Goal: Task Accomplishment & Management: Manage account settings

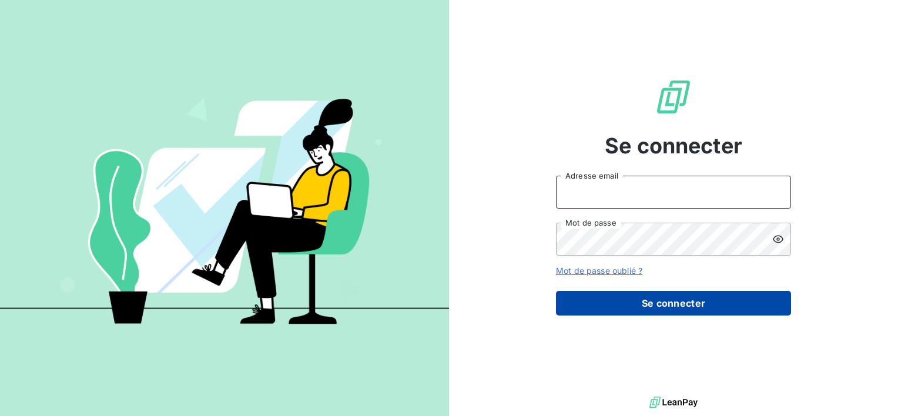
type input "[EMAIL_ADDRESS][DOMAIN_NAME]"
click at [719, 305] on button "Se connecter" at bounding box center [673, 303] width 235 height 25
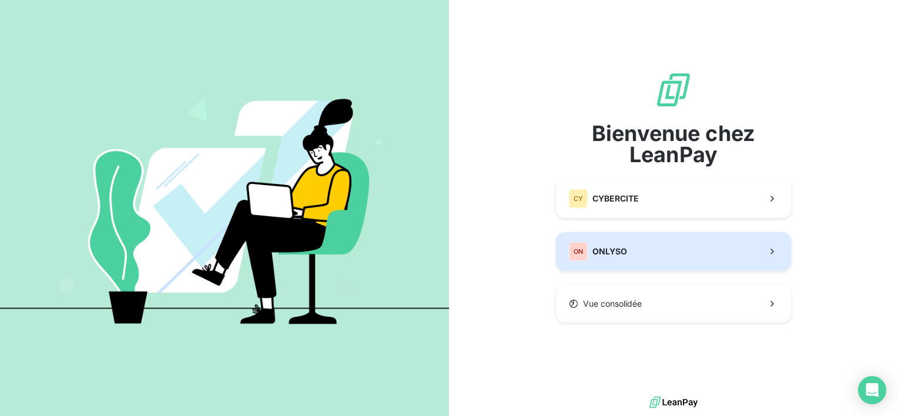
click at [632, 258] on button "ON ONLYSO" at bounding box center [673, 251] width 235 height 39
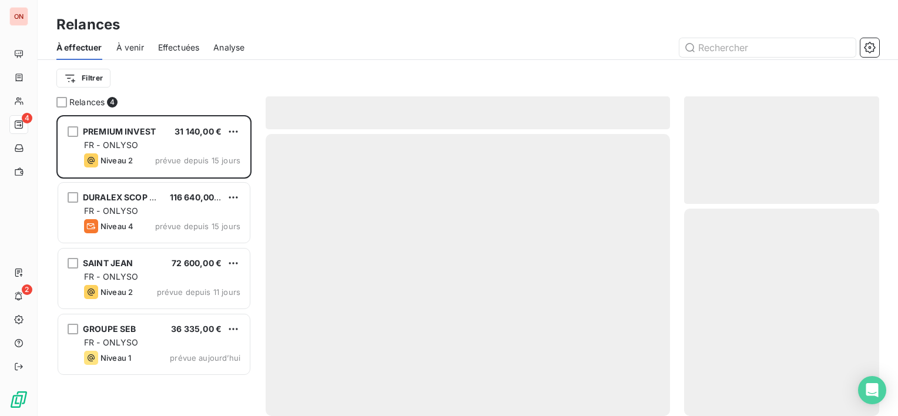
scroll to position [291, 186]
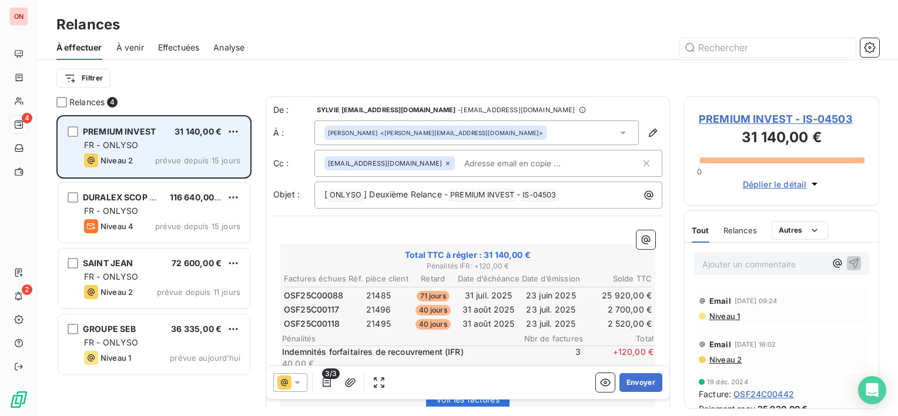
click at [169, 145] on div "FR - ONLYSO" at bounding box center [162, 145] width 156 height 12
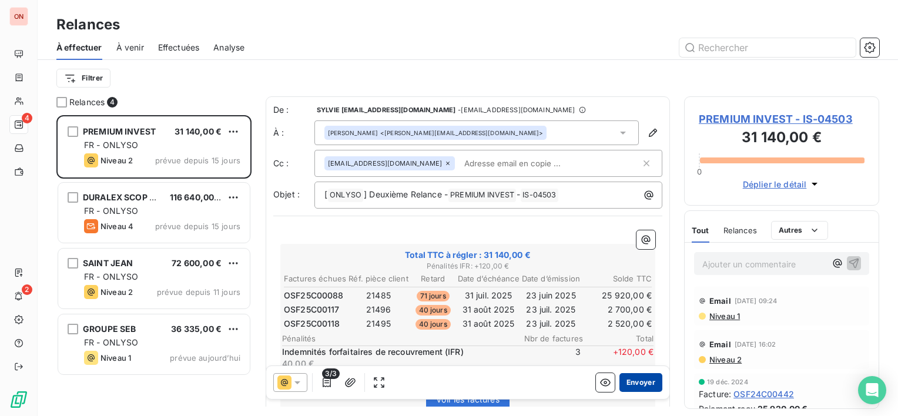
click at [635, 385] on button "Envoyer" at bounding box center [640, 382] width 43 height 19
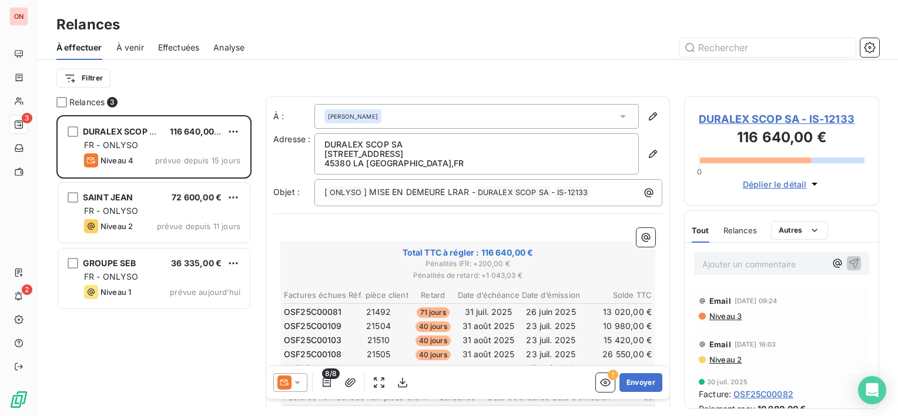
click at [301, 384] on icon at bounding box center [297, 383] width 12 height 12
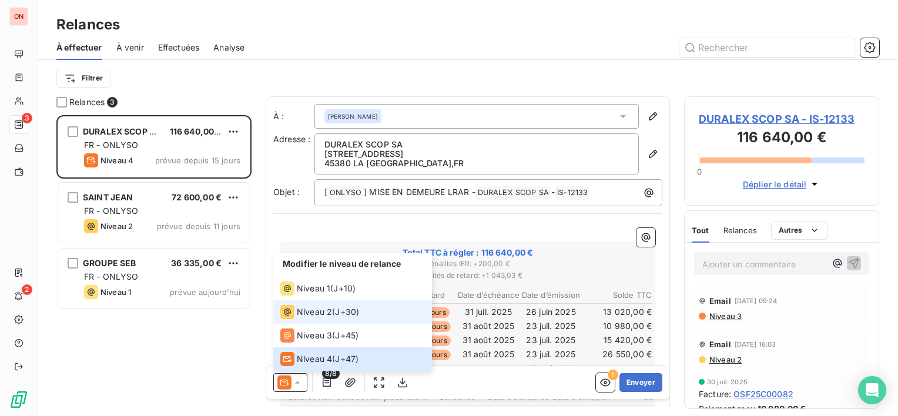
click at [342, 320] on li "Niveau 2 ( J+30 )" at bounding box center [352, 312] width 159 height 24
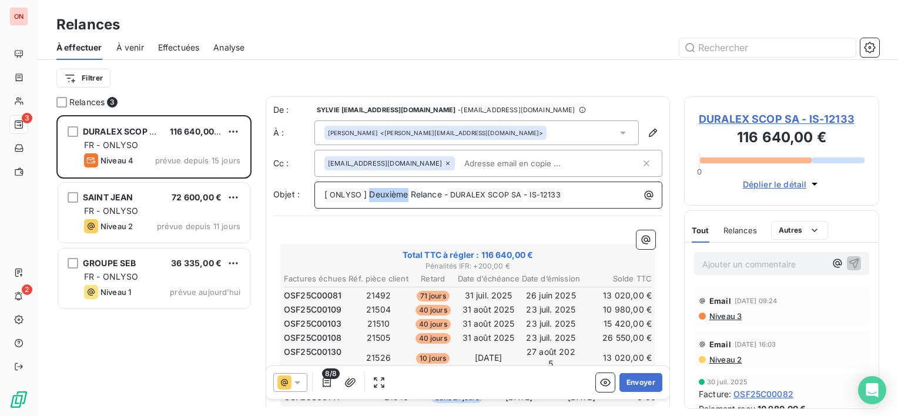
drag, startPoint x: 408, startPoint y: 193, endPoint x: 368, endPoint y: 195, distance: 40.0
click at [368, 195] on span "] Deuxième Relance -" at bounding box center [406, 194] width 84 height 10
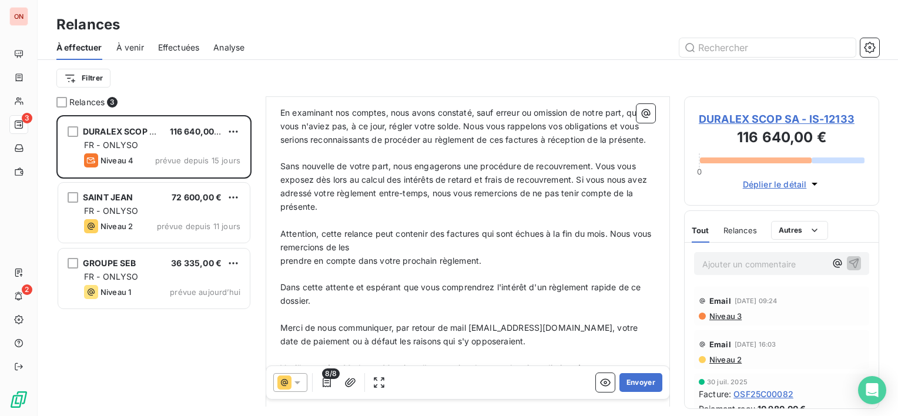
scroll to position [470, 0]
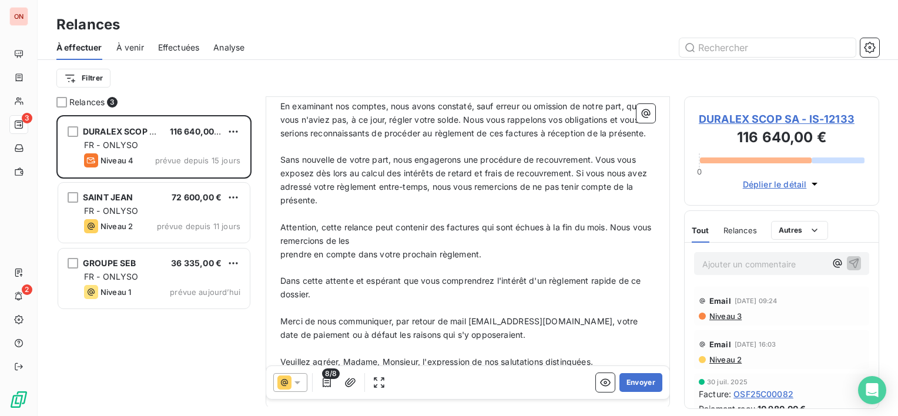
click at [299, 381] on icon at bounding box center [297, 383] width 12 height 12
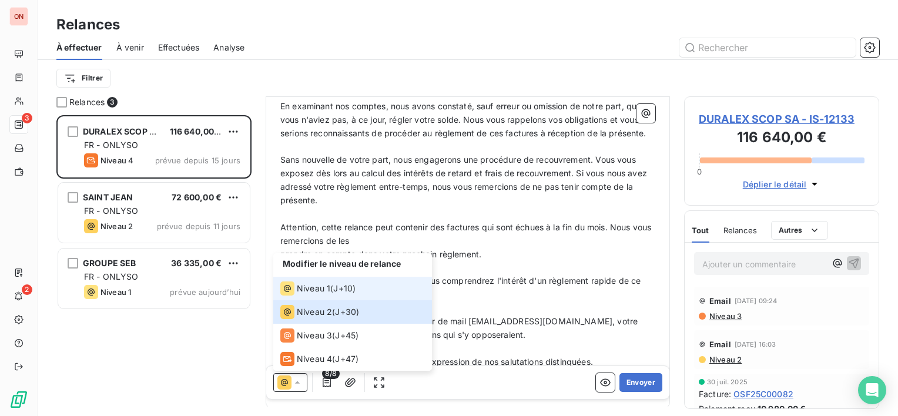
click at [325, 290] on span "Niveau 1" at bounding box center [313, 289] width 33 height 12
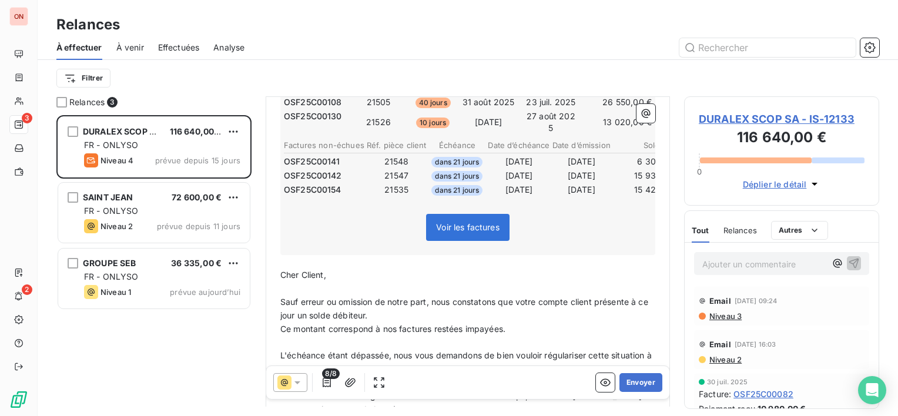
scroll to position [411, 0]
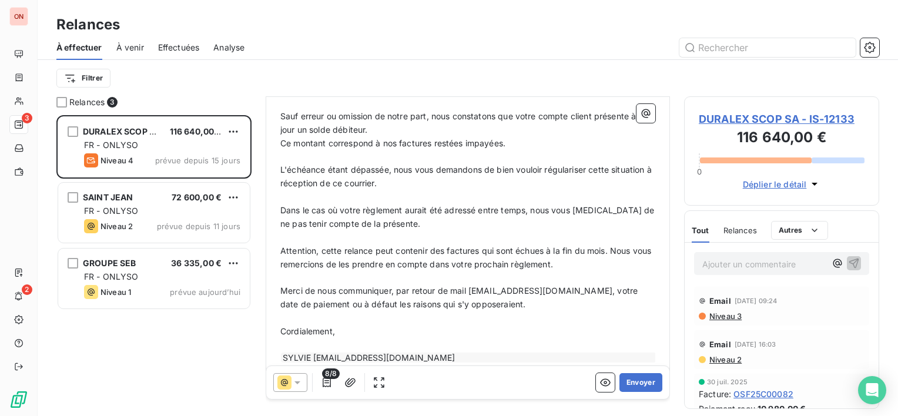
click at [298, 383] on icon at bounding box center [297, 382] width 6 height 3
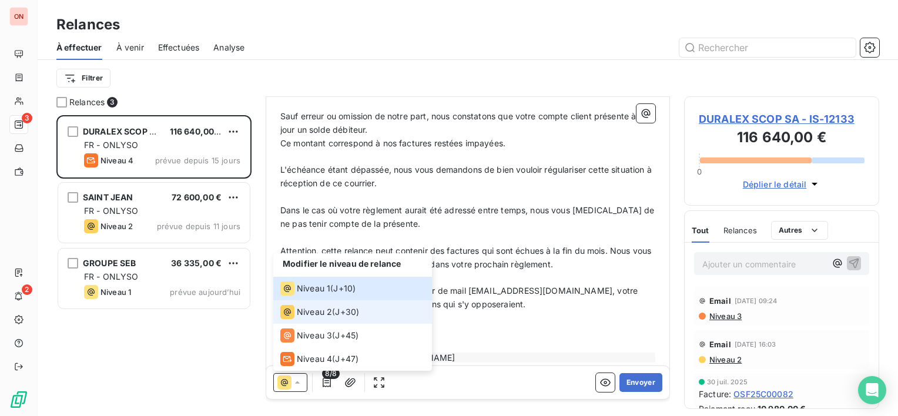
click at [306, 311] on span "Niveau 2" at bounding box center [314, 312] width 35 height 12
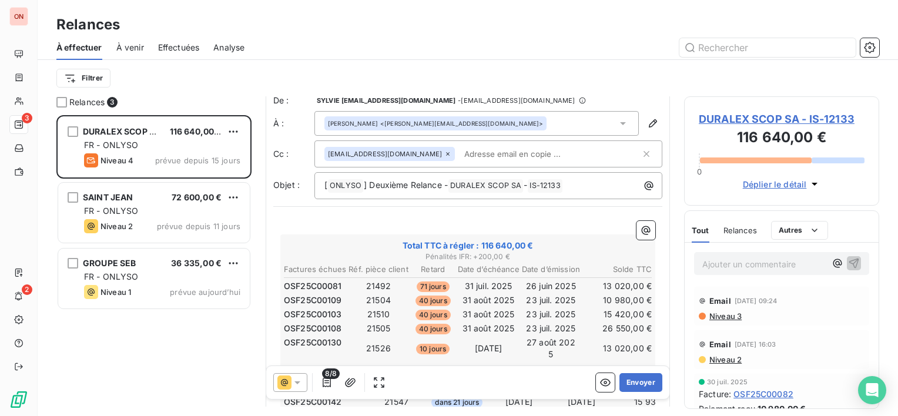
scroll to position [0, 0]
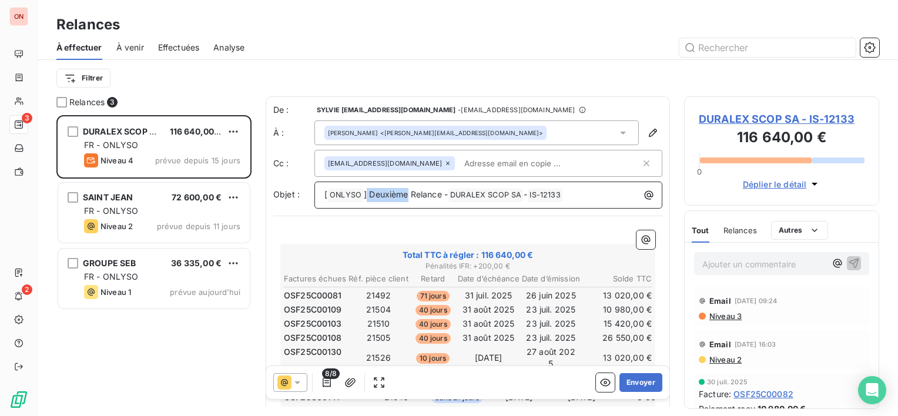
drag, startPoint x: 408, startPoint y: 193, endPoint x: 366, endPoint y: 193, distance: 41.7
click at [366, 193] on span "] Deuxième Relance -" at bounding box center [406, 194] width 84 height 10
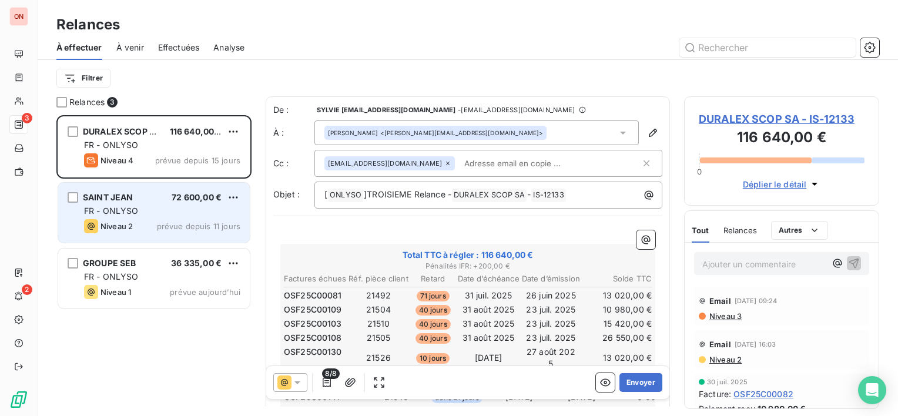
click at [165, 222] on span "prévue depuis 11 jours" at bounding box center [198, 226] width 83 height 9
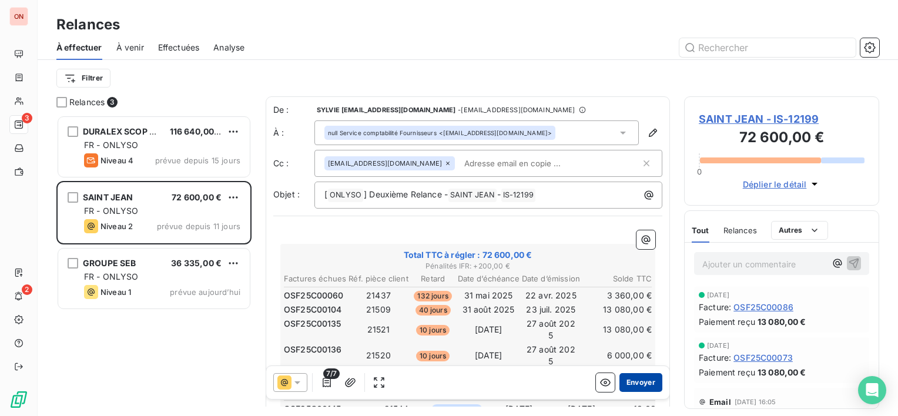
click at [632, 380] on button "Envoyer" at bounding box center [640, 382] width 43 height 19
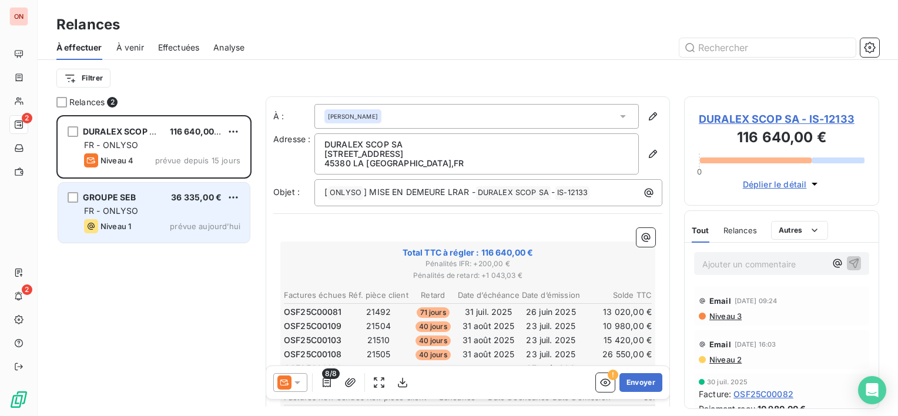
click at [142, 210] on div "FR - ONLYSO" at bounding box center [162, 211] width 156 height 12
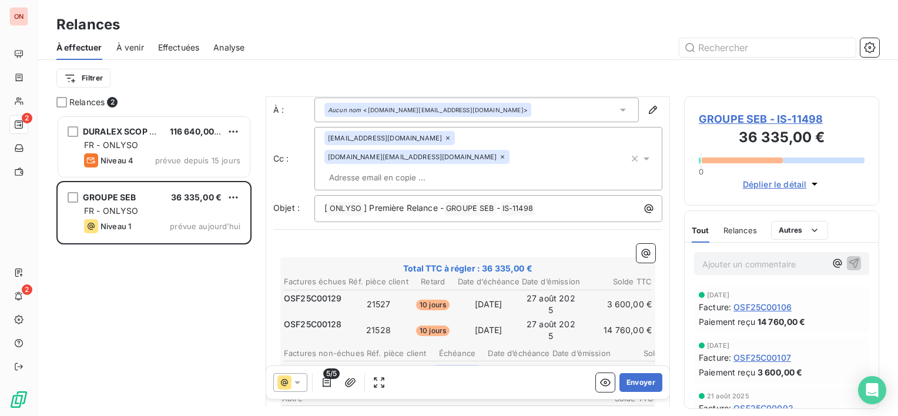
scroll to position [59, 0]
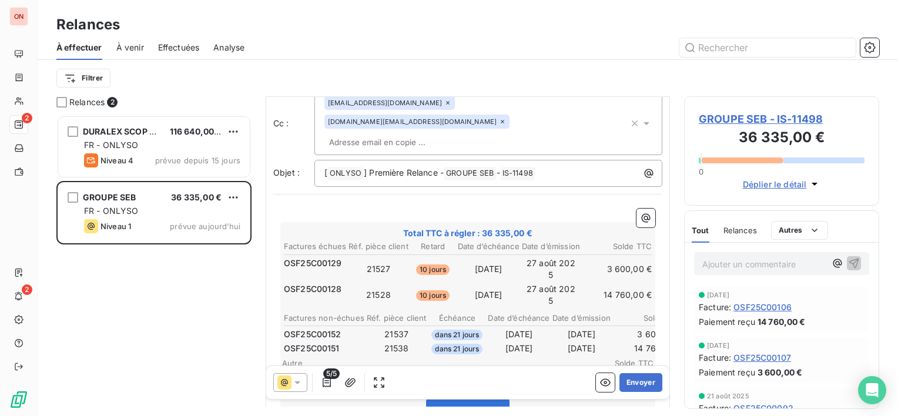
click at [758, 118] on span "GROUPE SEB - IS-11498" at bounding box center [782, 119] width 166 height 16
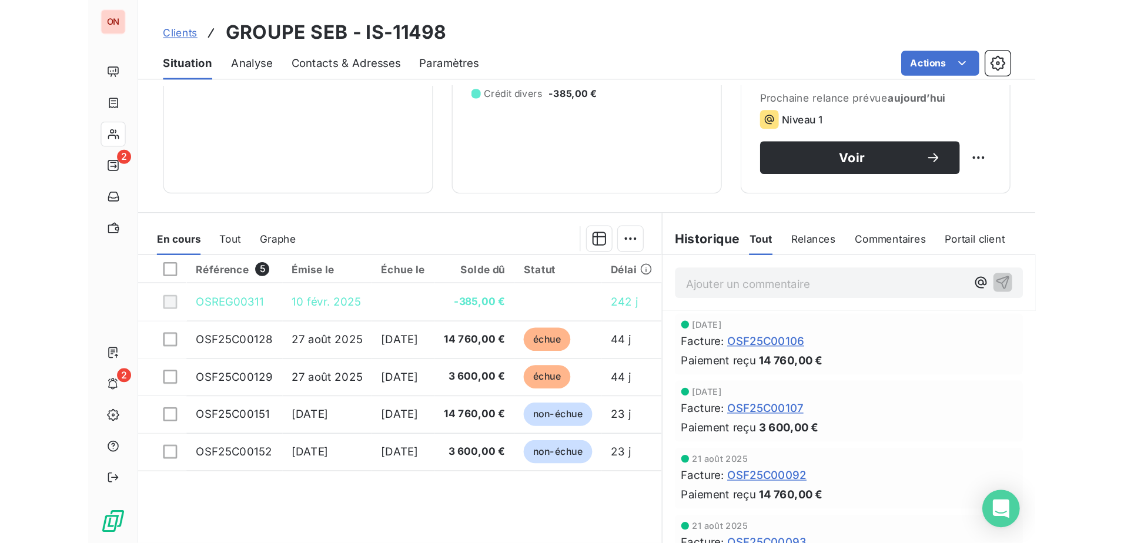
scroll to position [176, 0]
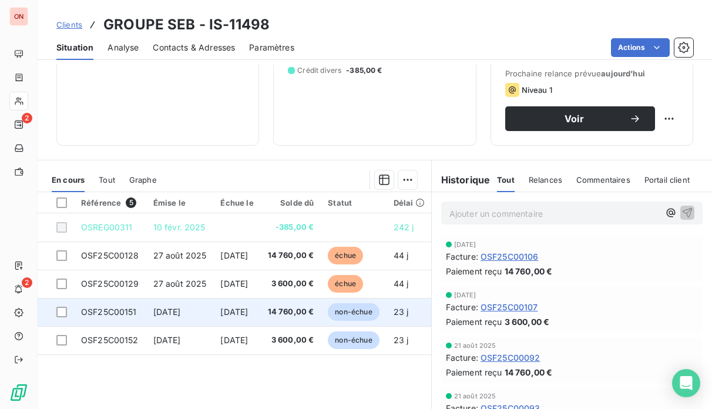
click at [135, 311] on span "OSF25C00151" at bounding box center [109, 312] width 56 height 10
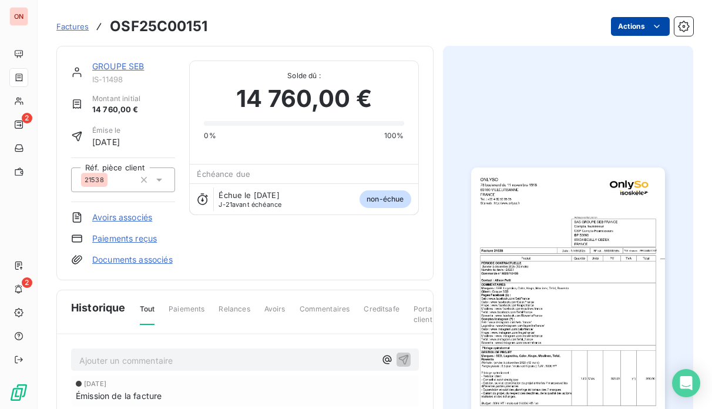
click at [632, 26] on html "ON 2 2 Factures OSF25C00151 Actions GROUPE SEB IS-11498 Montant initial 14 760,…" at bounding box center [356, 204] width 712 height 409
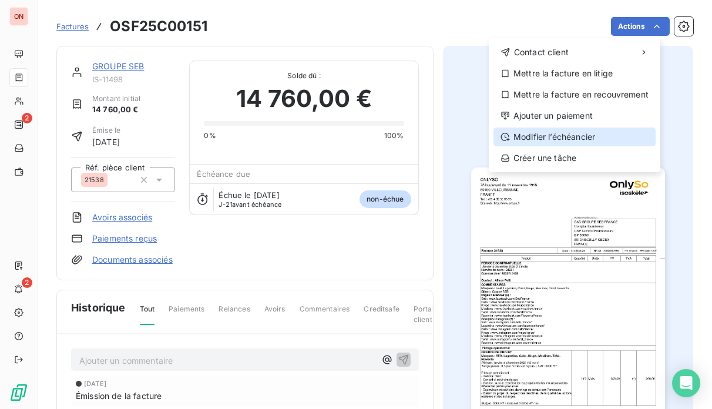
click at [581, 139] on div "Modifier l’échéancier" at bounding box center [575, 137] width 162 height 19
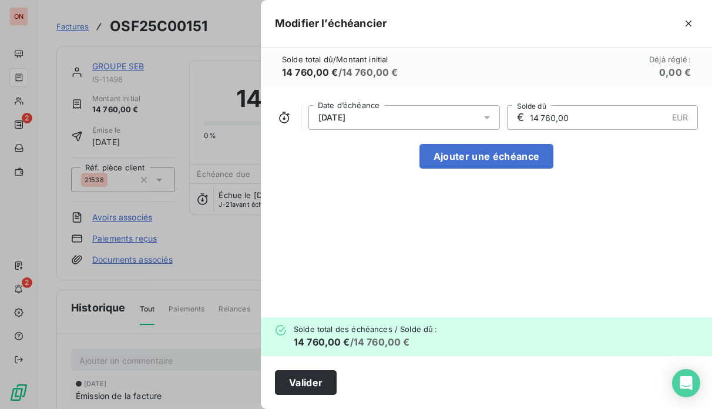
click at [489, 119] on icon at bounding box center [487, 118] width 12 height 12
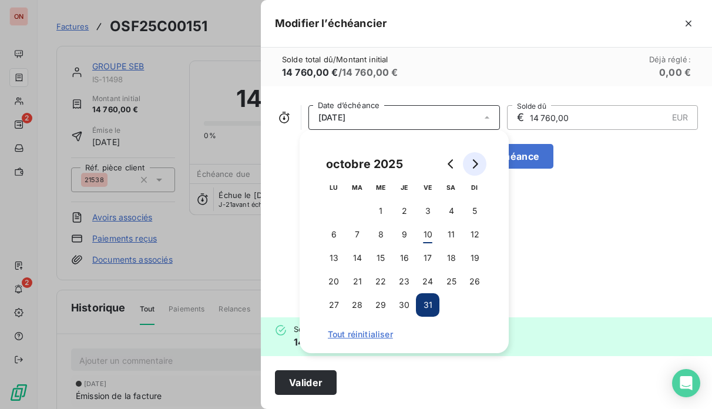
click at [471, 163] on icon "Go to next month" at bounding box center [474, 163] width 9 height 9
click at [477, 261] on button "16" at bounding box center [475, 258] width 24 height 24
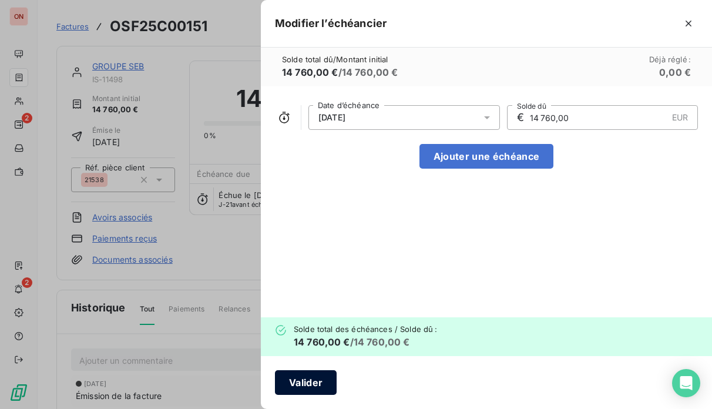
drag, startPoint x: 309, startPoint y: 387, endPoint x: 313, endPoint y: 382, distance: 6.7
click at [313, 382] on button "Valider" at bounding box center [306, 382] width 62 height 25
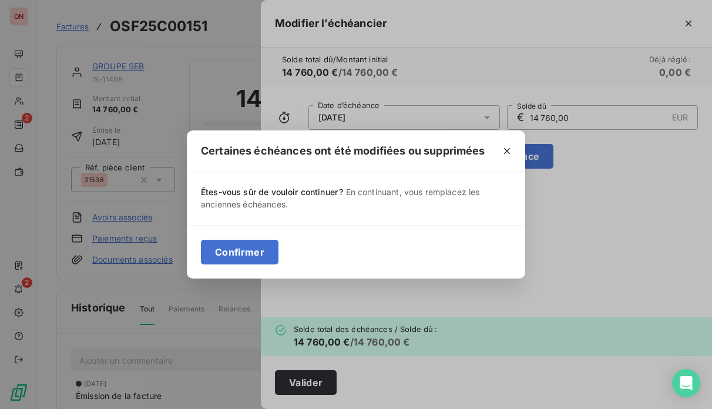
drag, startPoint x: 233, startPoint y: 253, endPoint x: 289, endPoint y: 246, distance: 56.3
click at [238, 252] on button "Confirmer" at bounding box center [240, 252] width 78 height 25
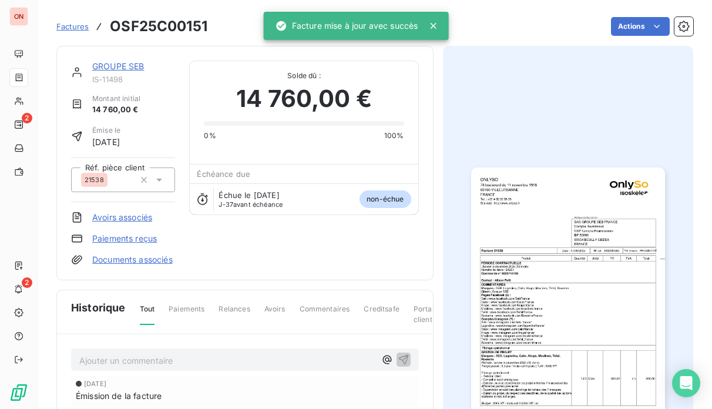
click at [137, 67] on link "GROUPE SEB" at bounding box center [118, 66] width 52 height 10
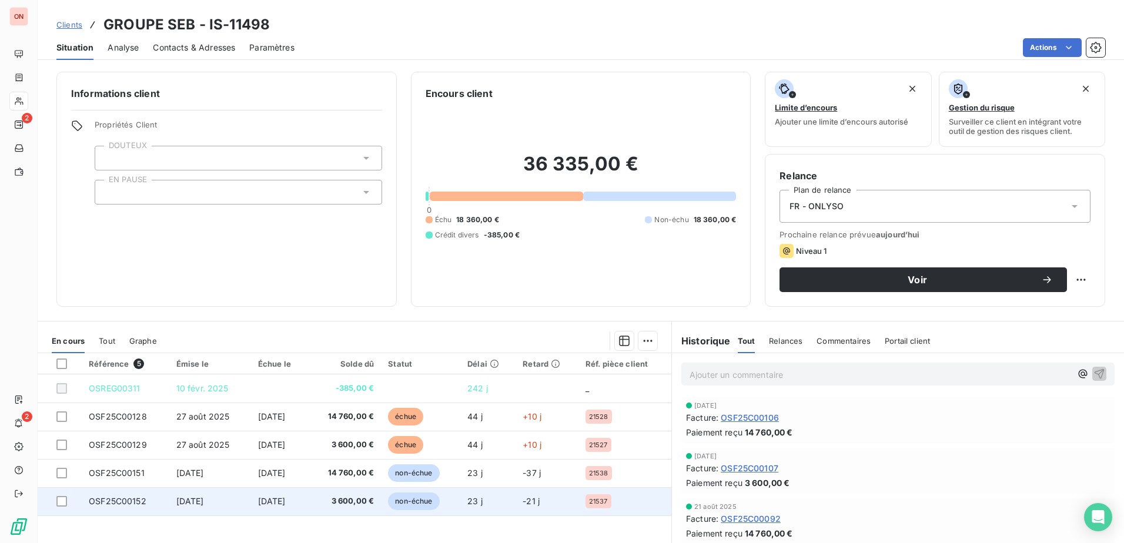
click at [131, 415] on td "OSF25C00152" at bounding box center [126, 501] width 88 height 28
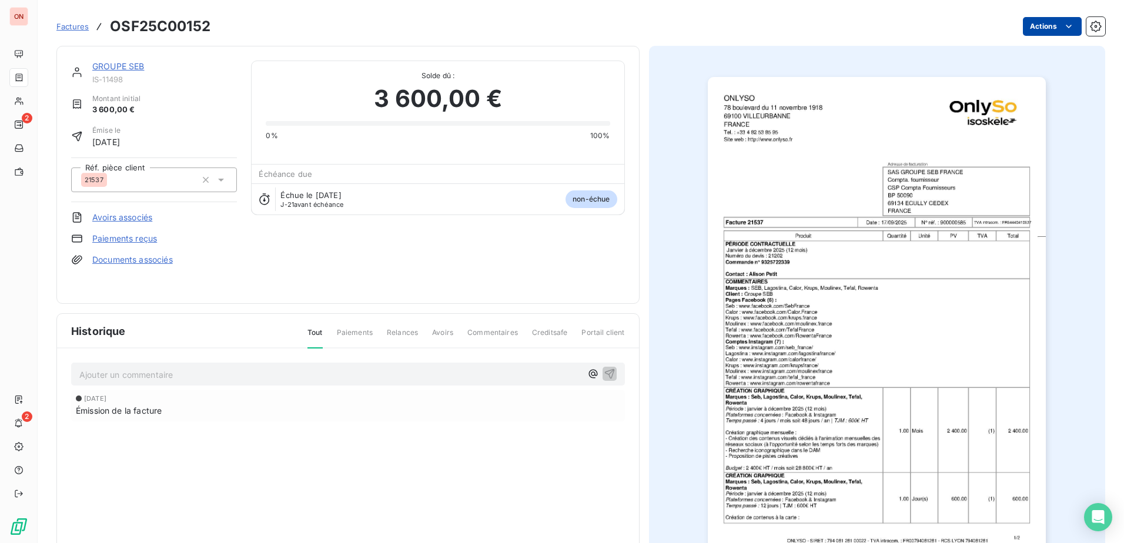
click at [897, 25] on html "ON 2 2 Factures OSF25C00152 Actions GROUPE SEB IS-11498 Montant initial 3 600,0…" at bounding box center [562, 271] width 1124 height 543
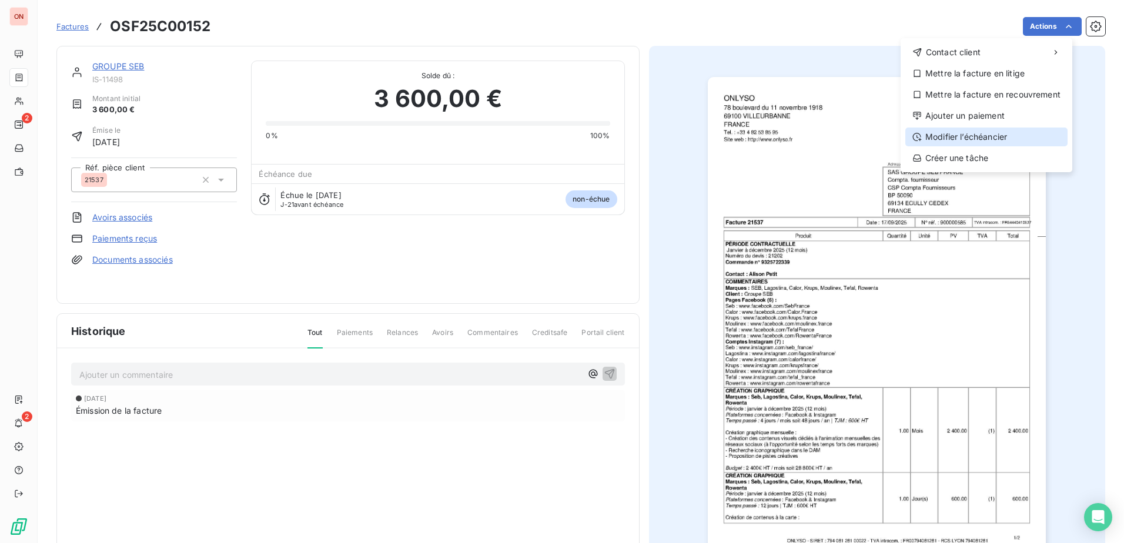
click at [897, 138] on div "Modifier l’échéancier" at bounding box center [986, 137] width 162 height 19
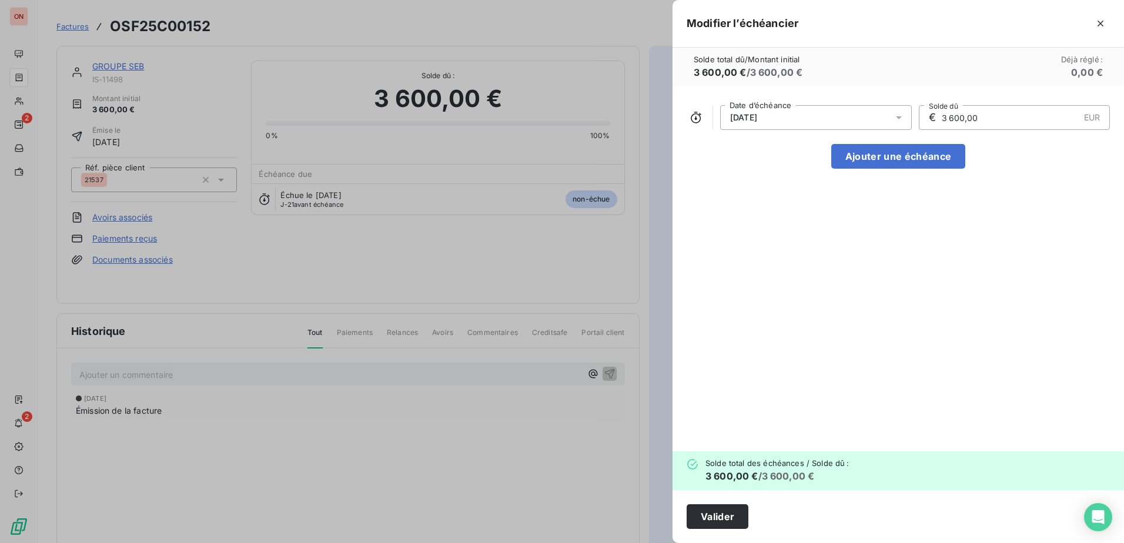
click at [897, 118] on icon at bounding box center [899, 118] width 12 height 12
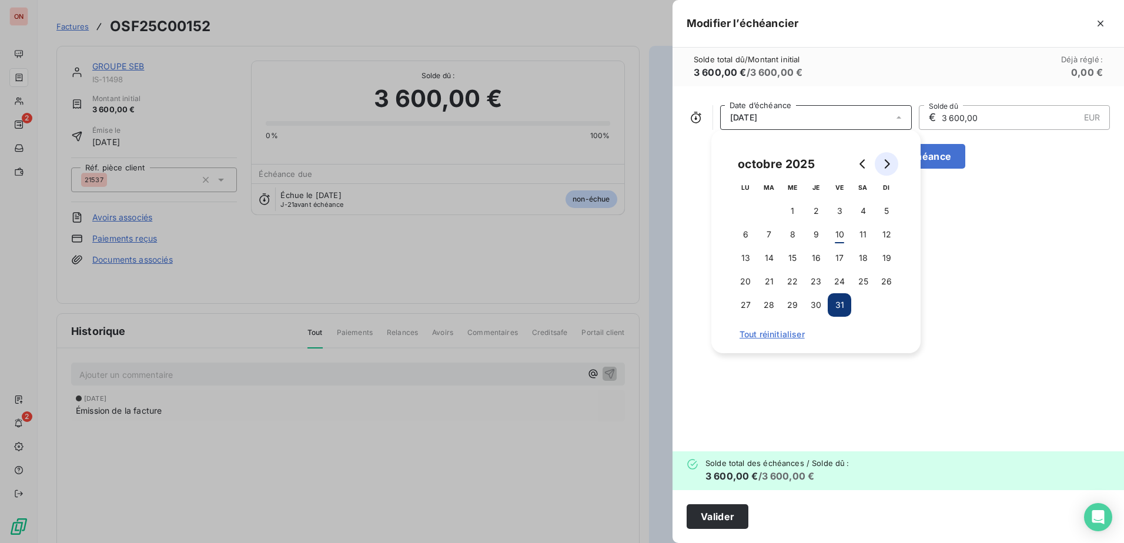
click at [887, 163] on icon "Go to next month" at bounding box center [885, 163] width 9 height 9
click at [881, 260] on button "16" at bounding box center [886, 258] width 24 height 24
click at [720, 415] on button "Valider" at bounding box center [717, 516] width 62 height 25
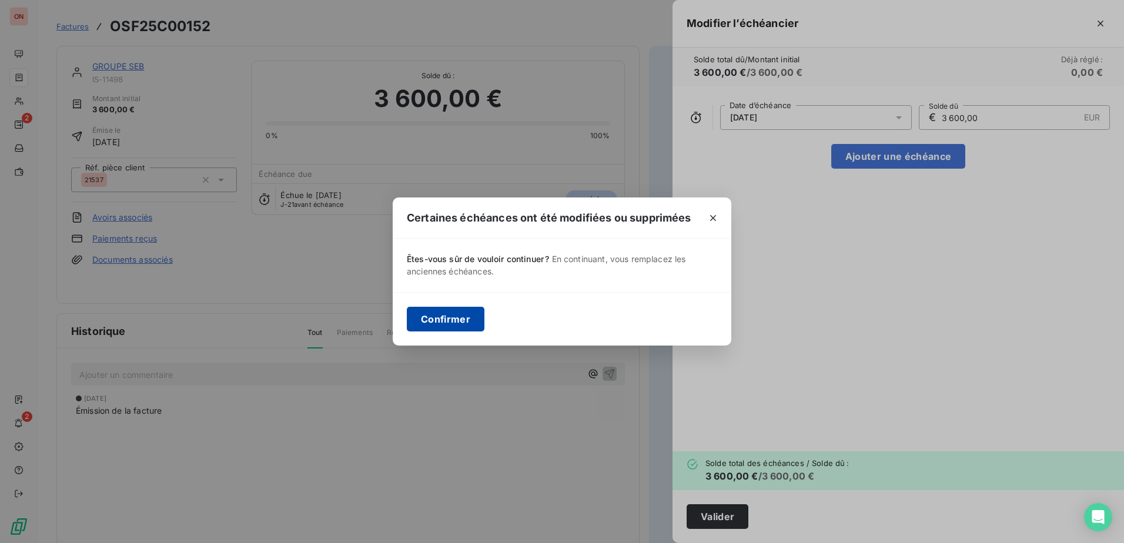
drag, startPoint x: 448, startPoint y: 327, endPoint x: 467, endPoint y: 320, distance: 20.1
click at [449, 326] on button "Confirmer" at bounding box center [446, 319] width 78 height 25
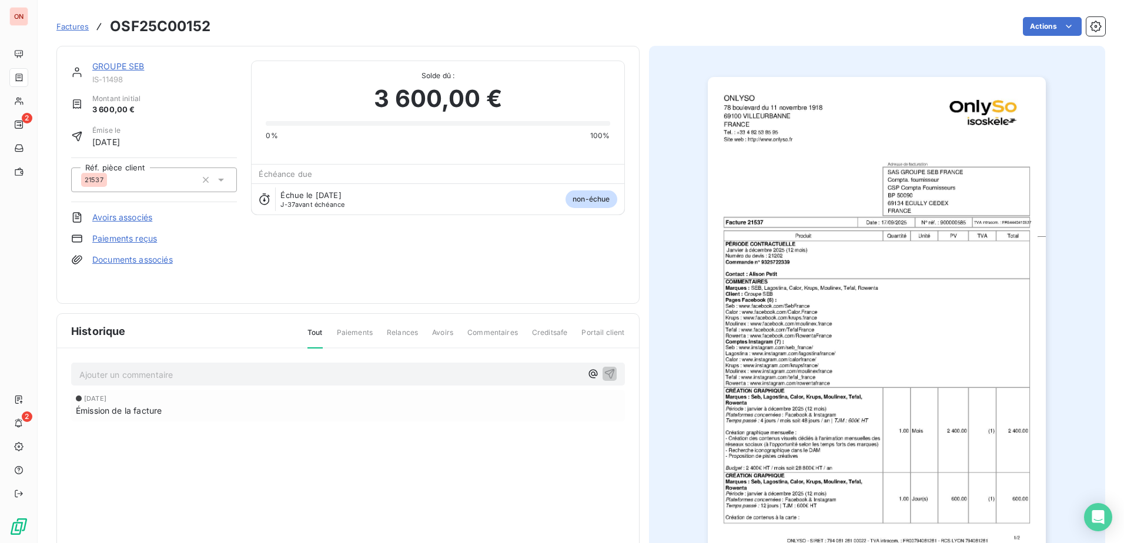
click at [138, 68] on link "GROUPE SEB" at bounding box center [118, 66] width 52 height 10
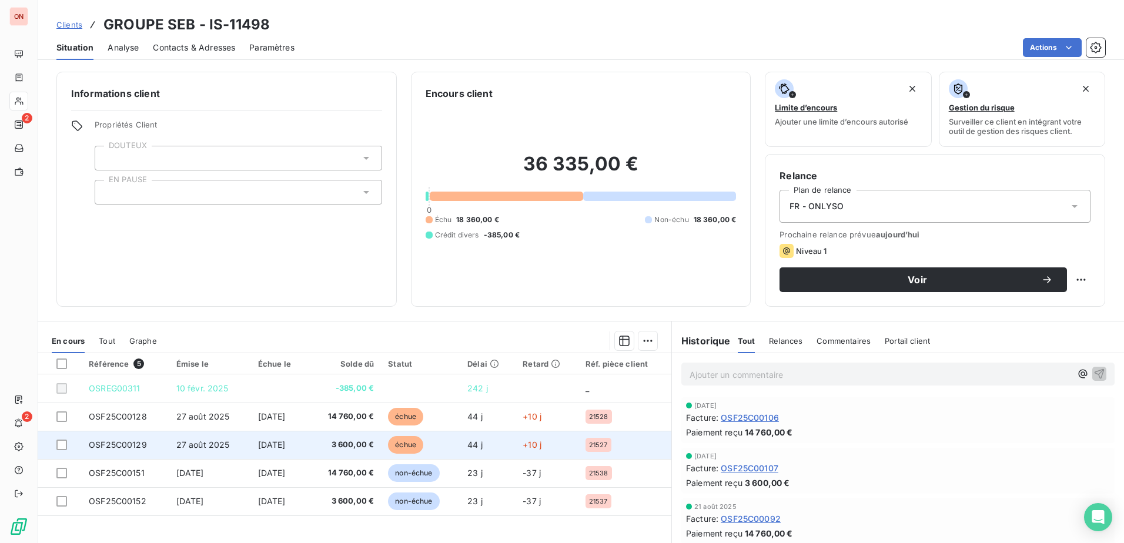
click at [135, 415] on span "OSF25C00129" at bounding box center [118, 445] width 58 height 10
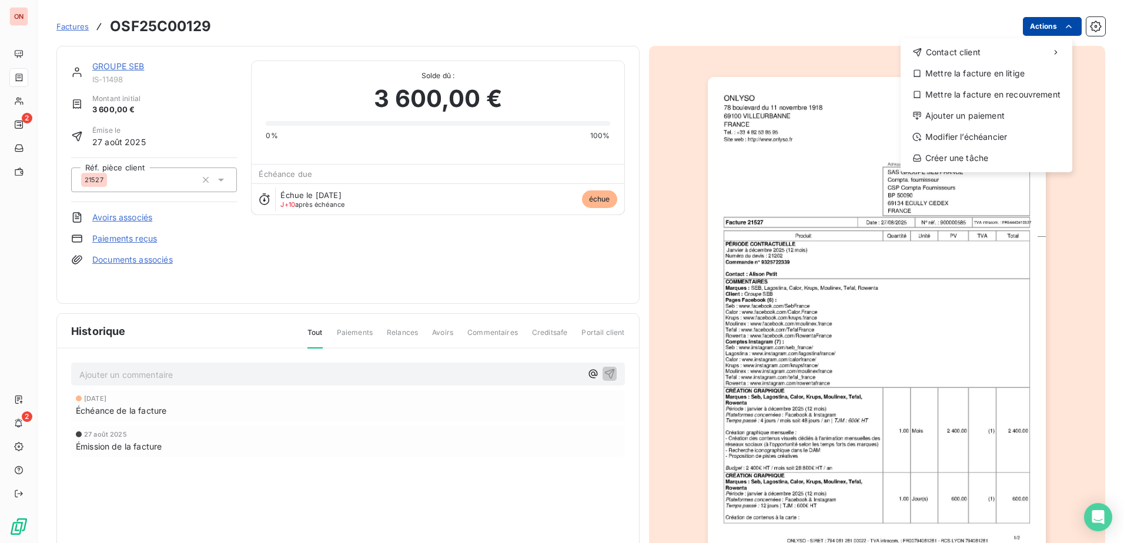
click at [897, 24] on html "ON 2 2 Factures OSF25C00129 Actions Contact client Mettre la facture en litige …" at bounding box center [562, 271] width 1124 height 543
click at [897, 137] on div "Modifier l’échéancier" at bounding box center [986, 137] width 162 height 19
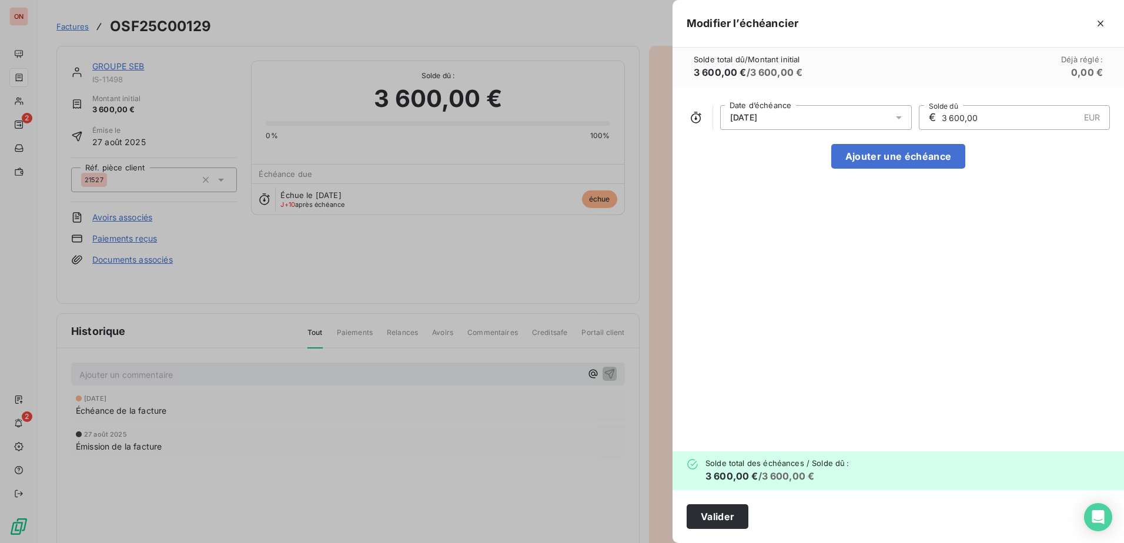
click at [893, 118] on icon at bounding box center [899, 118] width 12 height 12
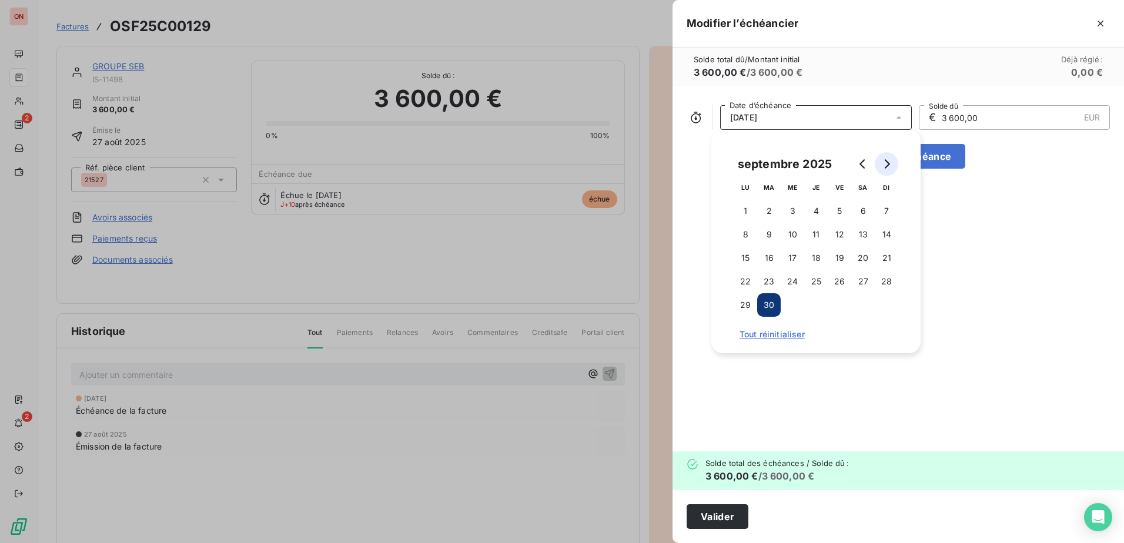
click at [887, 170] on button "Go to next month" at bounding box center [886, 164] width 24 height 24
click at [890, 282] on button "26" at bounding box center [886, 282] width 24 height 24
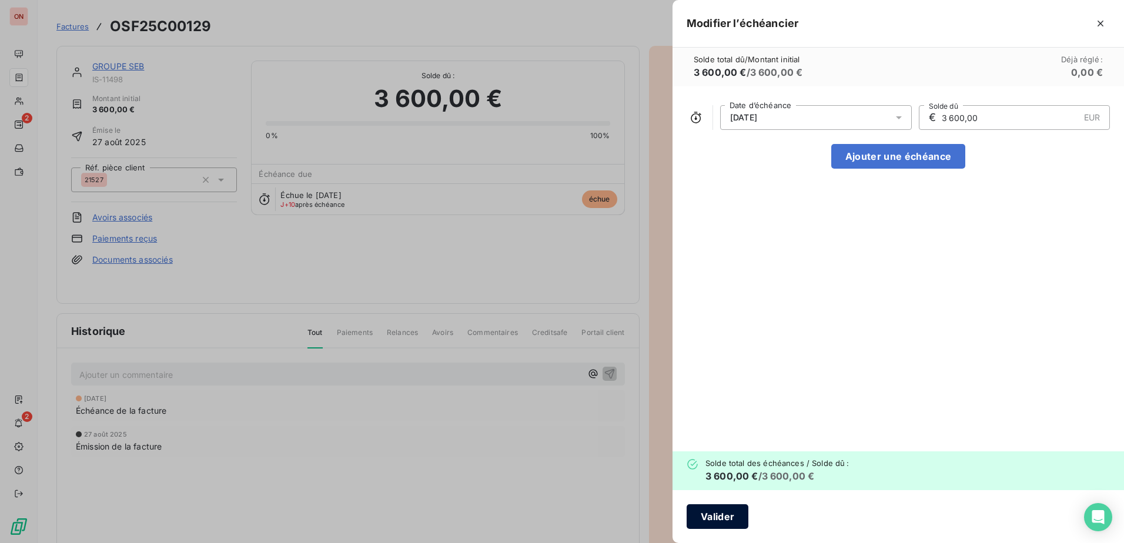
click at [725, 415] on button "Valider" at bounding box center [717, 516] width 62 height 25
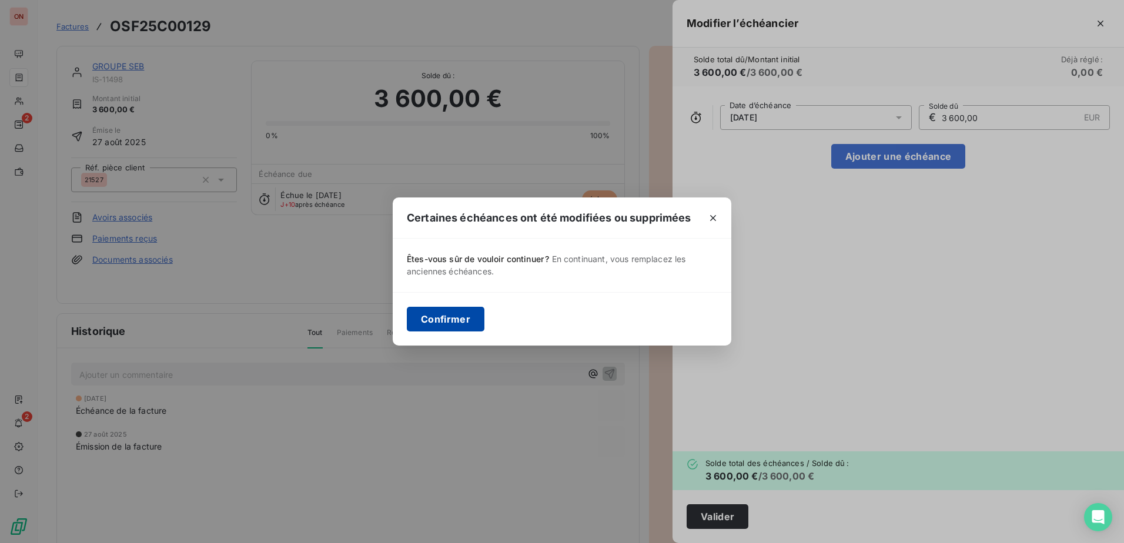
click at [441, 312] on button "Confirmer" at bounding box center [446, 319] width 78 height 25
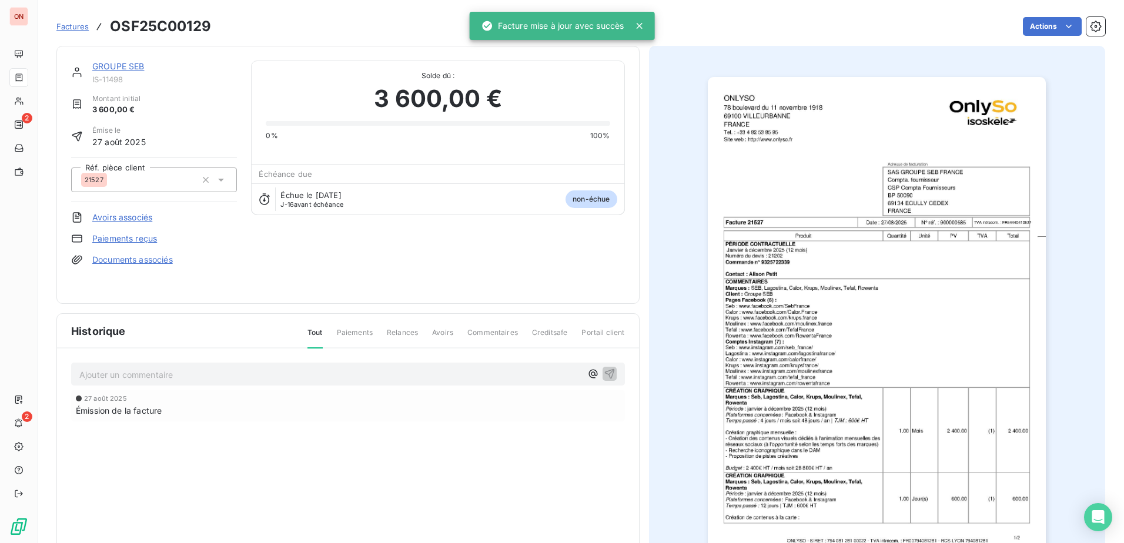
click at [137, 67] on link "GROUPE SEB" at bounding box center [118, 66] width 52 height 10
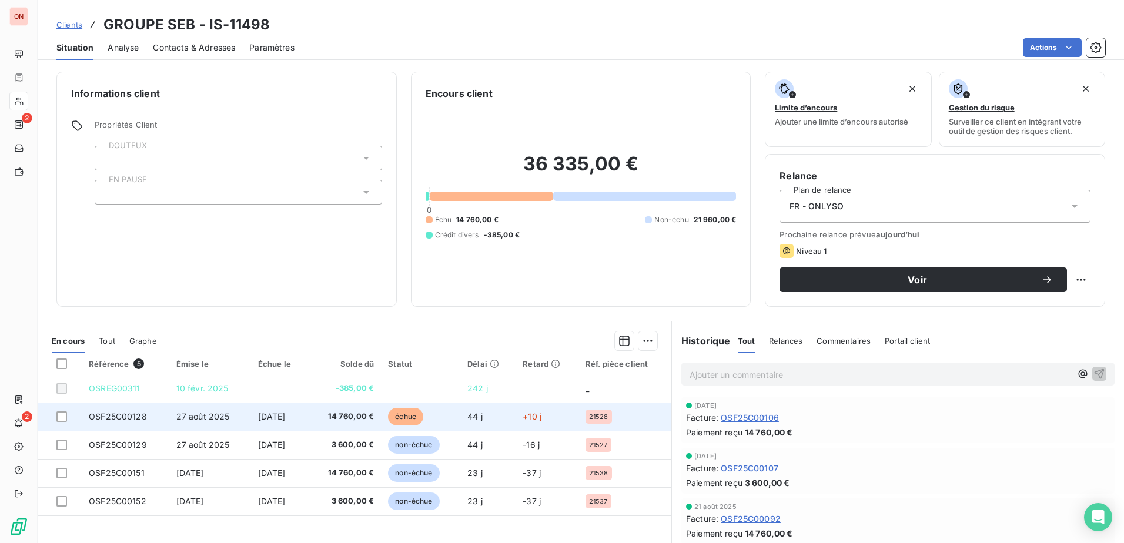
click at [207, 415] on td "27 août 2025" at bounding box center [210, 417] width 82 height 28
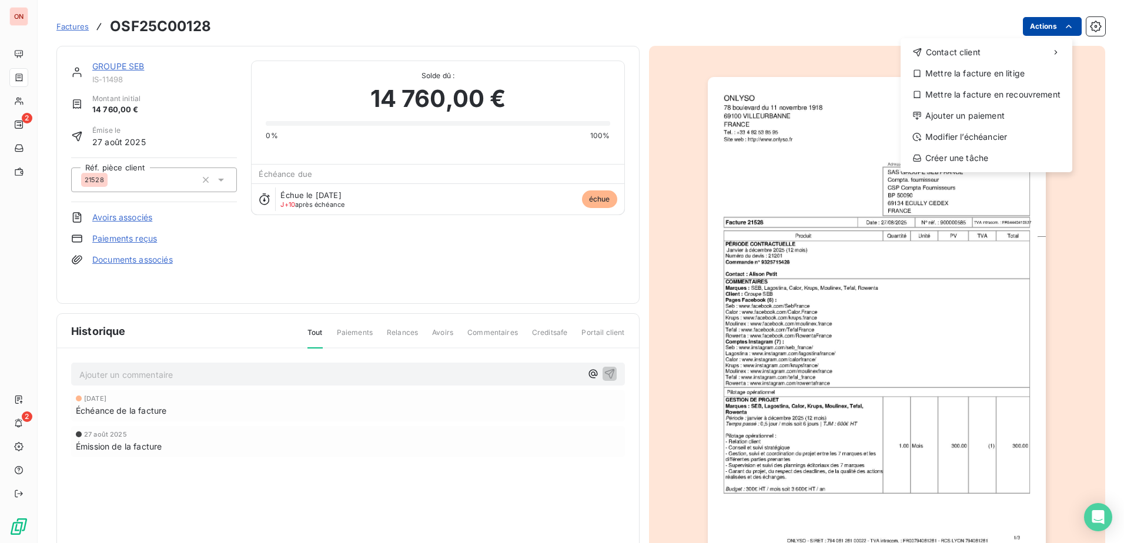
click at [897, 22] on html "ON 2 2 Factures OSF25C00128 Actions Contact client Mettre la facture en litige …" at bounding box center [562, 271] width 1124 height 543
click at [897, 135] on div "Modifier l’échéancier" at bounding box center [986, 137] width 162 height 19
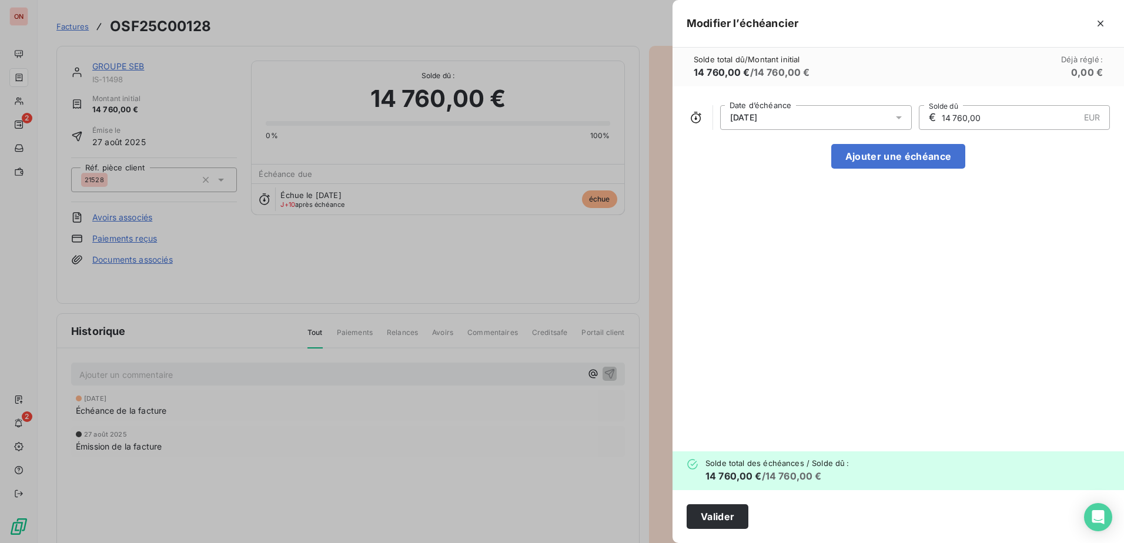
click at [897, 118] on icon at bounding box center [899, 118] width 12 height 12
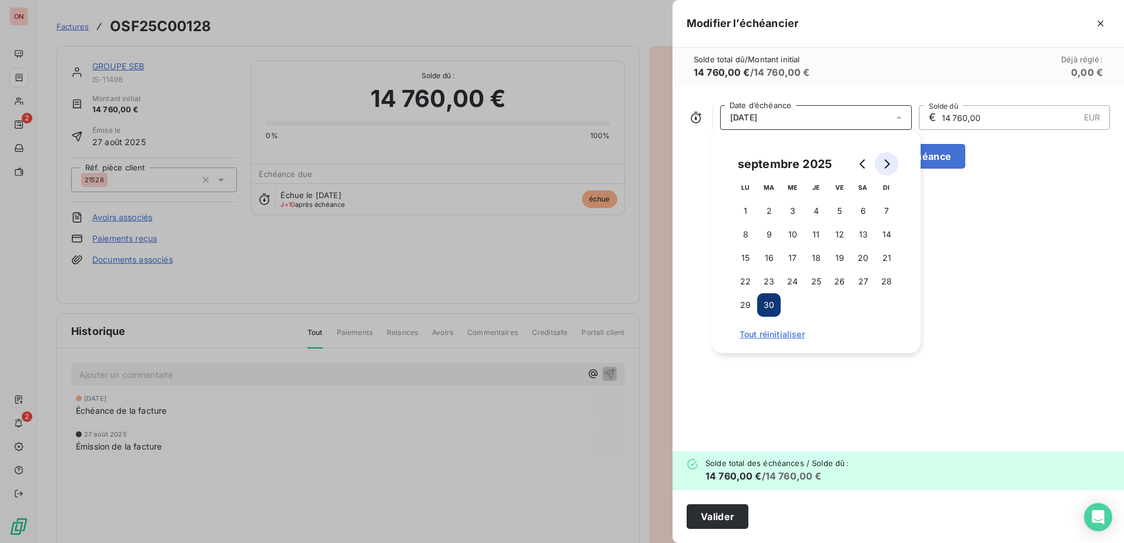
click at [893, 165] on button "Go to next month" at bounding box center [886, 164] width 24 height 24
click at [881, 287] on button "26" at bounding box center [886, 282] width 24 height 24
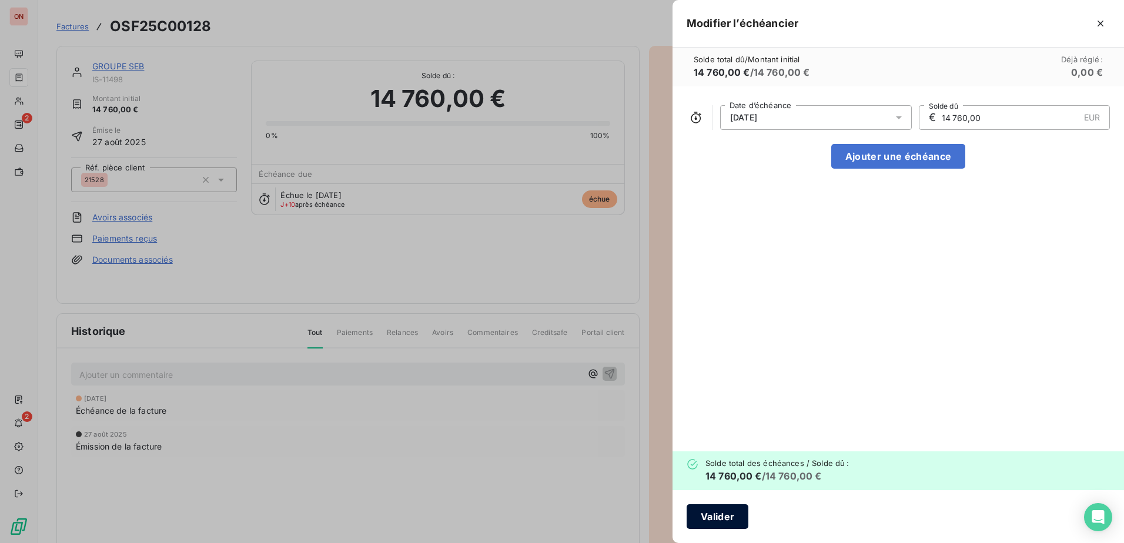
click at [714, 415] on button "Valider" at bounding box center [717, 516] width 62 height 25
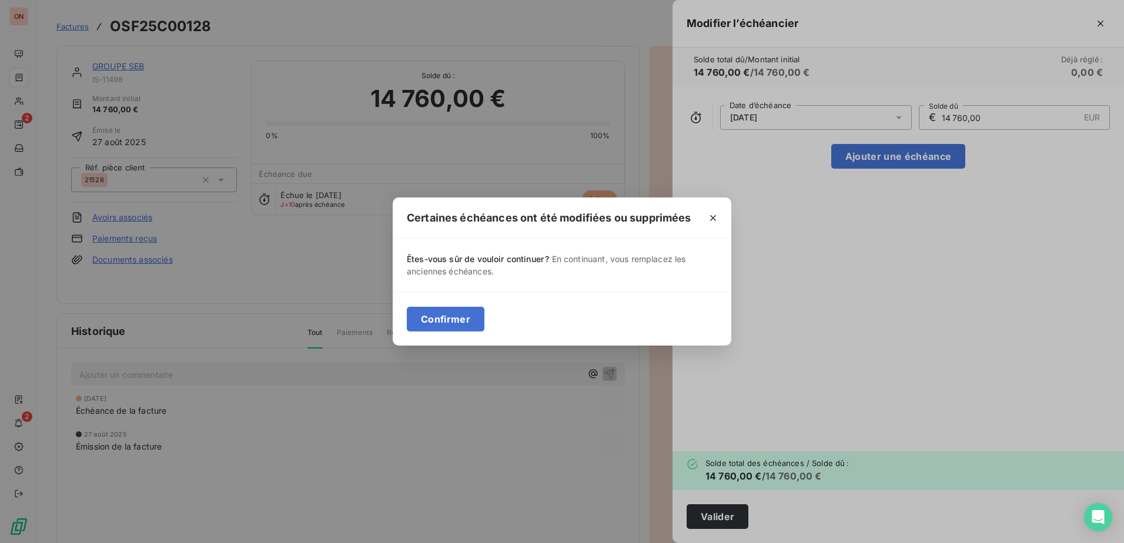
drag, startPoint x: 459, startPoint y: 319, endPoint x: 534, endPoint y: 336, distance: 77.1
click at [463, 319] on button "Confirmer" at bounding box center [446, 319] width 78 height 25
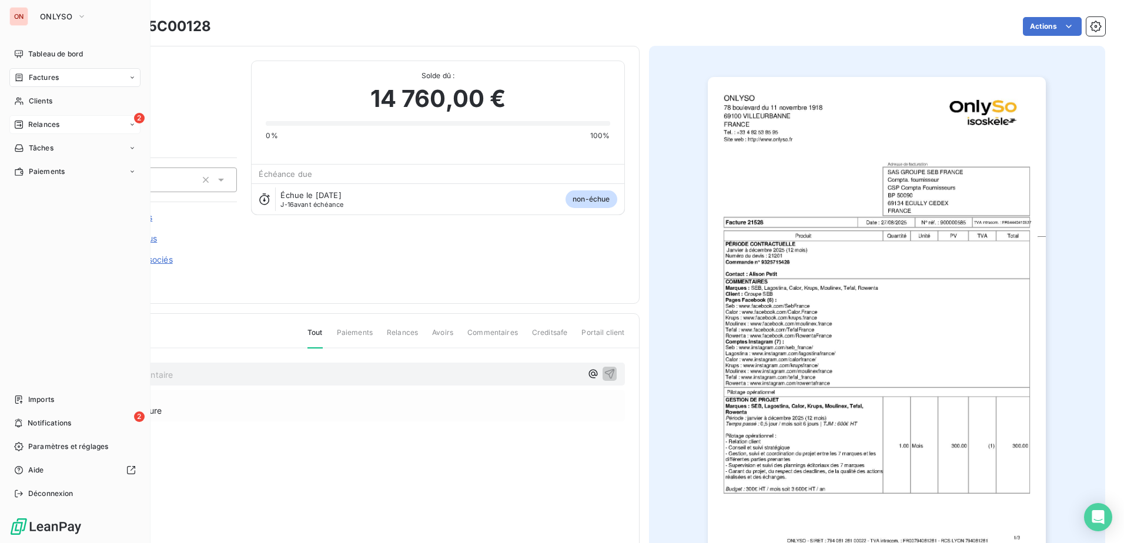
click at [57, 122] on span "Relances" at bounding box center [43, 124] width 31 height 11
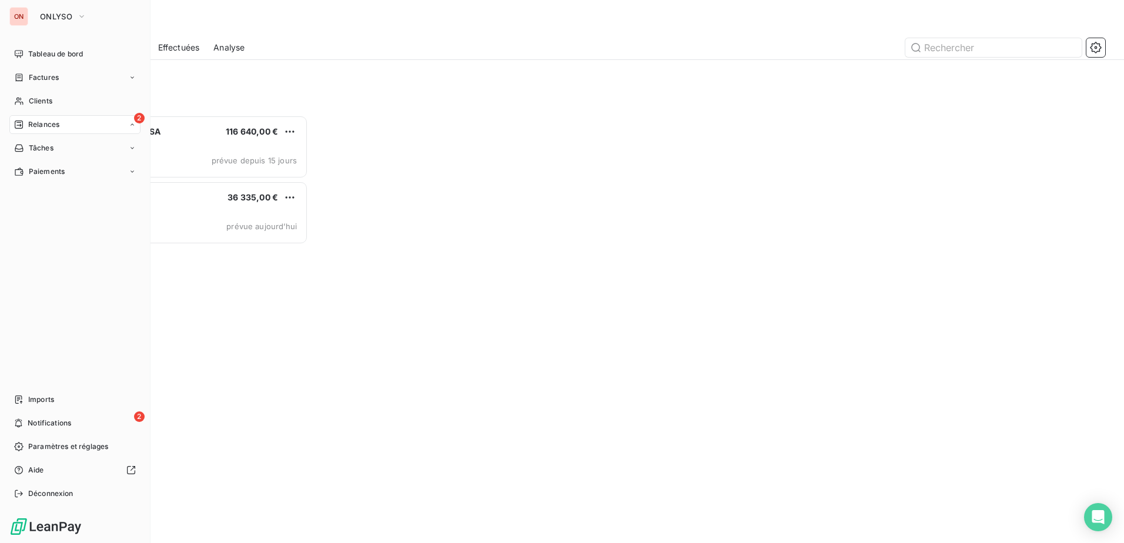
scroll to position [419, 243]
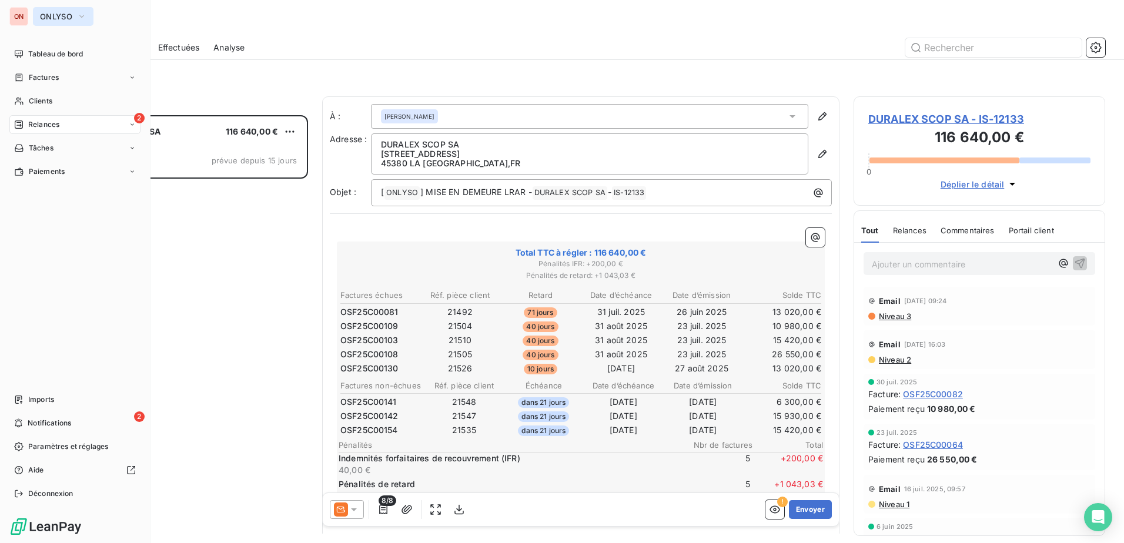
click at [79, 16] on icon "button" at bounding box center [81, 17] width 9 height 12
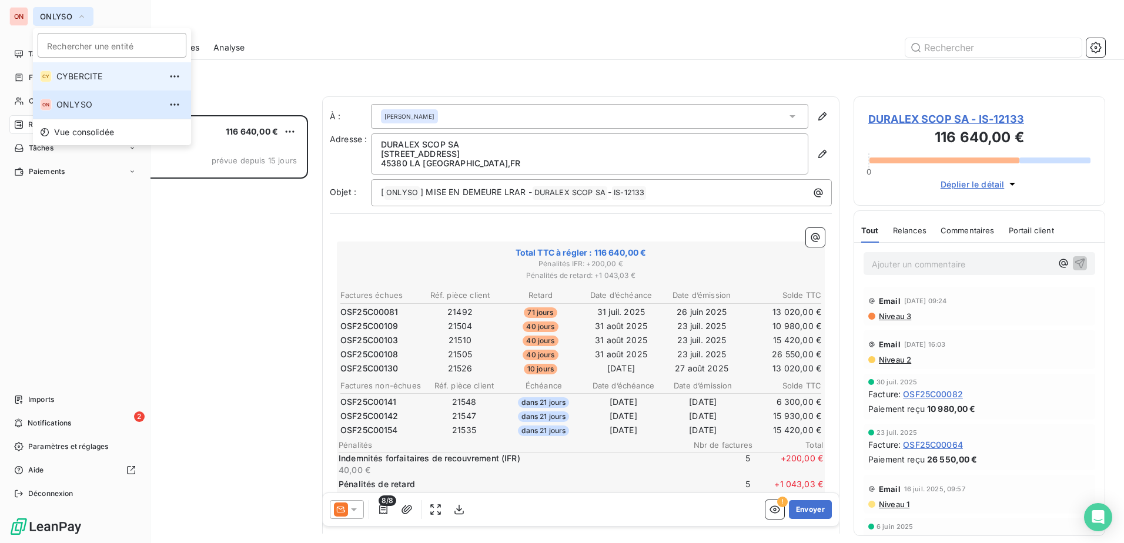
click at [86, 75] on span "CYBERCITE" at bounding box center [108, 77] width 104 height 12
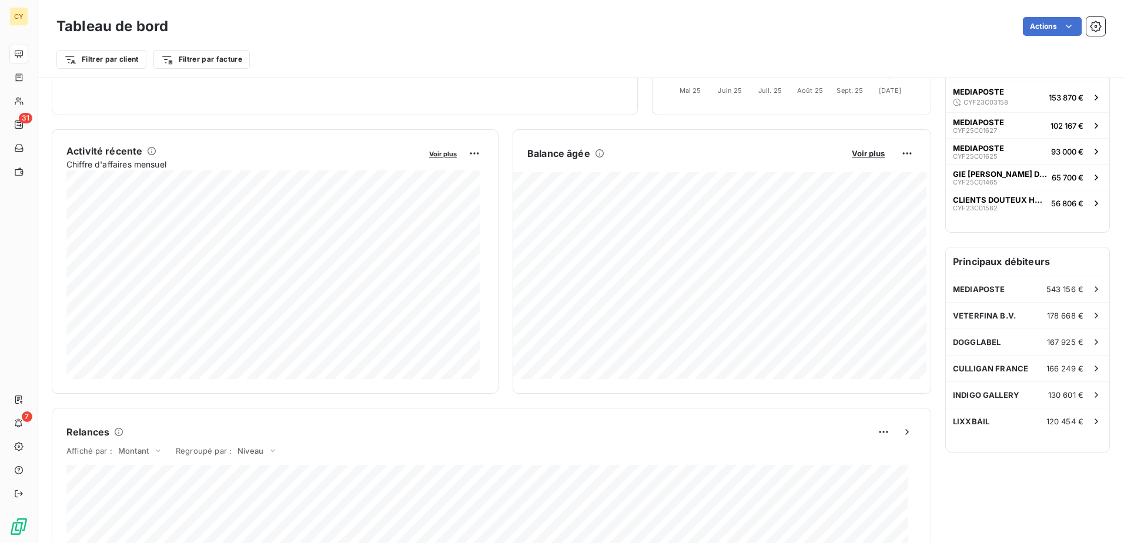
scroll to position [177, 0]
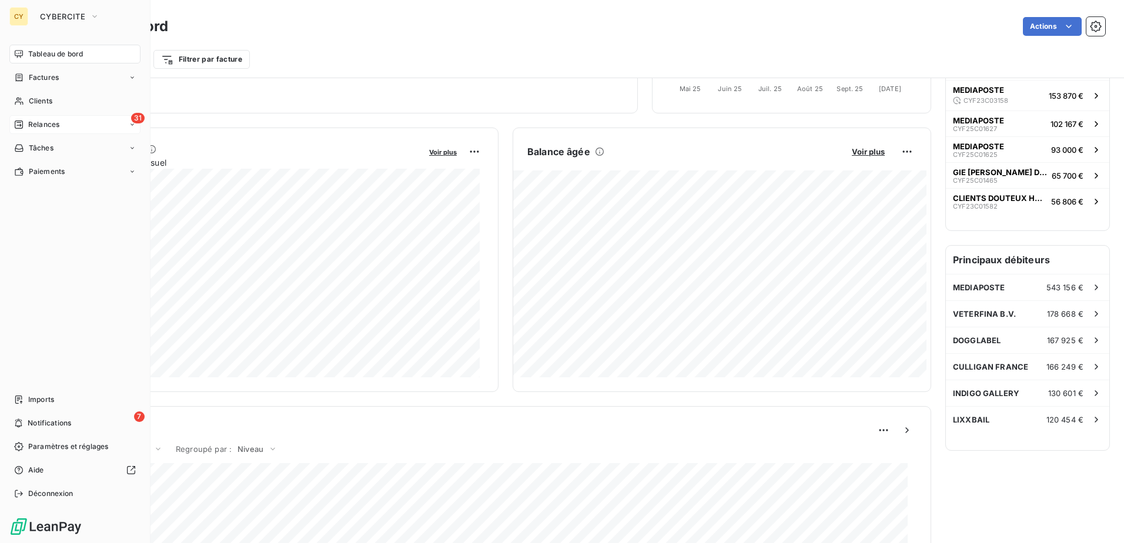
click at [41, 119] on div "31 Relances" at bounding box center [74, 124] width 131 height 19
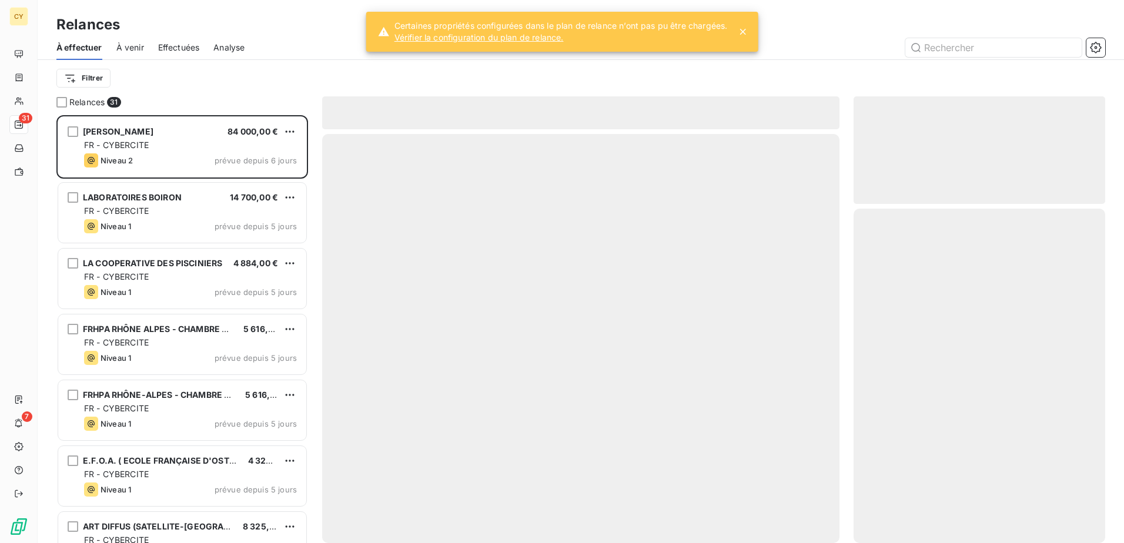
scroll to position [419, 243]
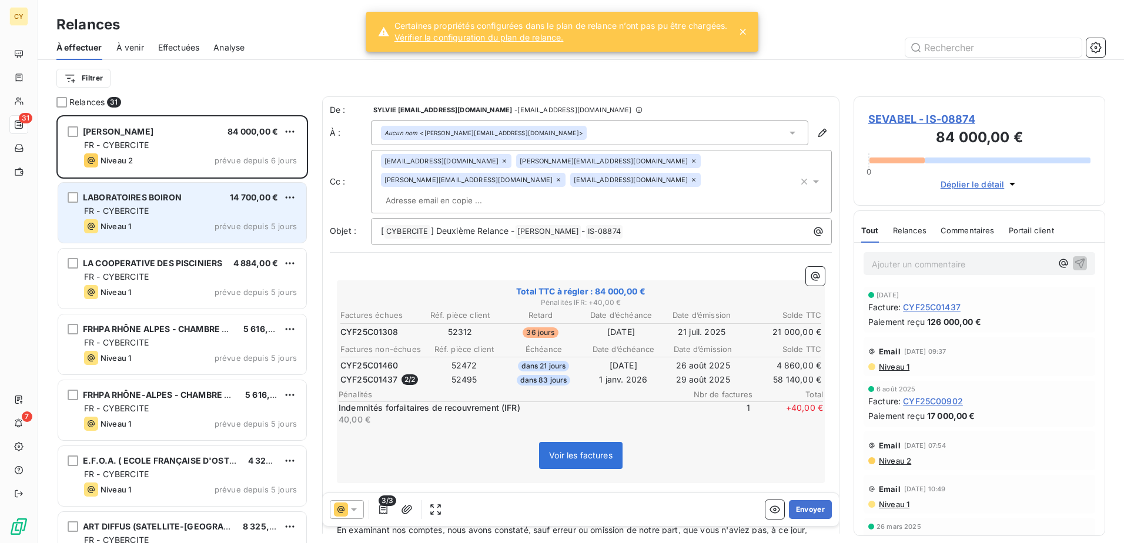
click at [184, 213] on div "FR - CYBERCITE" at bounding box center [190, 211] width 213 height 12
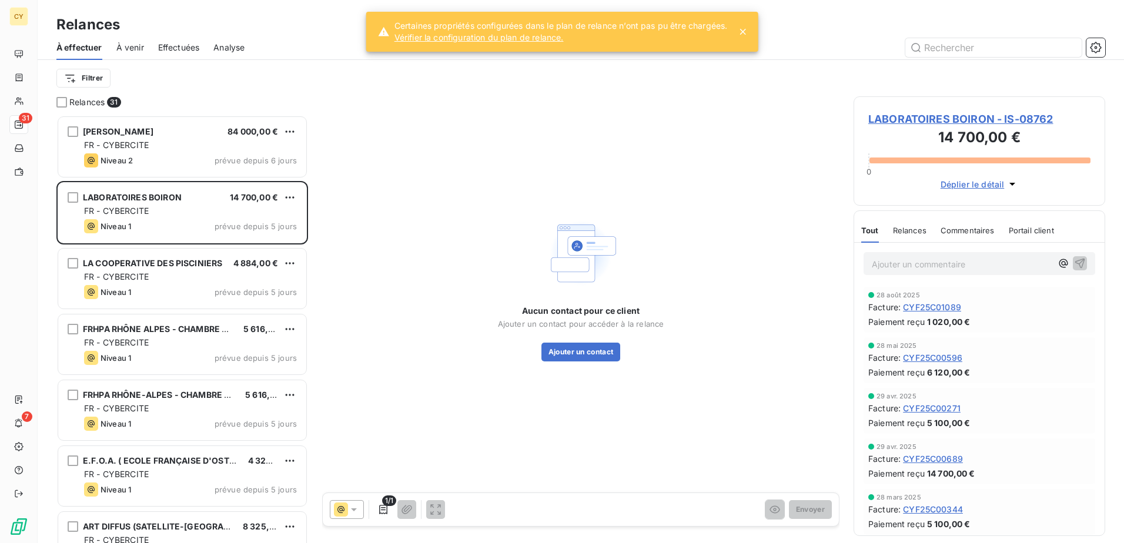
click at [897, 118] on span "LABORATOIRES BOIRON - IS-08762" at bounding box center [979, 119] width 222 height 16
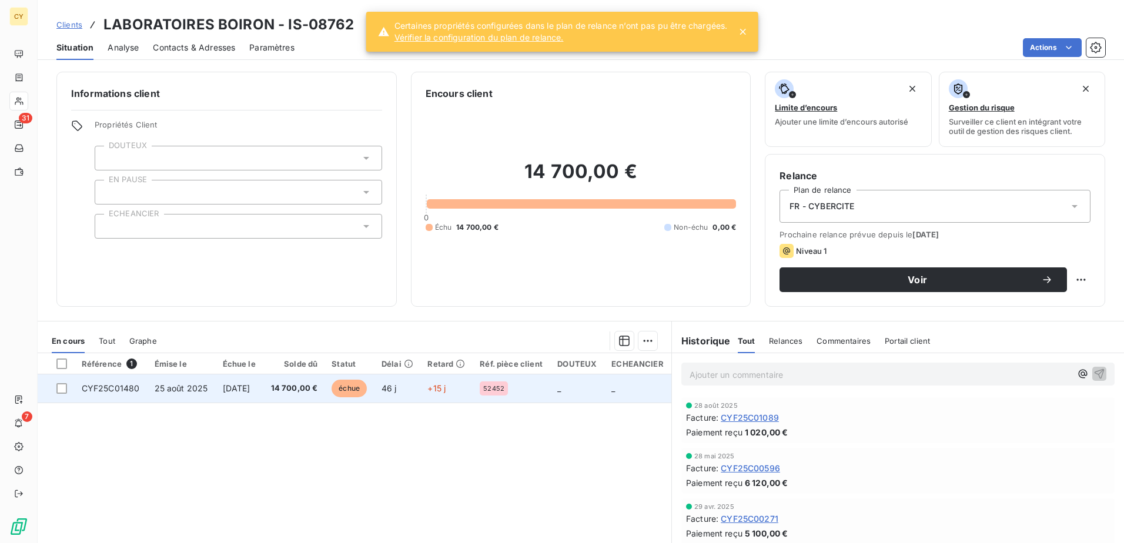
click at [134, 391] on span "CYF25C01480" at bounding box center [111, 388] width 58 height 10
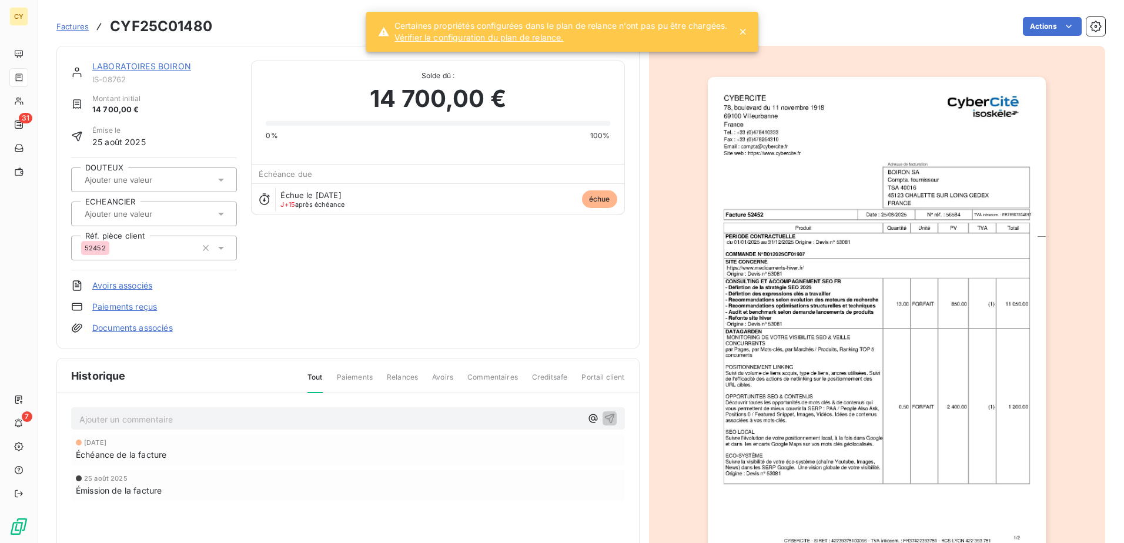
click at [758, 272] on img "button" at bounding box center [877, 316] width 338 height 478
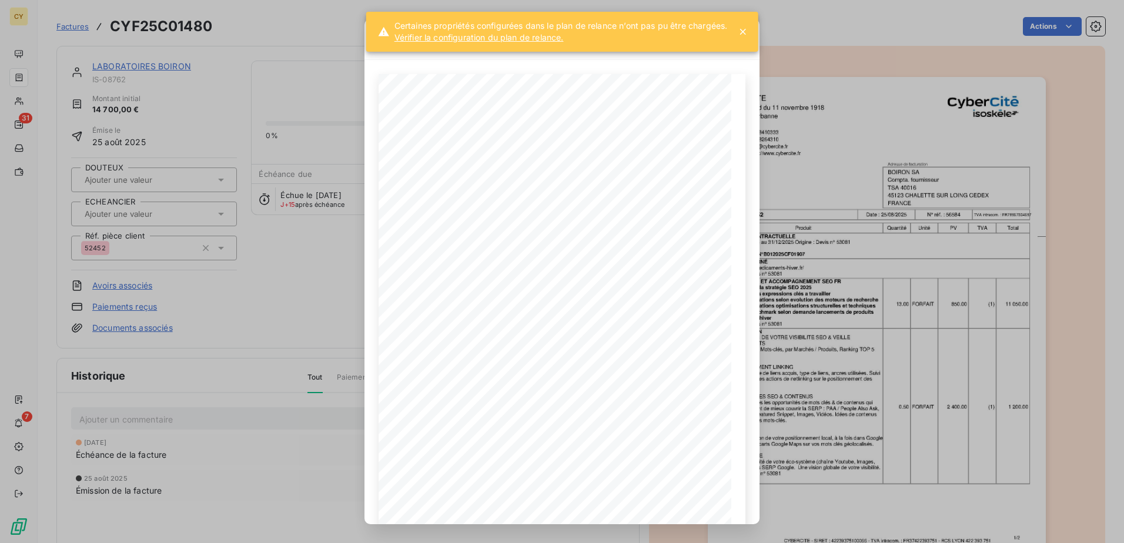
click at [890, 36] on div "CYF25C01480.pdf CYBERCITE [STREET_ADDRESS][DATE] Tel. : [PHONE_NUMBER] Fax : [P…" at bounding box center [562, 271] width 1124 height 543
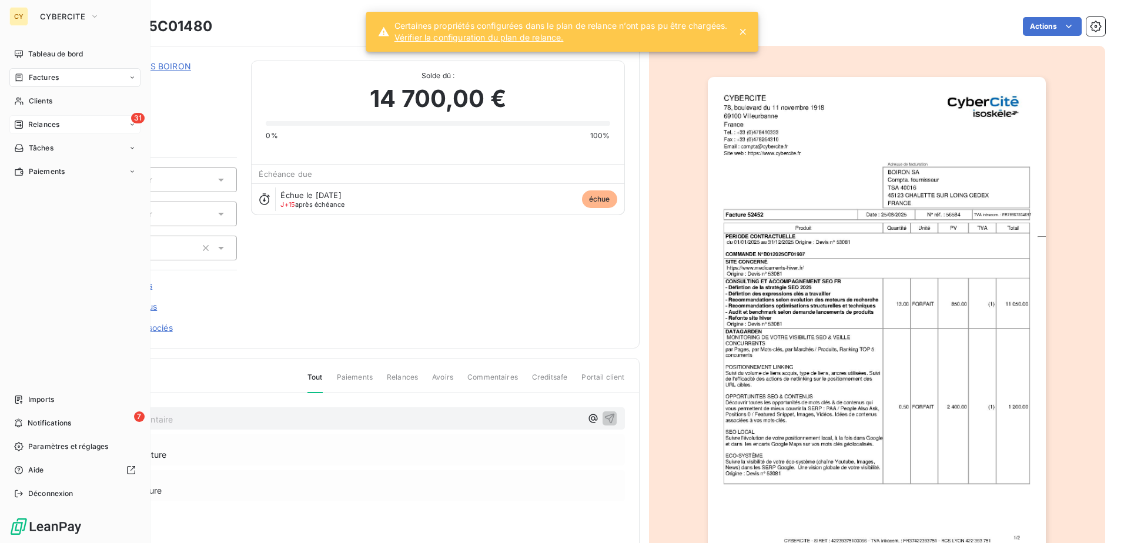
click at [43, 123] on span "Relances" at bounding box center [43, 124] width 31 height 11
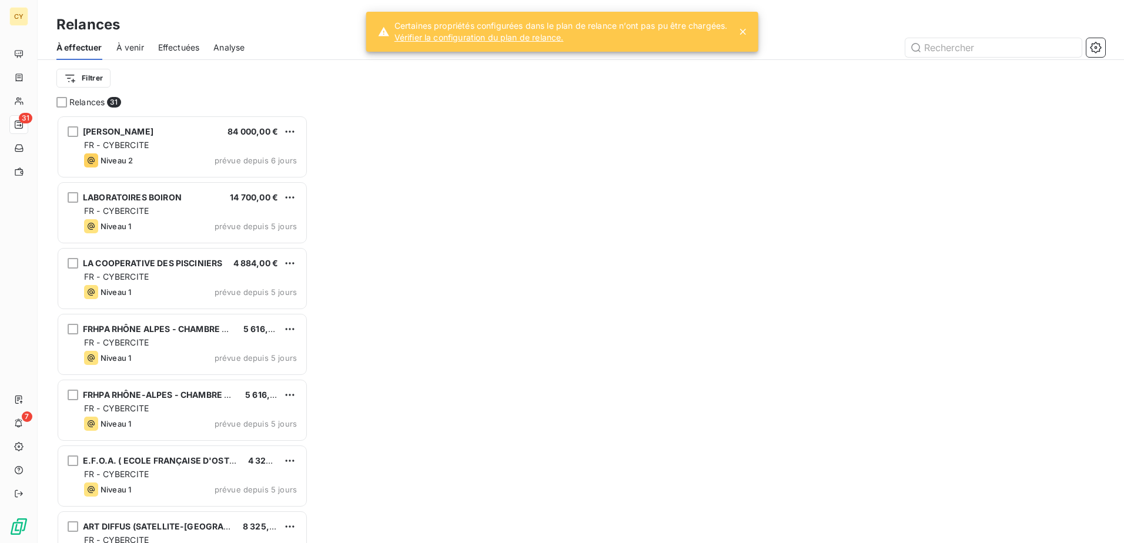
scroll to position [419, 243]
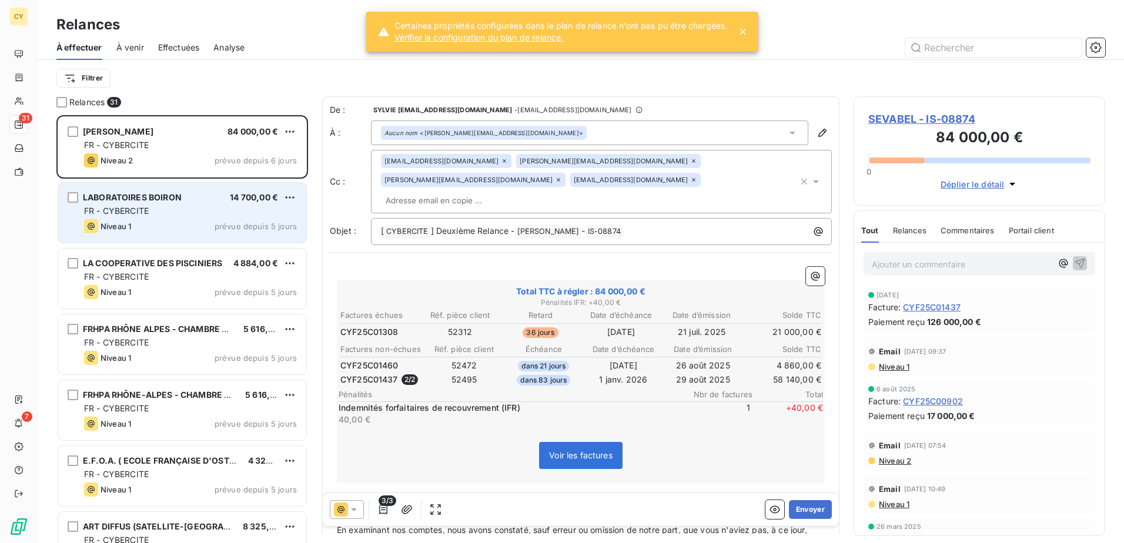
click at [190, 213] on div "FR - CYBERCITE" at bounding box center [190, 211] width 213 height 12
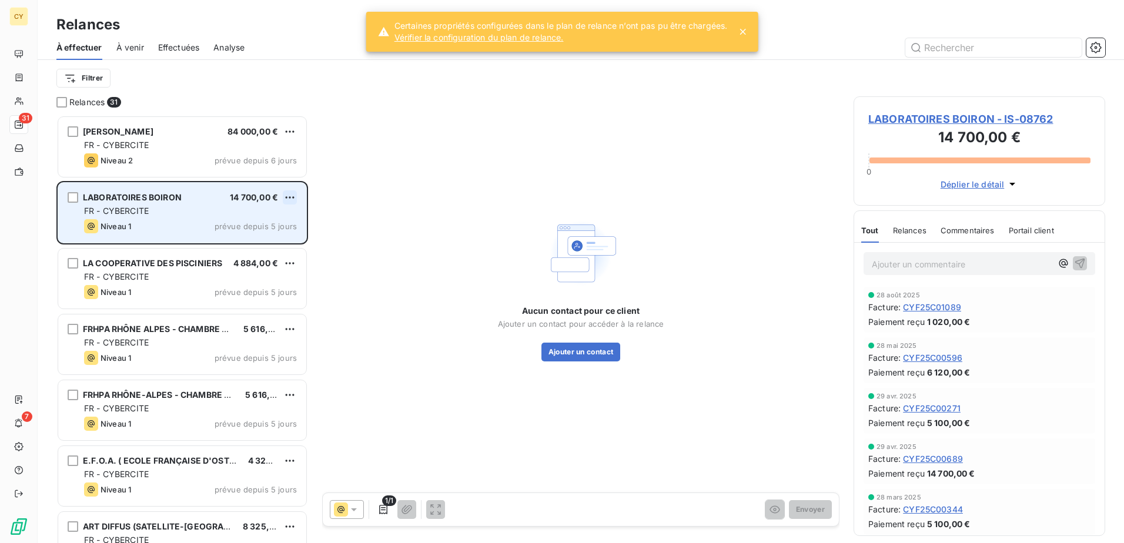
click at [286, 199] on html "CY 31 7 Relances À effectuer À venir Effectuées Analyse Filtrer Relances 31 SEV…" at bounding box center [562, 271] width 1124 height 543
click at [267, 244] on div "Passer cette action" at bounding box center [238, 242] width 105 height 19
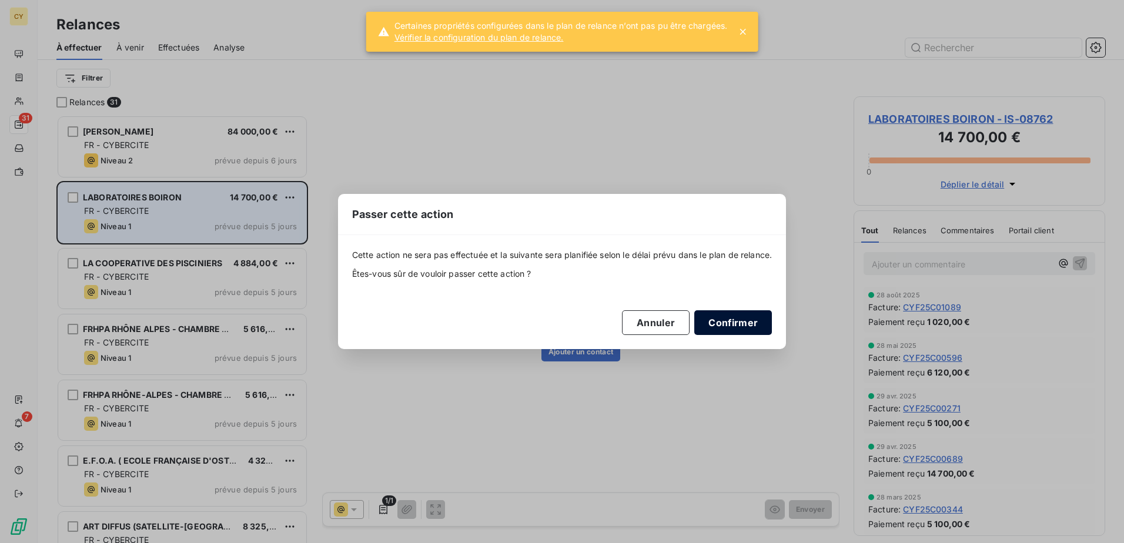
drag, startPoint x: 758, startPoint y: 324, endPoint x: 749, endPoint y: 324, distance: 8.8
click at [758, 324] on button "Confirmer" at bounding box center [733, 322] width 78 height 25
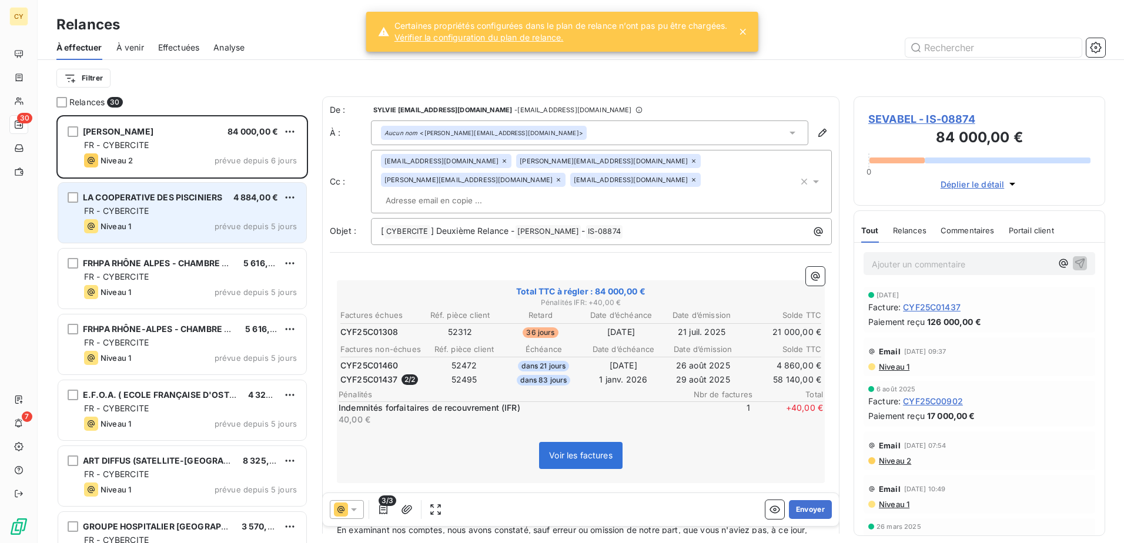
click at [692, 162] on icon at bounding box center [694, 161] width 4 height 4
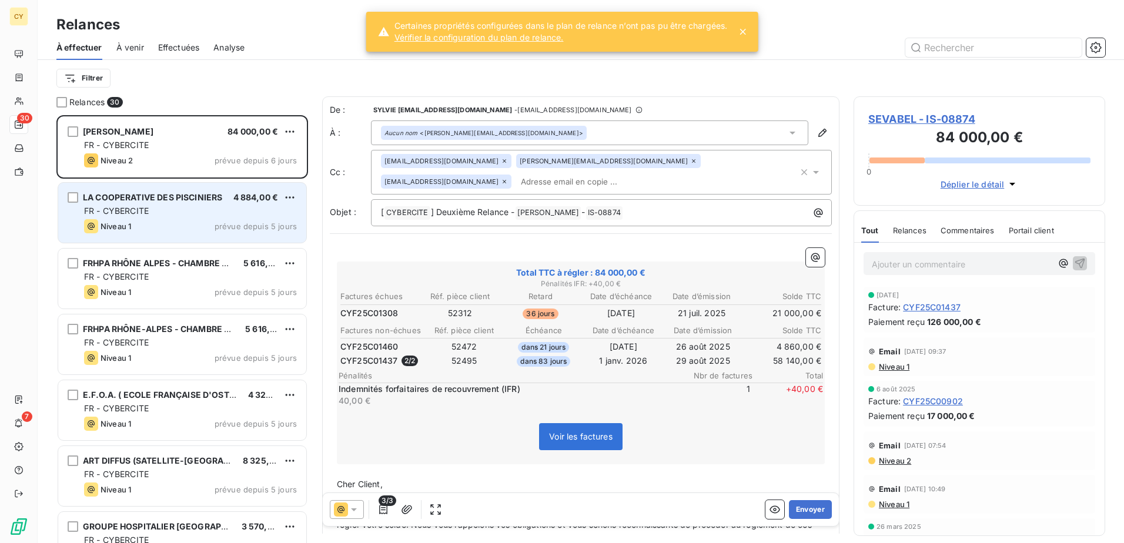
click at [848, 38] on div at bounding box center [682, 47] width 846 height 19
click at [897, 123] on span "SEVABEL - IS-08874" at bounding box center [979, 119] width 222 height 16
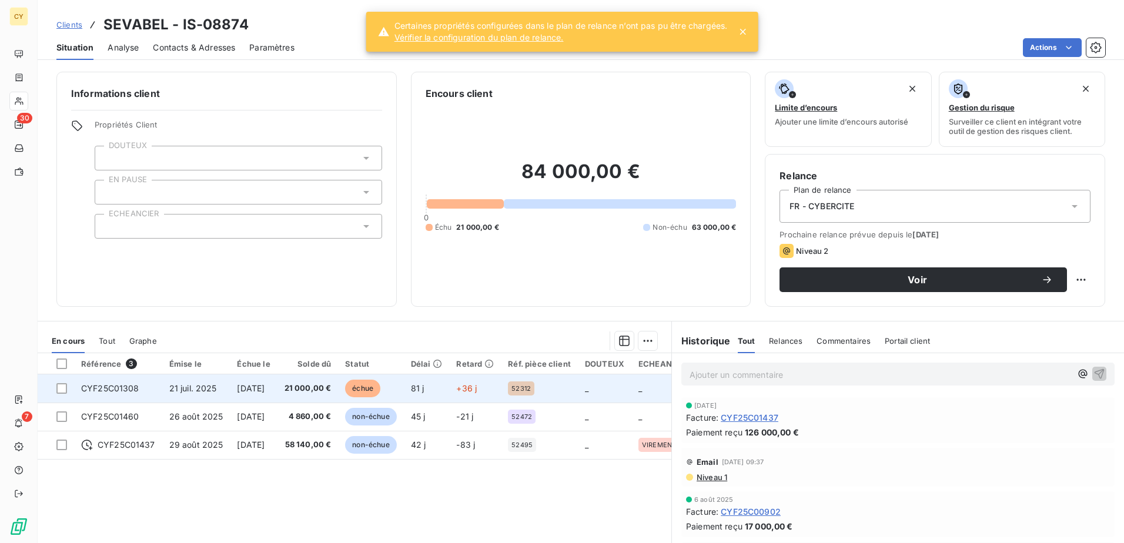
click at [264, 387] on span "[DATE]" at bounding box center [251, 388] width 28 height 10
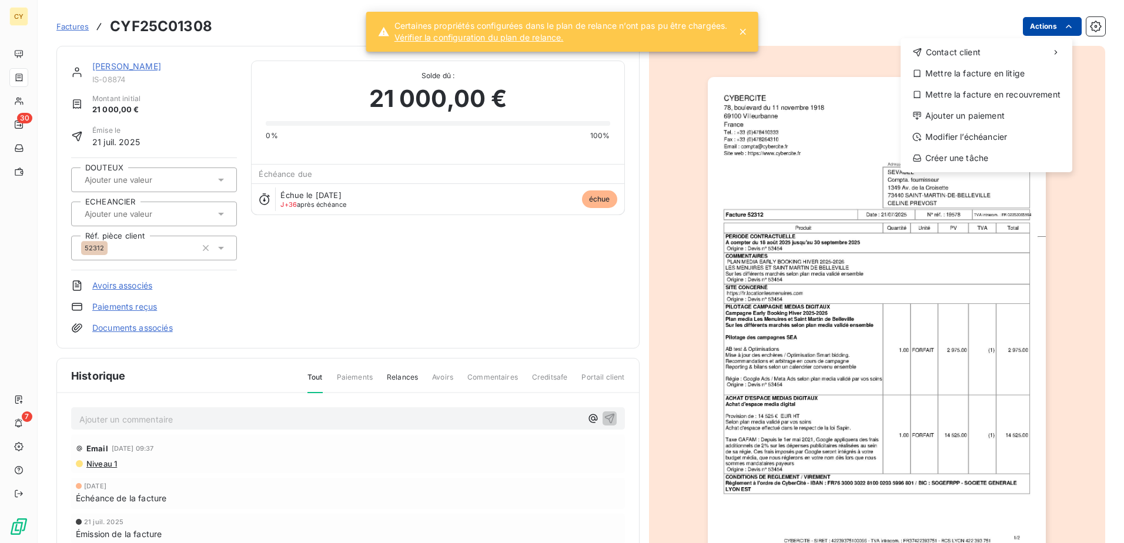
click at [897, 24] on html "CY 30 7 Factures CYF25C01308 Actions Contact client Mettre la facture en litige…" at bounding box center [562, 271] width 1124 height 543
click at [897, 115] on div "Ajouter un paiement" at bounding box center [986, 115] width 162 height 19
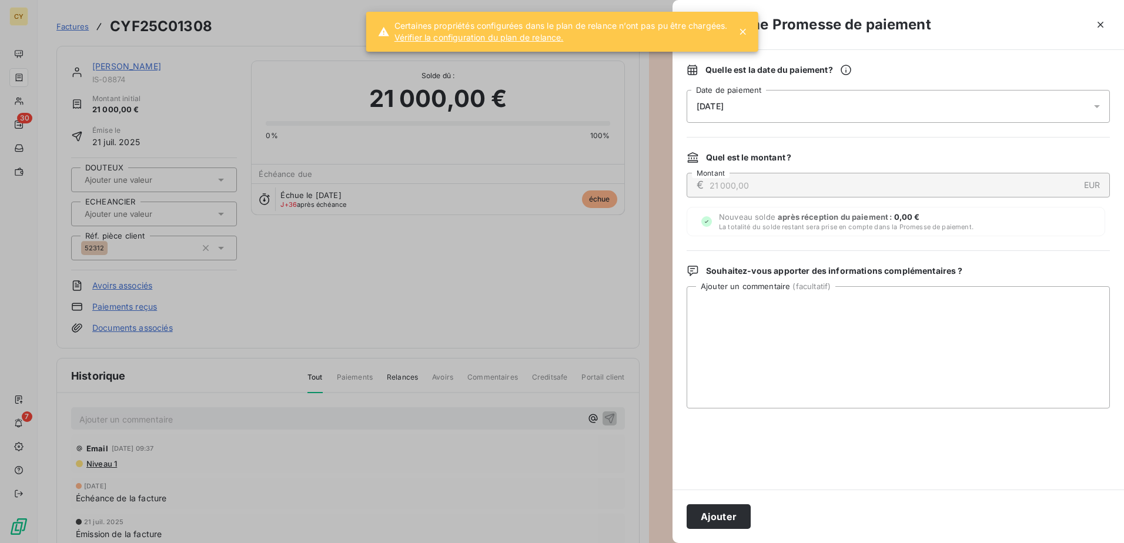
click at [897, 108] on icon at bounding box center [1097, 106] width 12 height 12
click at [528, 415] on div at bounding box center [562, 271] width 1124 height 543
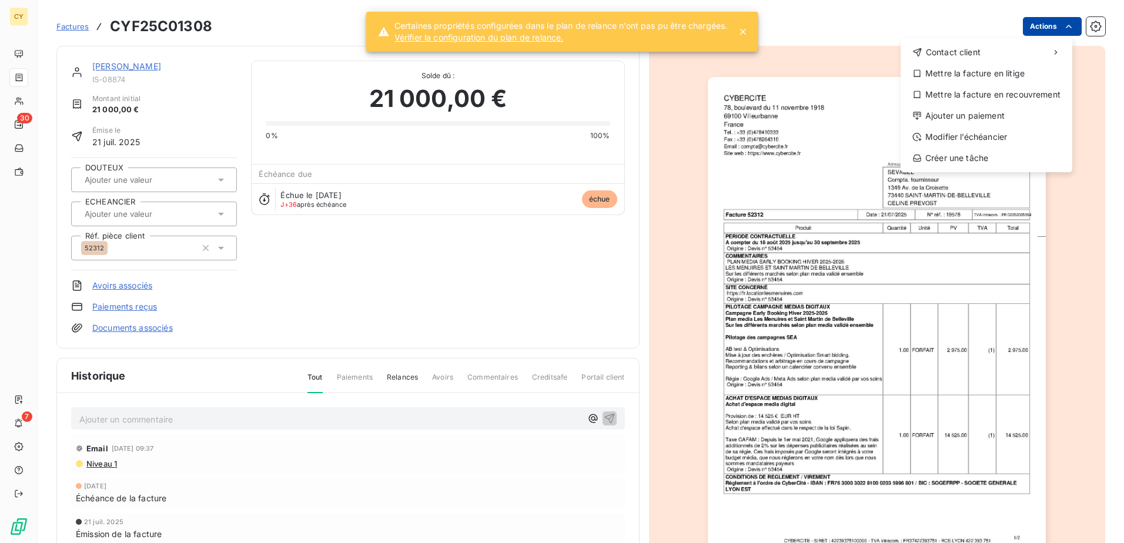
click at [897, 27] on html "CY 30 7 Factures CYF25C01308 Actions Contact client Mettre la facture en litige…" at bounding box center [562, 271] width 1124 height 543
click at [897, 141] on div "Modifier l’échéancier" at bounding box center [986, 137] width 162 height 19
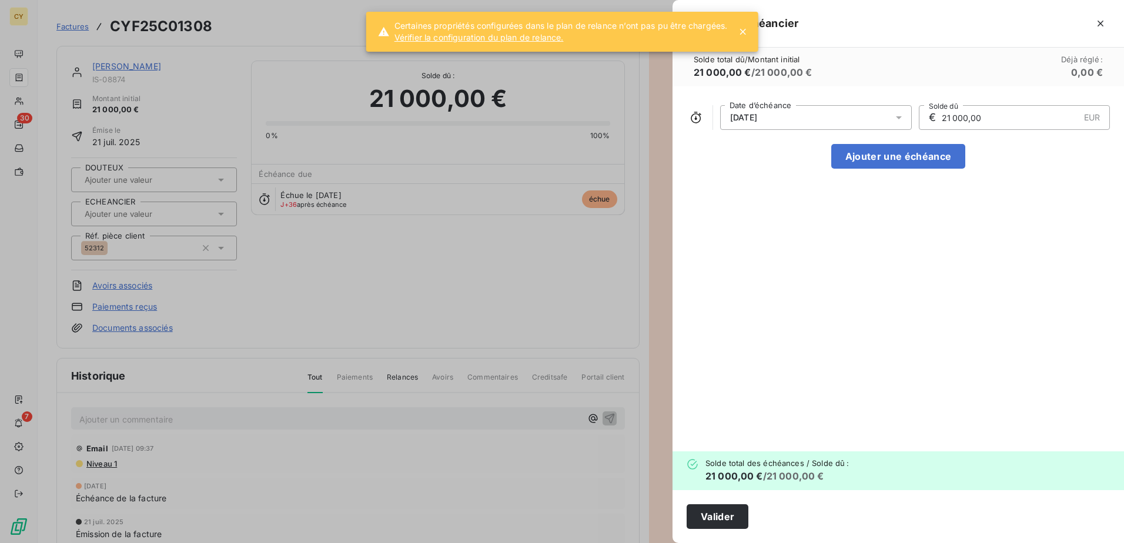
click at [896, 118] on icon at bounding box center [899, 118] width 12 height 12
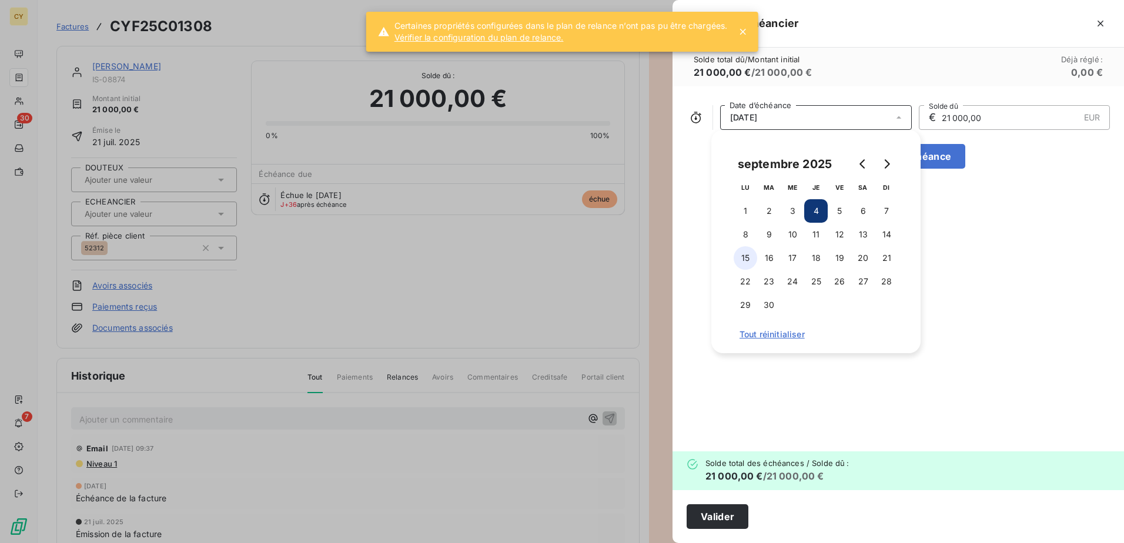
click at [746, 257] on button "15" at bounding box center [745, 258] width 24 height 24
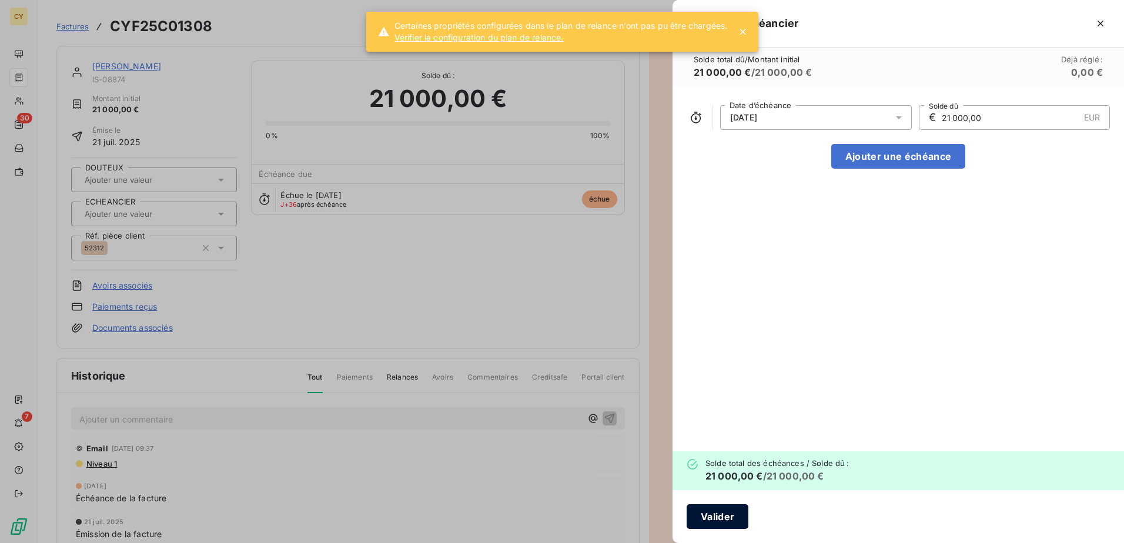
click at [715, 415] on button "Valider" at bounding box center [717, 516] width 62 height 25
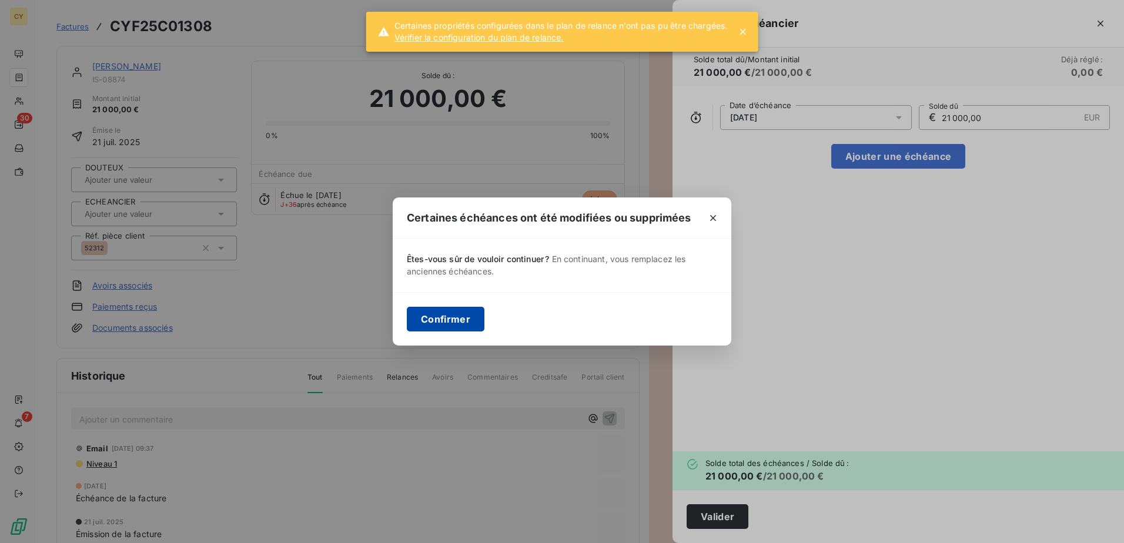
click at [462, 320] on button "Confirmer" at bounding box center [446, 319] width 78 height 25
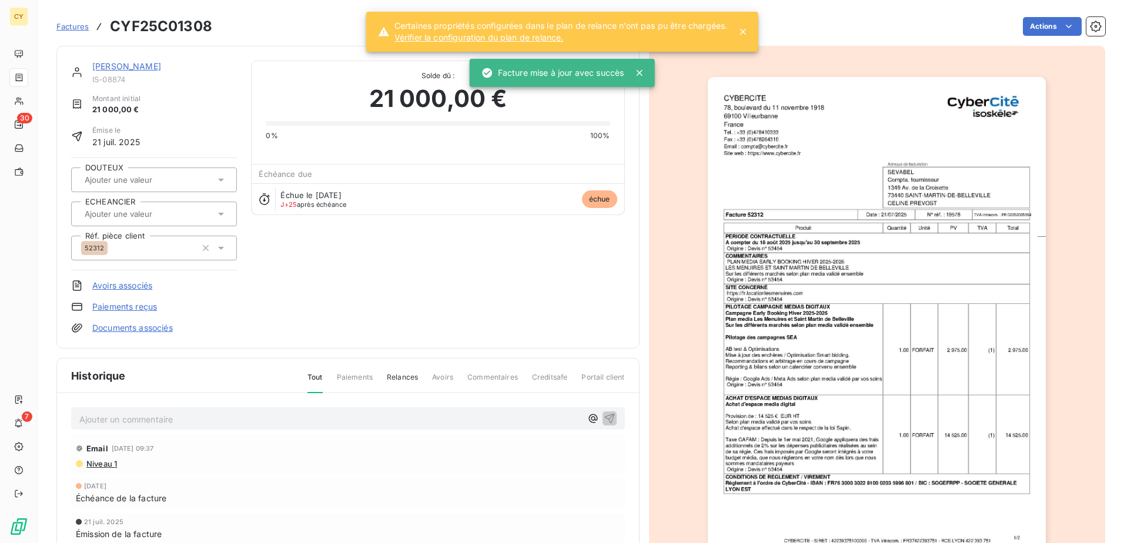
click at [118, 66] on link "[PERSON_NAME]" at bounding box center [126, 66] width 69 height 10
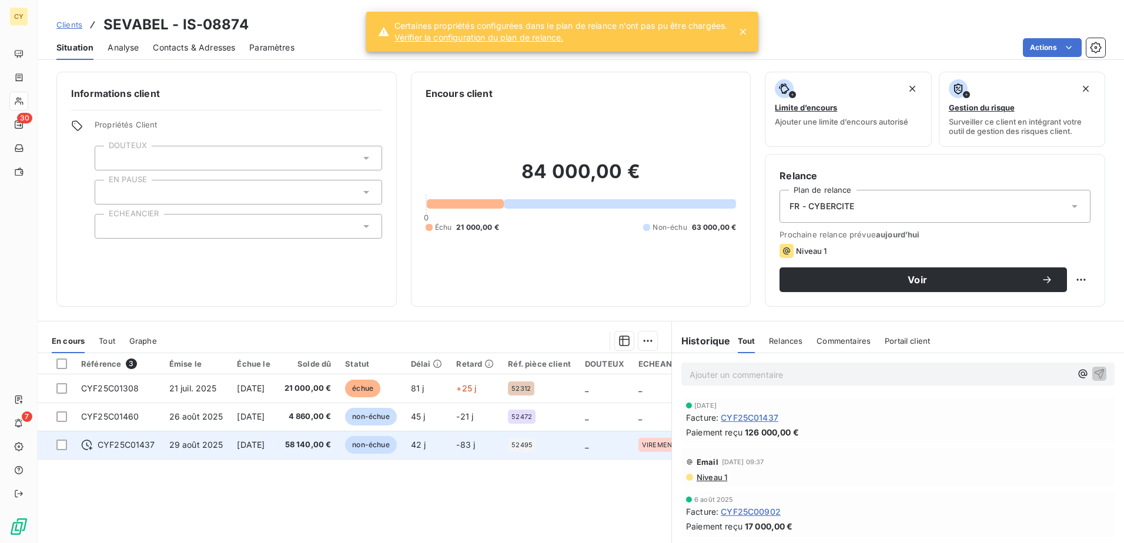
click at [264, 415] on span "[DATE]" at bounding box center [251, 445] width 28 height 10
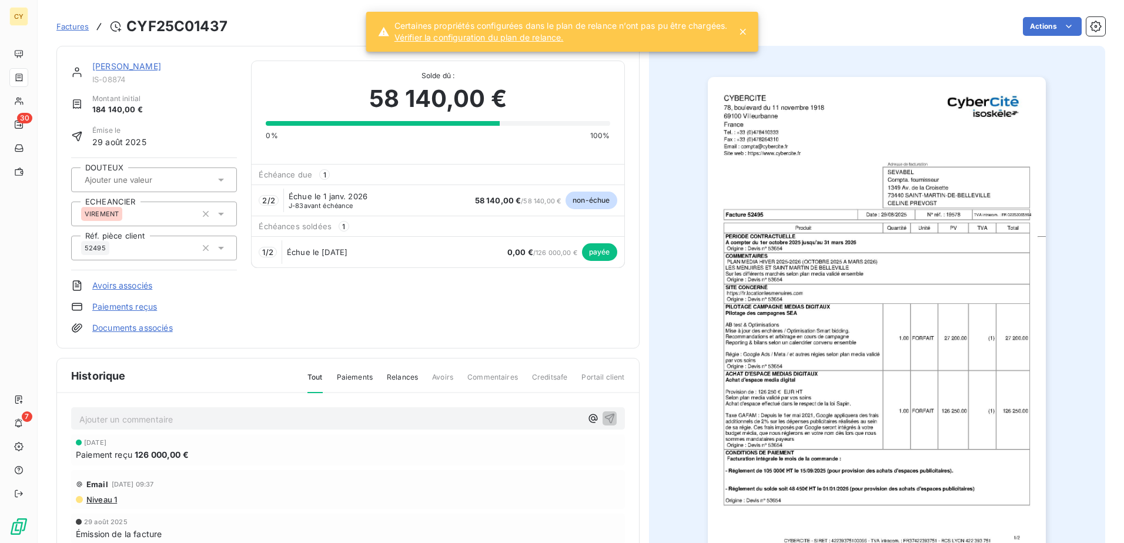
click at [117, 70] on link "[PERSON_NAME]" at bounding box center [126, 66] width 69 height 10
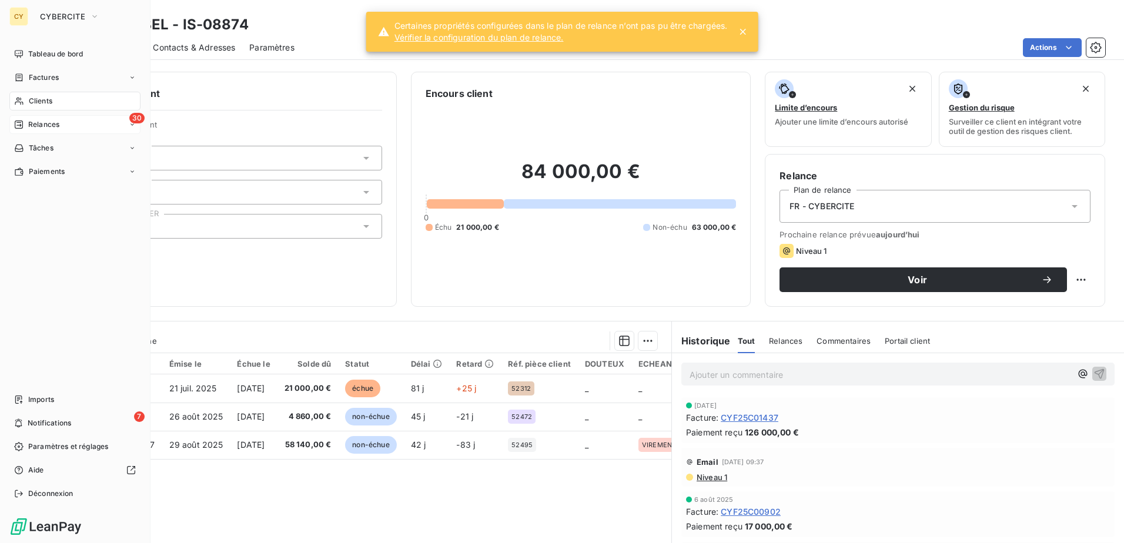
click at [50, 120] on span "Relances" at bounding box center [43, 124] width 31 height 11
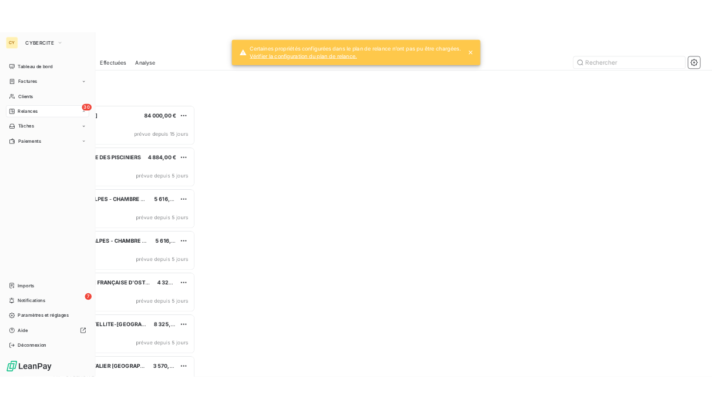
scroll to position [419, 243]
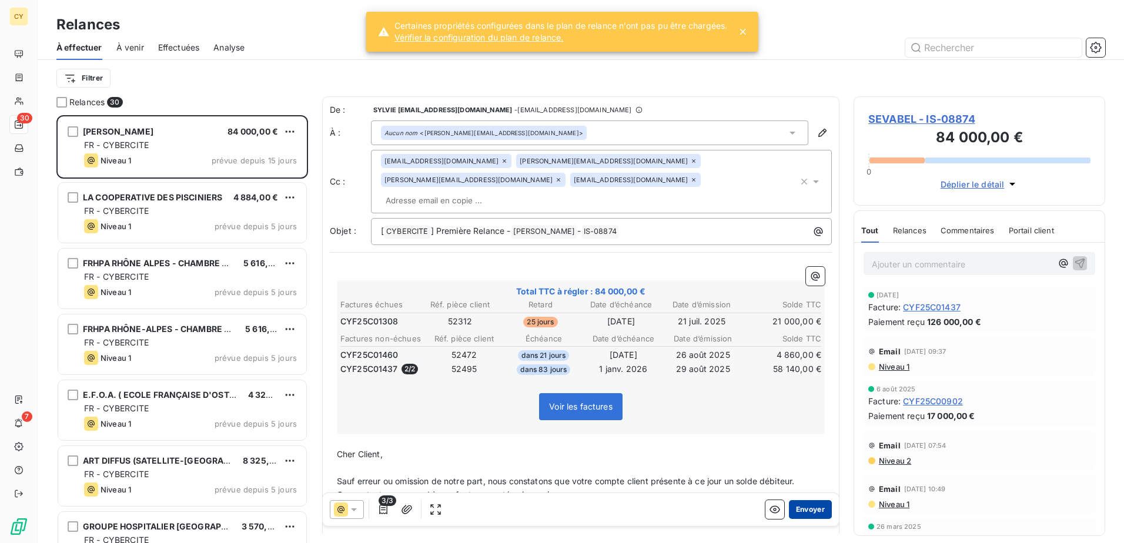
click at [805, 415] on button "Envoyer" at bounding box center [810, 509] width 43 height 19
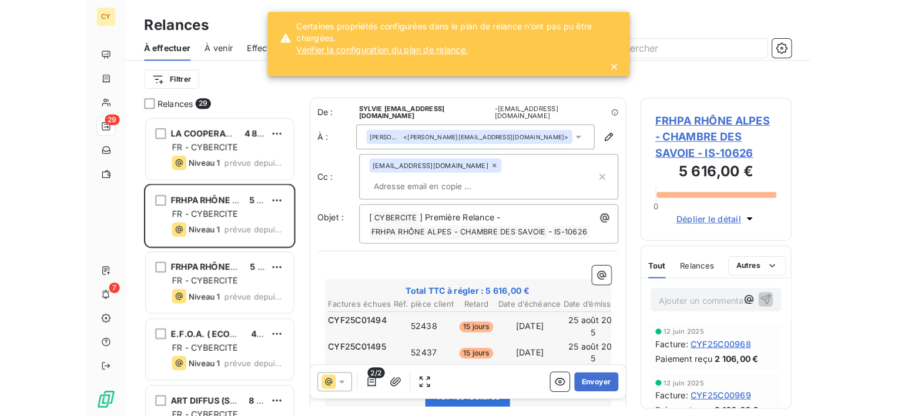
scroll to position [291, 186]
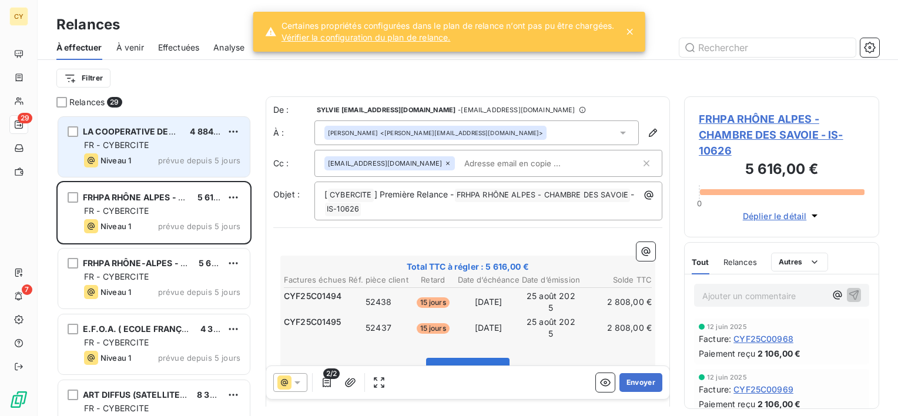
click at [175, 149] on div "FR - CYBERCITE" at bounding box center [162, 145] width 156 height 12
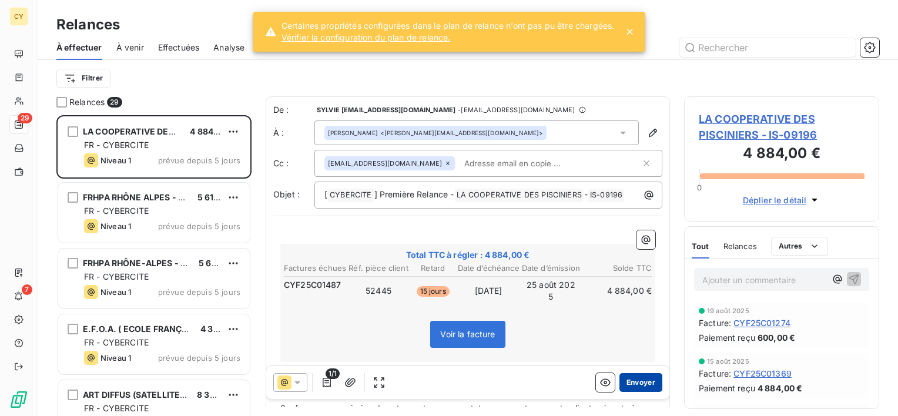
click at [628, 382] on button "Envoyer" at bounding box center [640, 382] width 43 height 19
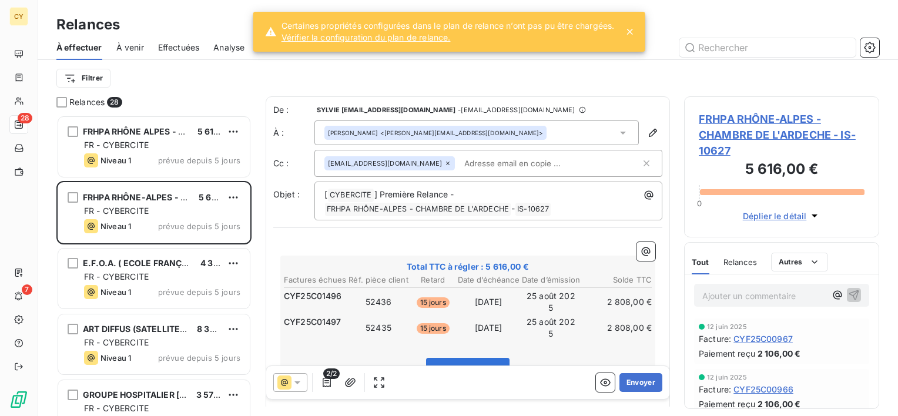
click at [635, 34] on icon at bounding box center [630, 32] width 12 height 12
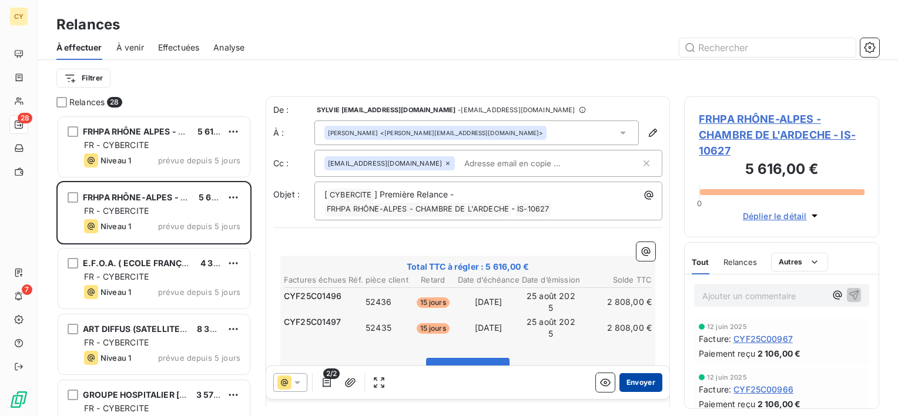
click at [634, 380] on button "Envoyer" at bounding box center [640, 382] width 43 height 19
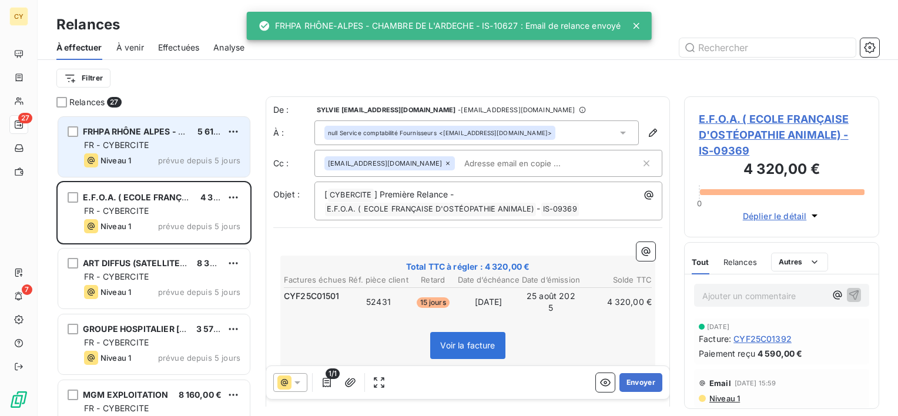
click at [164, 142] on div "FR - CYBERCITE" at bounding box center [162, 145] width 156 height 12
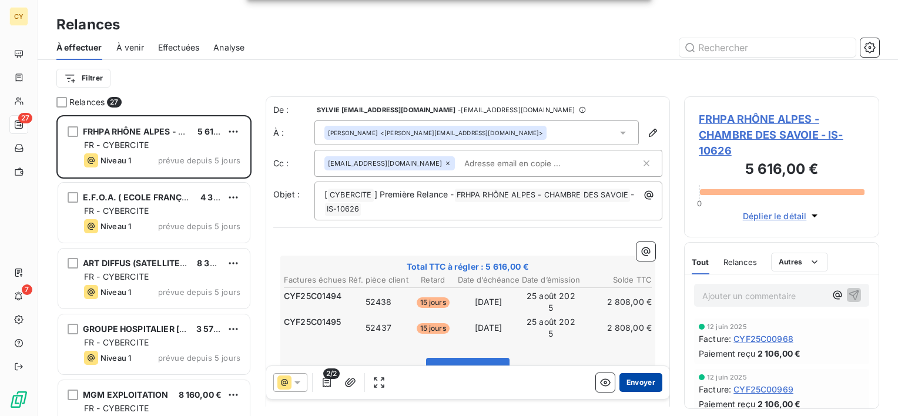
click at [632, 380] on button "Envoyer" at bounding box center [640, 382] width 43 height 19
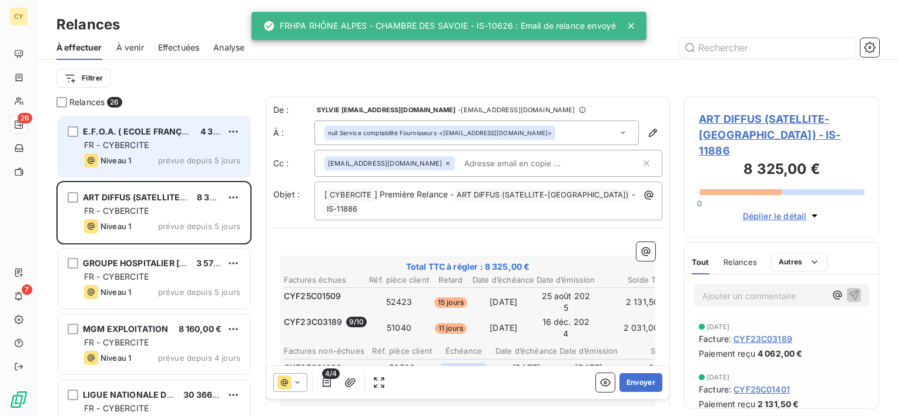
click at [167, 143] on div "FR - CYBERCITE" at bounding box center [162, 145] width 156 height 12
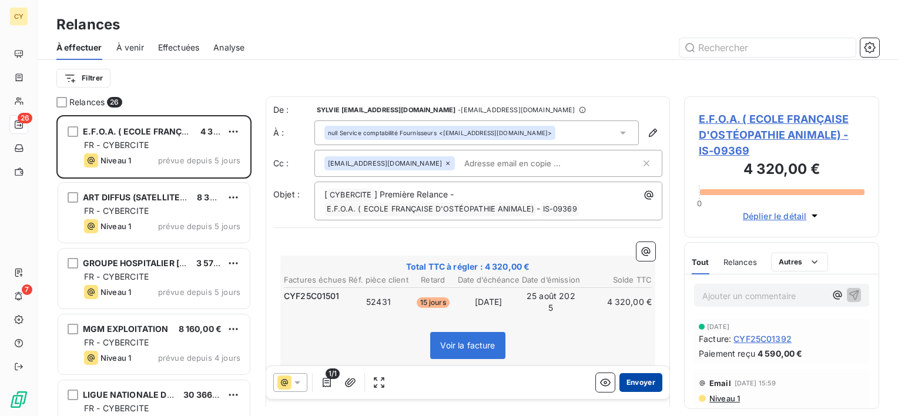
click at [634, 377] on button "Envoyer" at bounding box center [640, 382] width 43 height 19
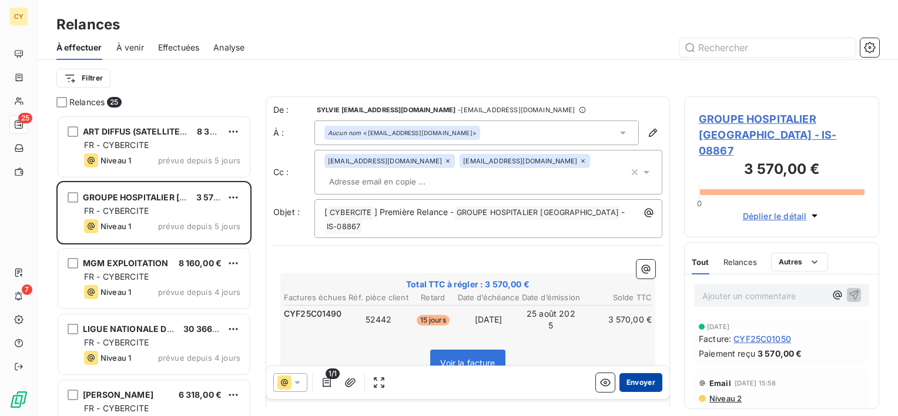
click at [628, 384] on button "Envoyer" at bounding box center [640, 382] width 43 height 19
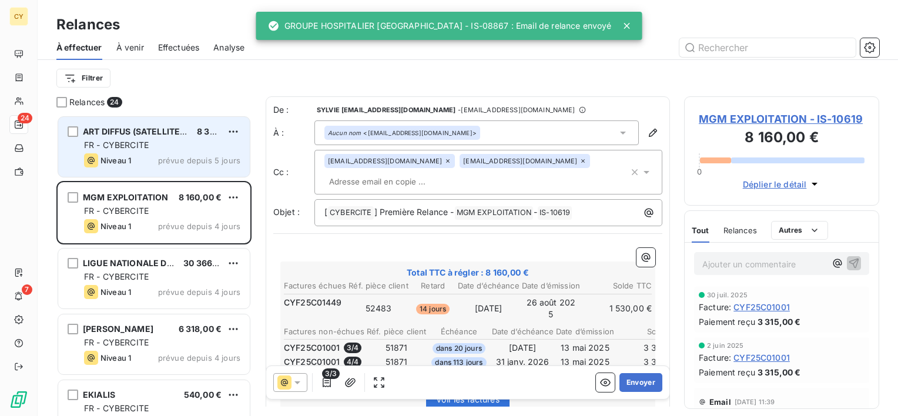
click at [162, 150] on div "FR - CYBERCITE" at bounding box center [162, 145] width 156 height 12
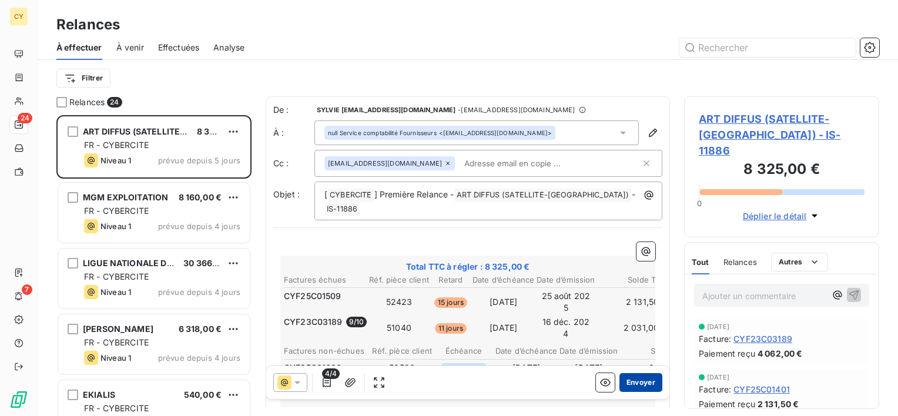
click at [635, 381] on button "Envoyer" at bounding box center [640, 382] width 43 height 19
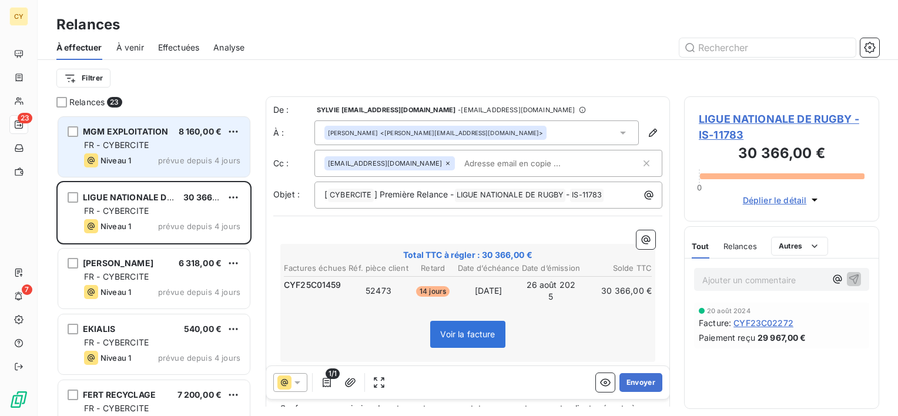
click at [155, 152] on div "MGM EXPLOITATION 8 160,00 € FR - CYBERCITE Niveau 1 prévue depuis 4 jours" at bounding box center [154, 147] width 192 height 60
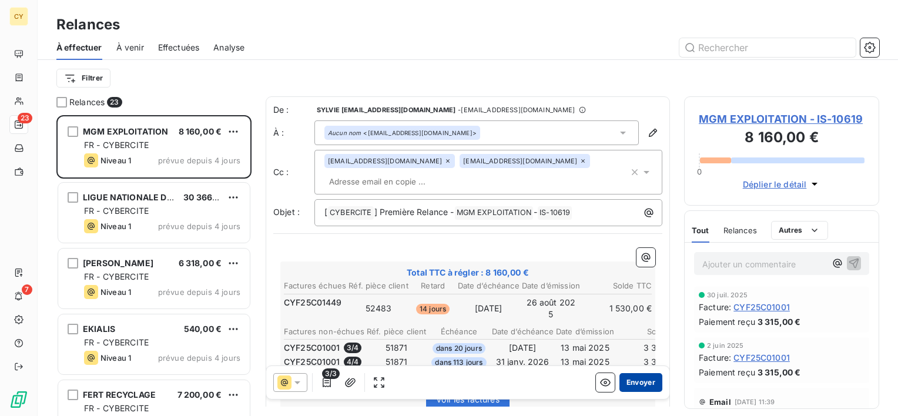
click at [633, 383] on button "Envoyer" at bounding box center [640, 382] width 43 height 19
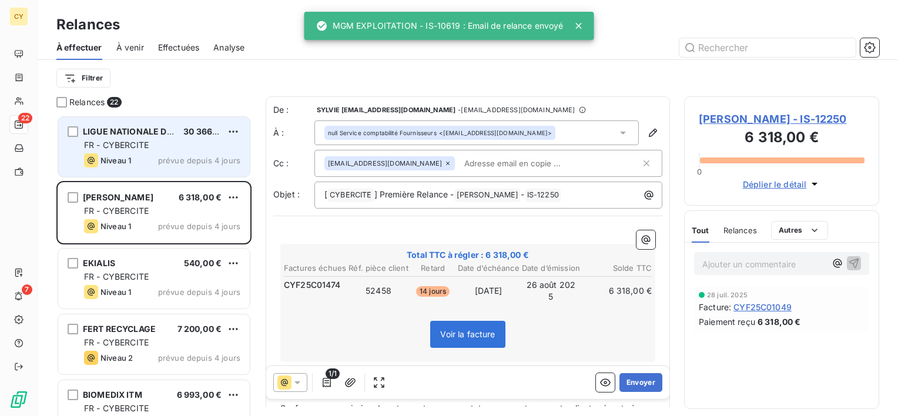
click at [159, 139] on div "LIGUE NATIONALE DE RUGBY 30 366,00 € FR - CYBERCITE Niveau 1 prévue depuis 4 jo…" at bounding box center [154, 147] width 192 height 60
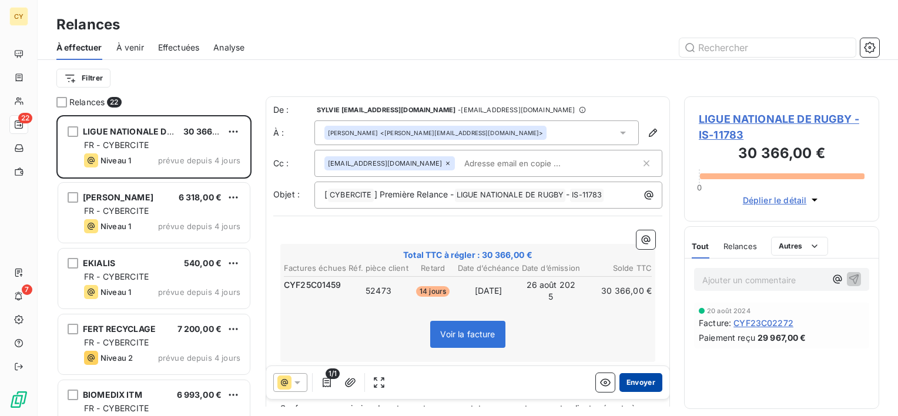
click at [631, 383] on button "Envoyer" at bounding box center [640, 382] width 43 height 19
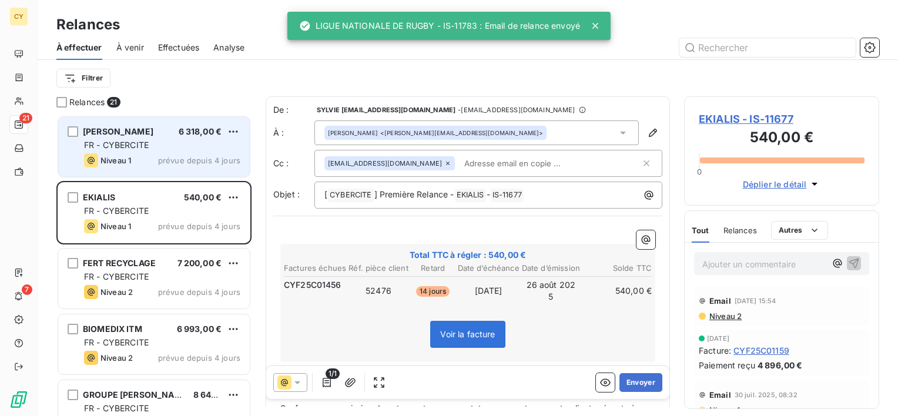
click at [157, 150] on div "FR - CYBERCITE" at bounding box center [162, 145] width 156 height 12
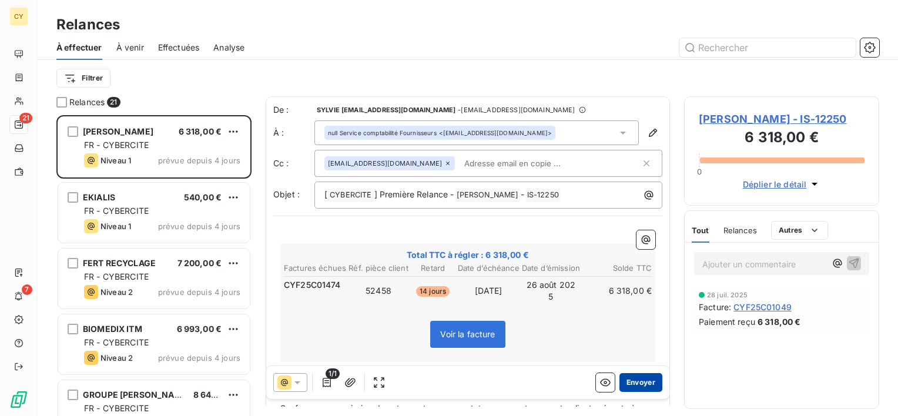
click at [636, 381] on button "Envoyer" at bounding box center [640, 382] width 43 height 19
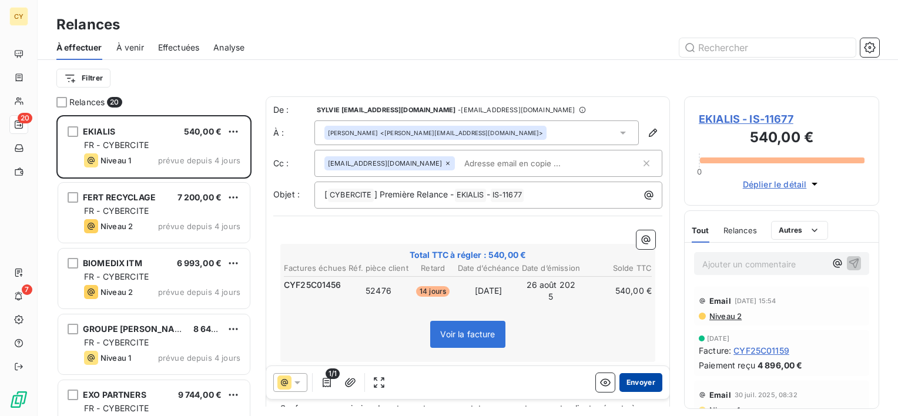
click at [631, 384] on button "Envoyer" at bounding box center [640, 382] width 43 height 19
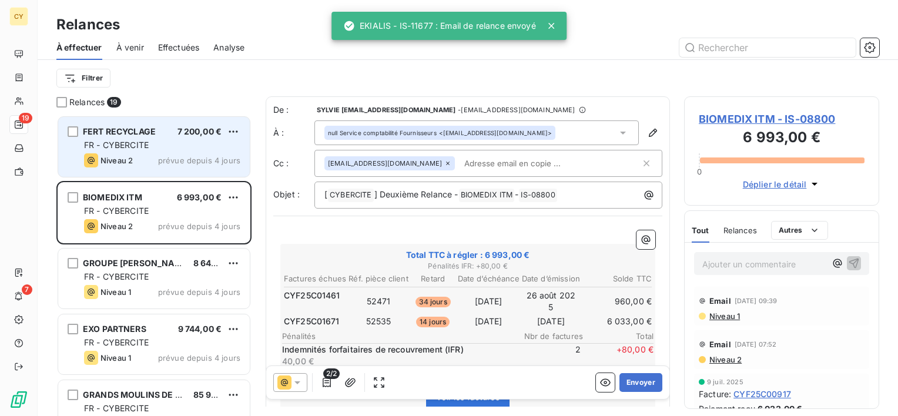
click at [139, 148] on span "FR - CYBERCITE" at bounding box center [116, 145] width 65 height 10
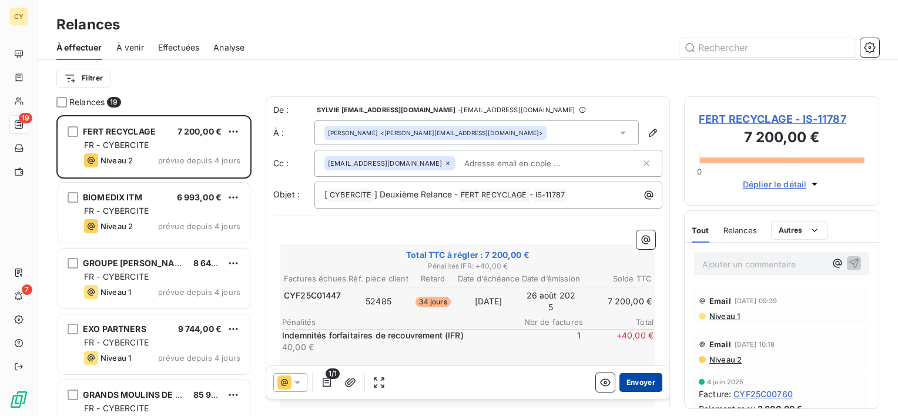
click at [632, 383] on button "Envoyer" at bounding box center [640, 382] width 43 height 19
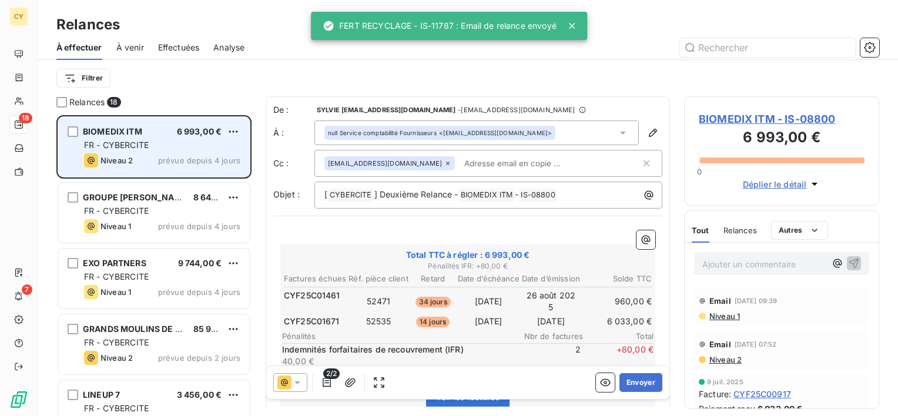
click at [163, 141] on div "FR - CYBERCITE" at bounding box center [162, 145] width 156 height 12
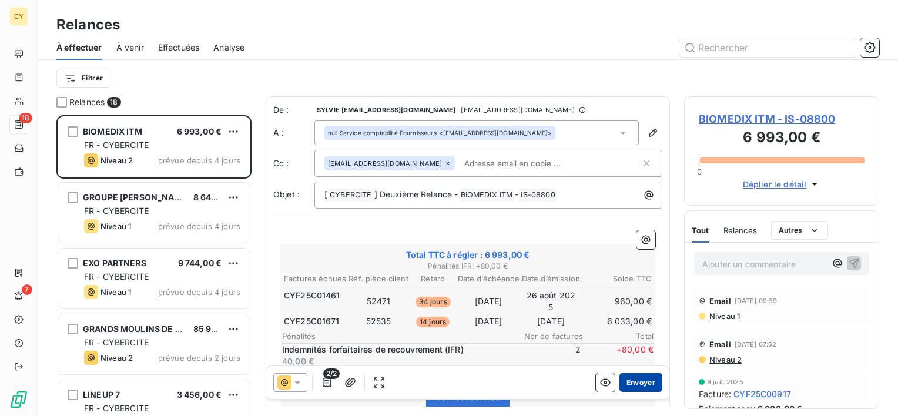
click at [638, 386] on button "Envoyer" at bounding box center [640, 382] width 43 height 19
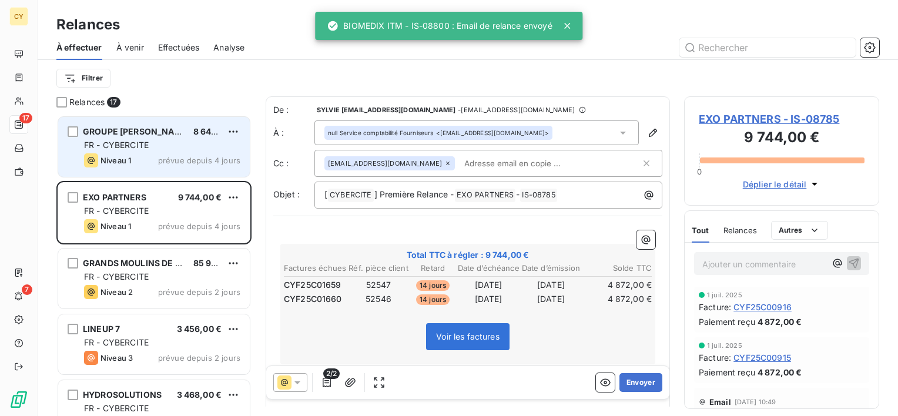
click at [179, 150] on div "GROUPE [PERSON_NAME] & ASSOCIES 8 640,00 € FR - CYBERCITE Niveau 1 prévue depui…" at bounding box center [154, 147] width 192 height 60
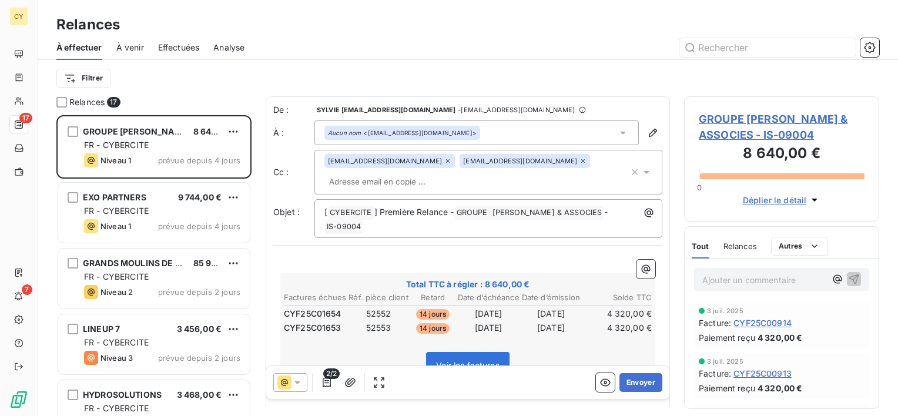
click at [485, 162] on div "[EMAIL_ADDRESS][DOMAIN_NAME]" at bounding box center [525, 161] width 130 height 14
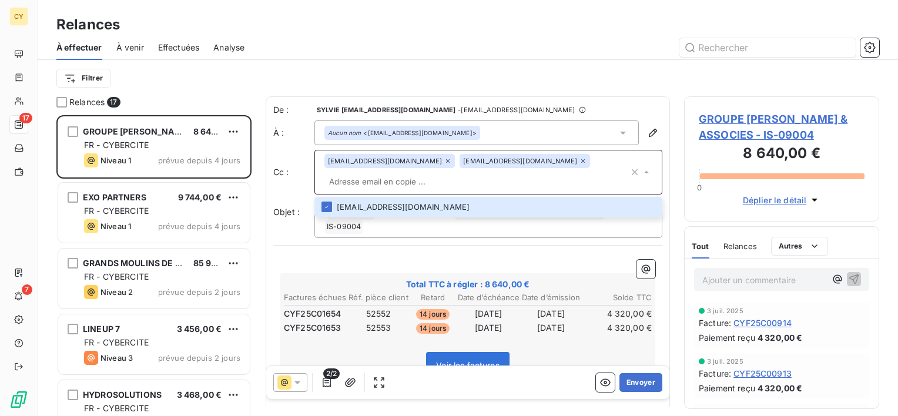
click at [581, 163] on icon at bounding box center [583, 161] width 4 height 4
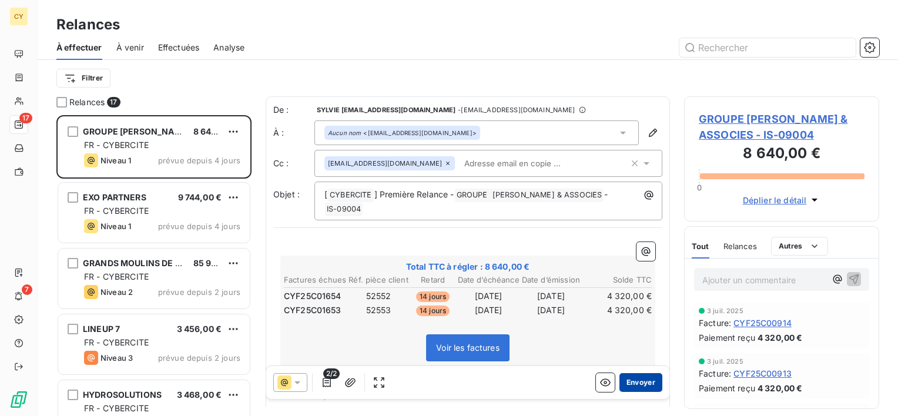
click at [630, 384] on button "Envoyer" at bounding box center [640, 382] width 43 height 19
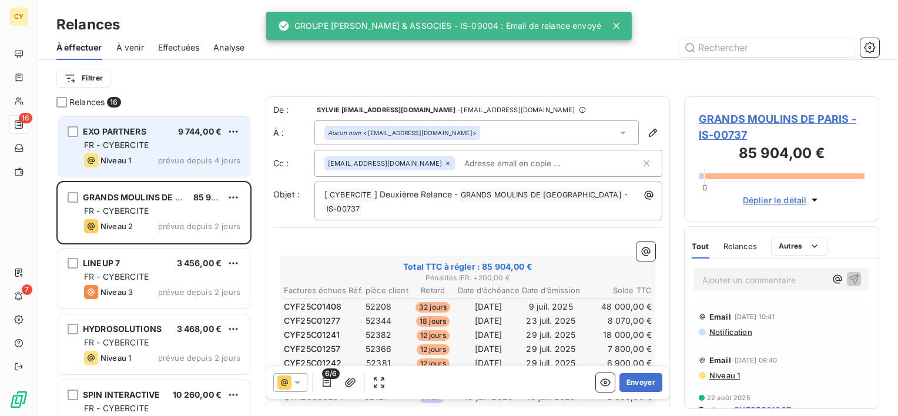
click at [169, 153] on div "Niveau 1 prévue depuis 4 jours" at bounding box center [162, 160] width 156 height 14
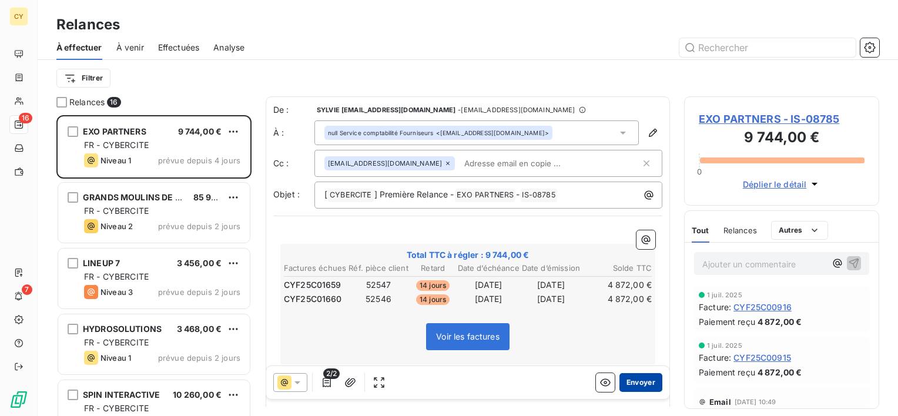
click at [631, 380] on button "Envoyer" at bounding box center [640, 382] width 43 height 19
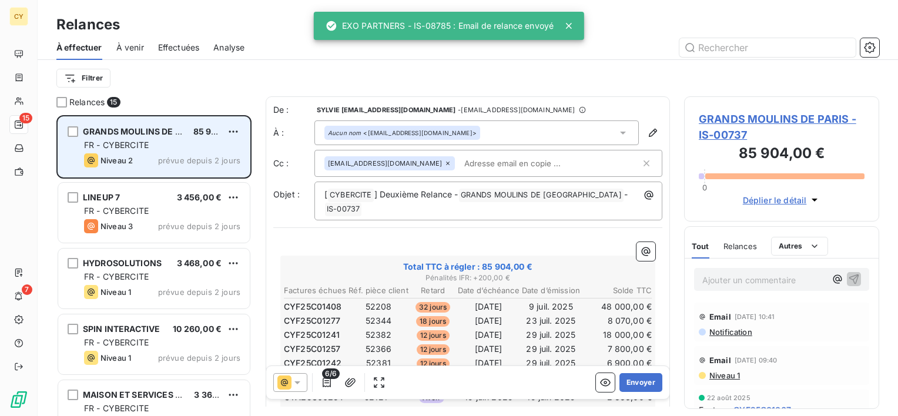
click at [175, 140] on div "FR - CYBERCITE" at bounding box center [162, 145] width 156 height 12
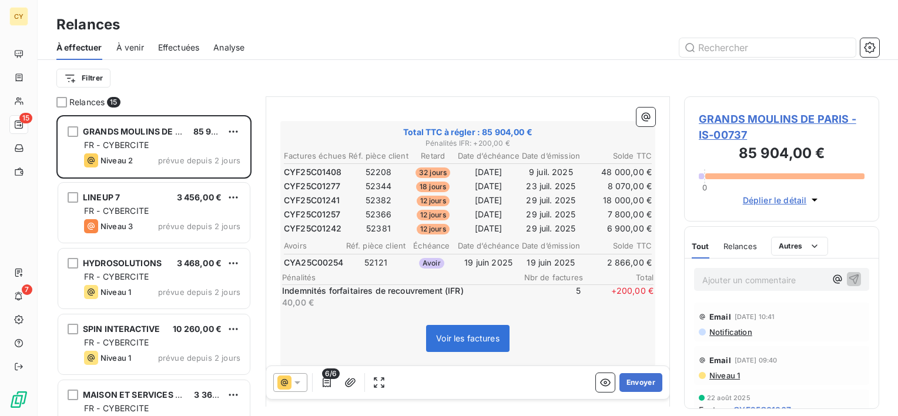
scroll to position [176, 0]
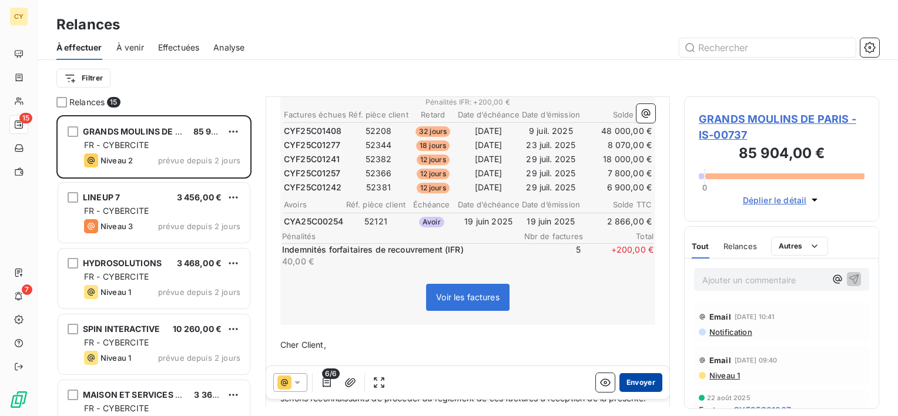
click at [635, 380] on button "Envoyer" at bounding box center [640, 382] width 43 height 19
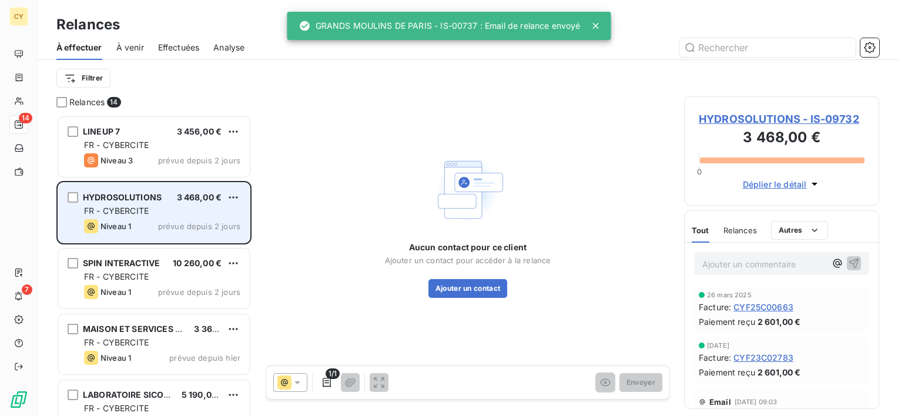
click at [193, 224] on span "prévue depuis 2 jours" at bounding box center [199, 226] width 82 height 9
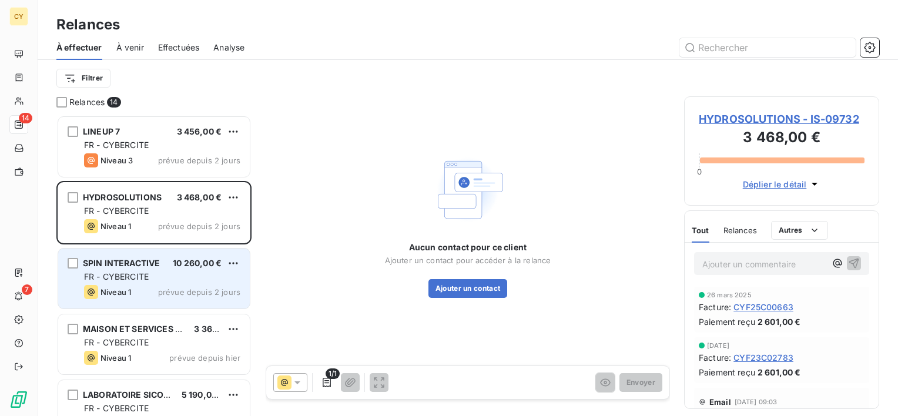
click at [166, 289] on span "prévue depuis 2 jours" at bounding box center [199, 291] width 82 height 9
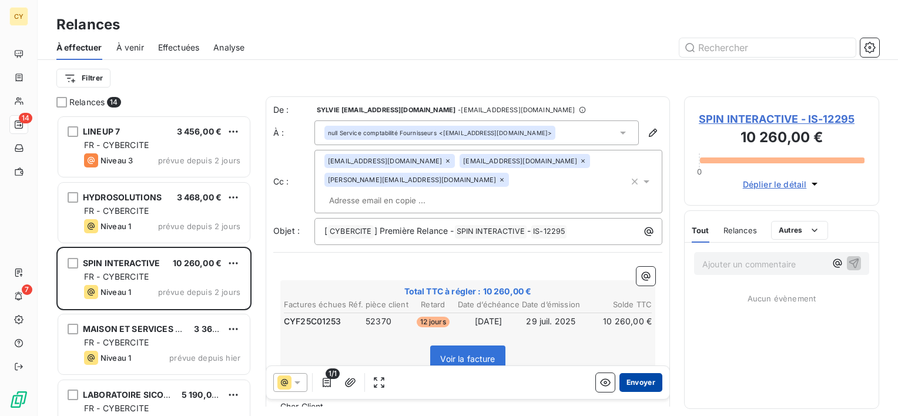
click at [632, 384] on button "Envoyer" at bounding box center [640, 382] width 43 height 19
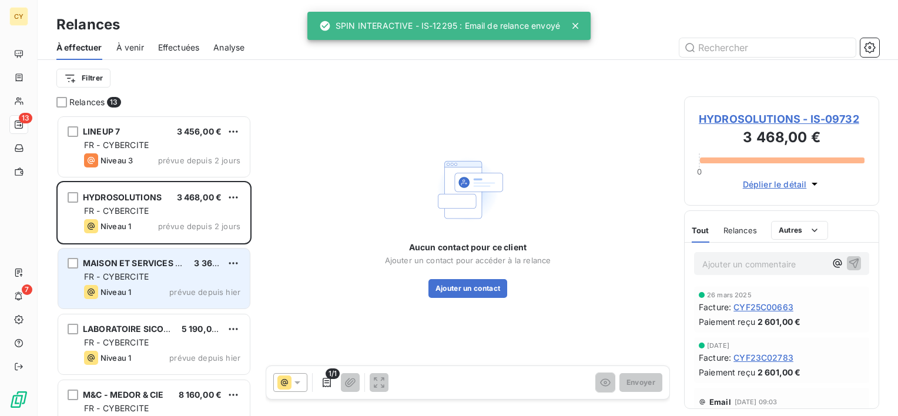
click at [150, 282] on div "FR - CYBERCITE" at bounding box center [162, 277] width 156 height 12
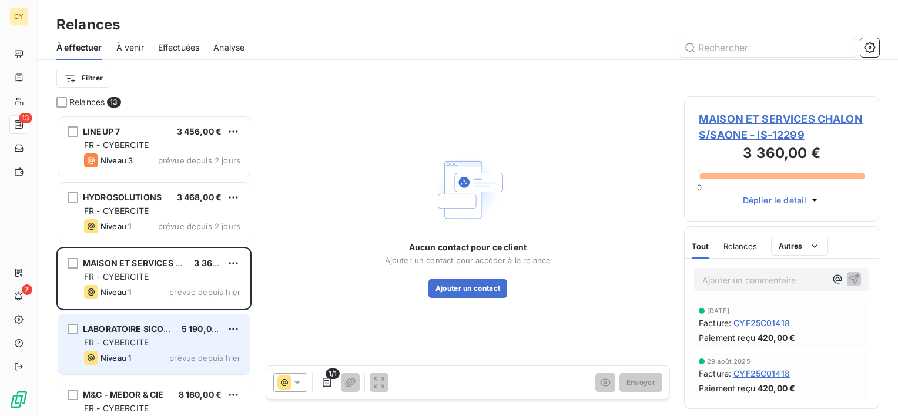
click at [155, 348] on div "FR - CYBERCITE" at bounding box center [162, 343] width 156 height 12
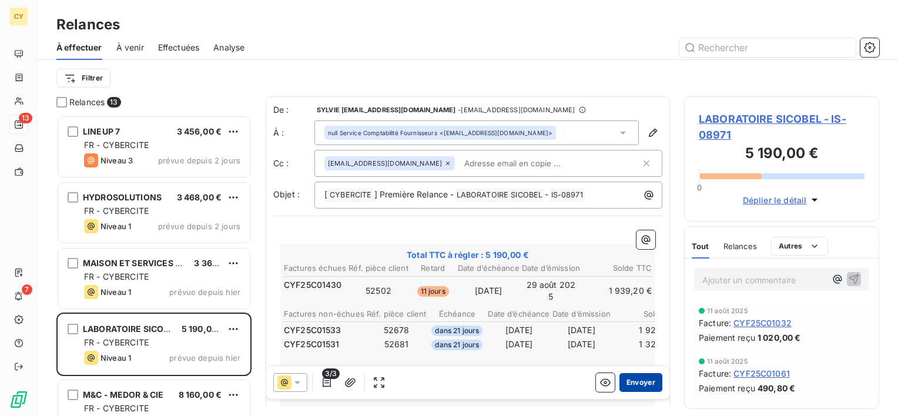
click at [635, 384] on button "Envoyer" at bounding box center [640, 382] width 43 height 19
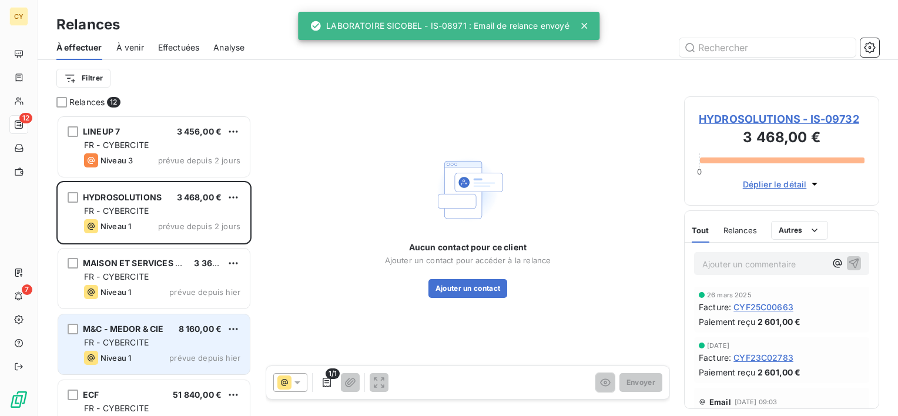
click at [167, 336] on div "M&C - MEDOR & CIE 8 160,00 € FR - CYBERCITE Niveau 1 prévue depuis [DATE]" at bounding box center [154, 344] width 192 height 60
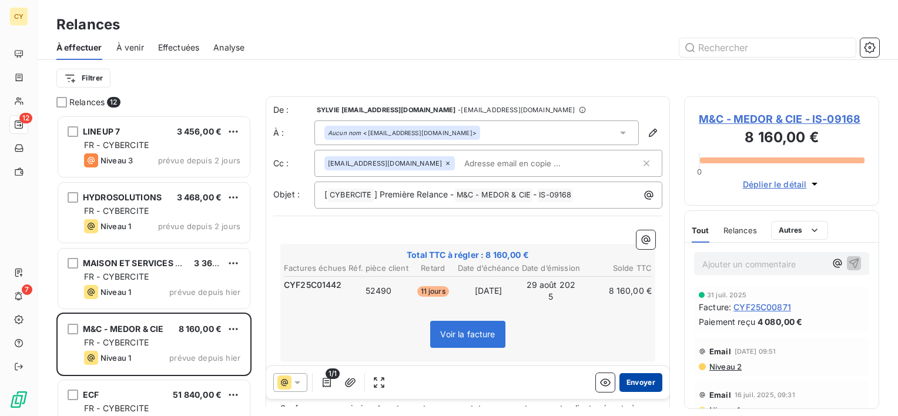
click at [632, 386] on button "Envoyer" at bounding box center [640, 382] width 43 height 19
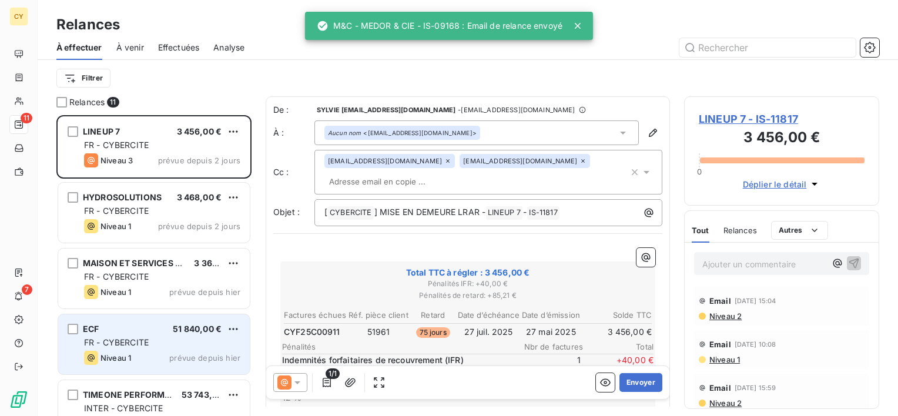
click at [139, 351] on div "Niveau 1 prévue depuis hier" at bounding box center [162, 358] width 156 height 14
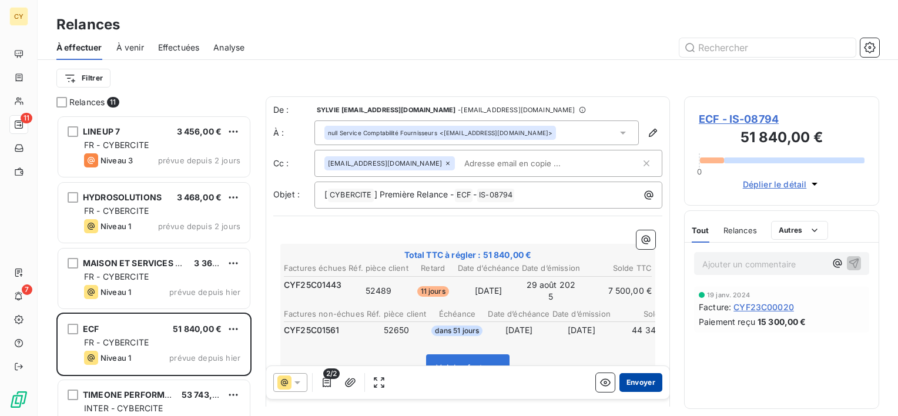
click at [635, 381] on button "Envoyer" at bounding box center [640, 382] width 43 height 19
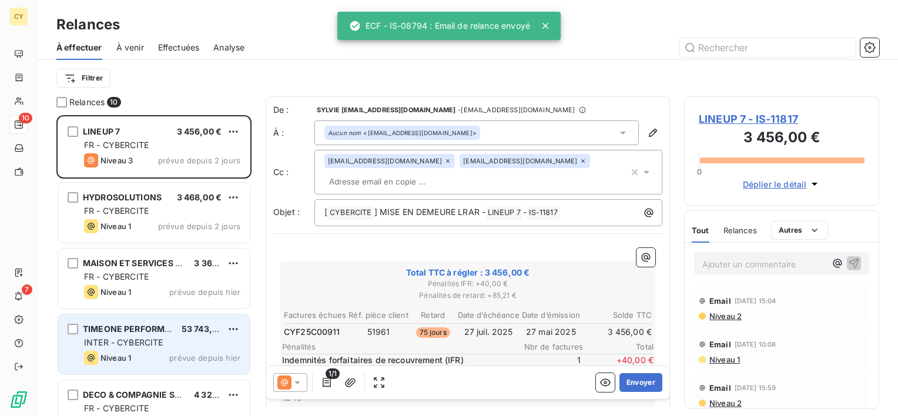
click at [146, 335] on div "TIMEONE PERFORMANCE 53 743,21 € INTER - CYBERCITE Niveau 1 prévue depuis [DATE]" at bounding box center [154, 344] width 192 height 60
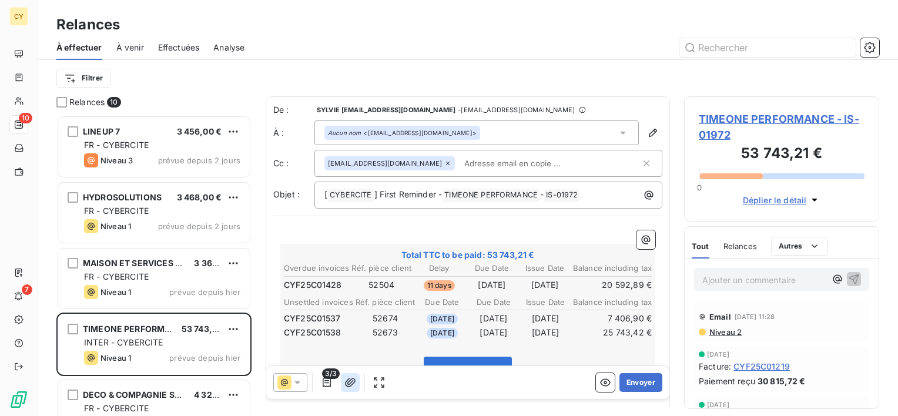
scroll to position [291, 186]
click at [625, 378] on button "Envoyer" at bounding box center [640, 382] width 43 height 19
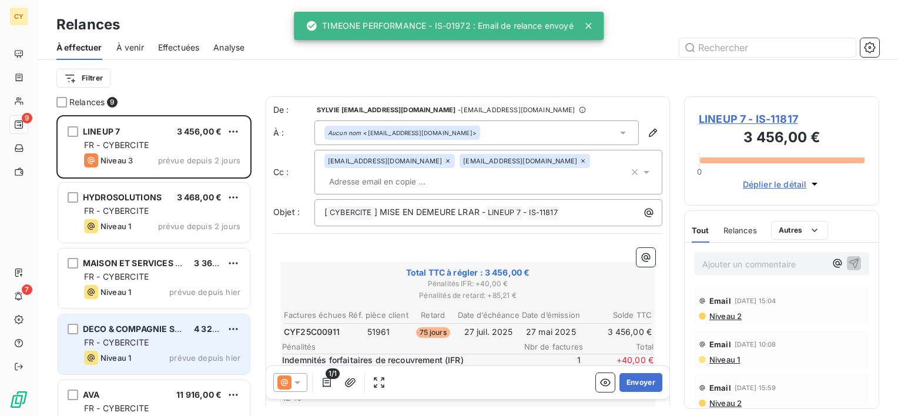
click at [145, 354] on div "Niveau 1 prévue depuis hier" at bounding box center [162, 358] width 156 height 14
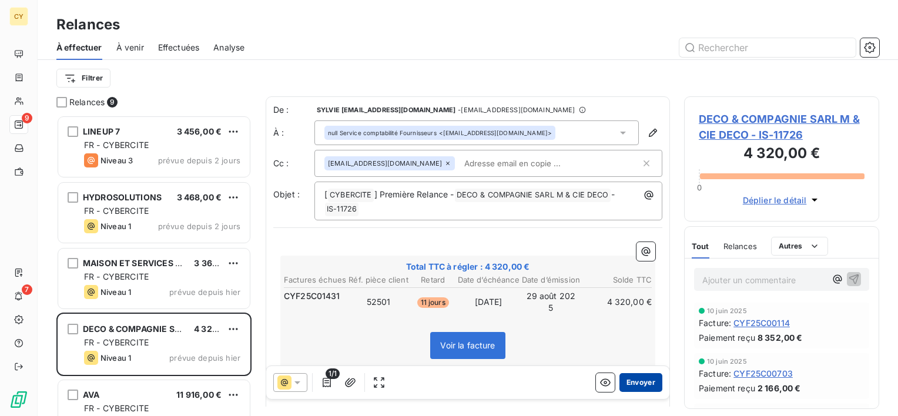
click at [642, 383] on button "Envoyer" at bounding box center [640, 382] width 43 height 19
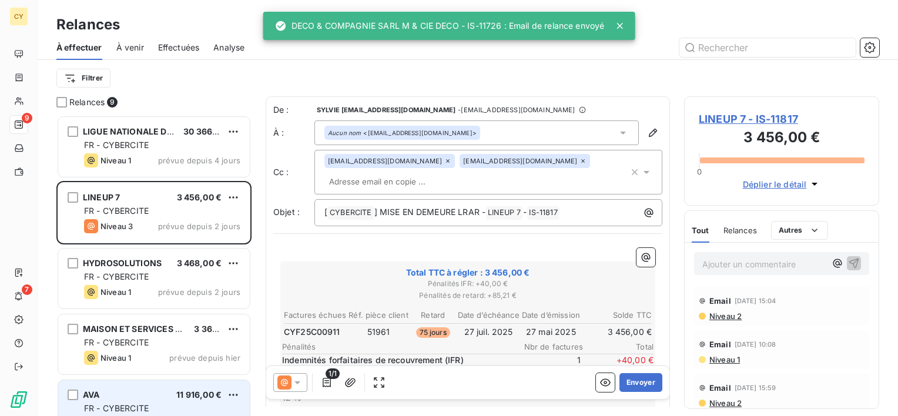
click at [152, 397] on div "AVA 11 916,00 €" at bounding box center [162, 395] width 156 height 11
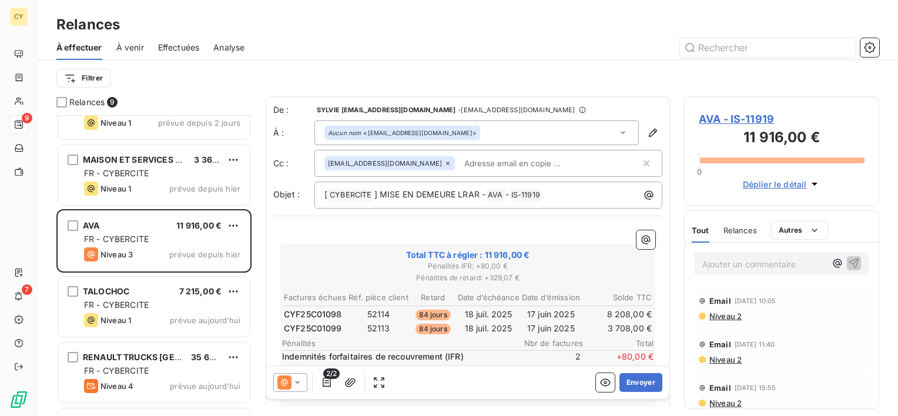
scroll to position [176, 0]
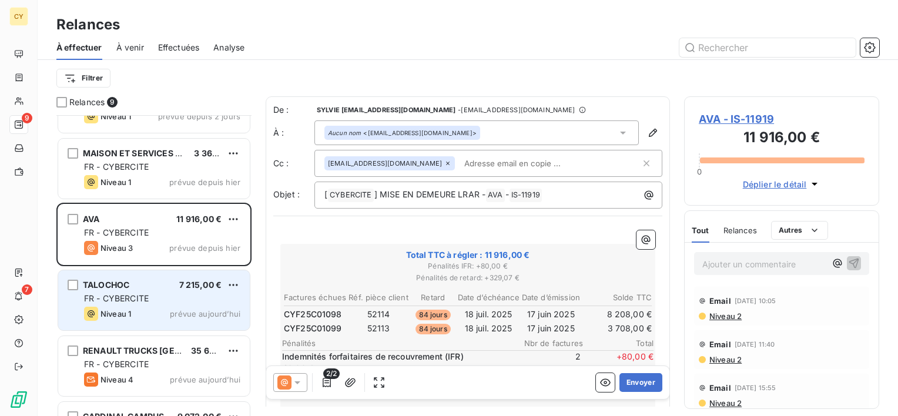
click at [176, 302] on div "FR - CYBERCITE" at bounding box center [162, 299] width 156 height 12
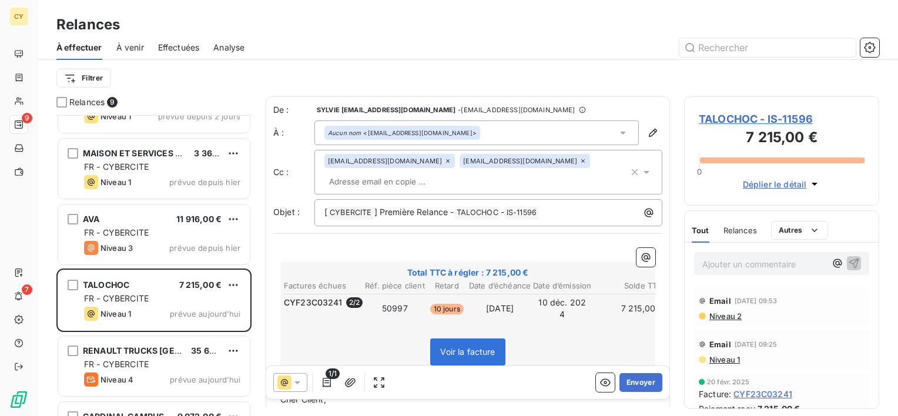
click at [579, 159] on icon at bounding box center [582, 160] width 7 height 7
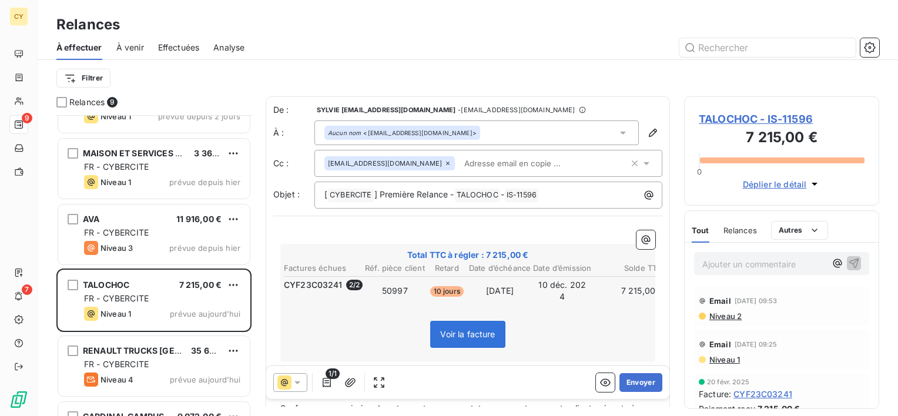
click at [377, 336] on div "Voir la facture" at bounding box center [467, 336] width 371 height 51
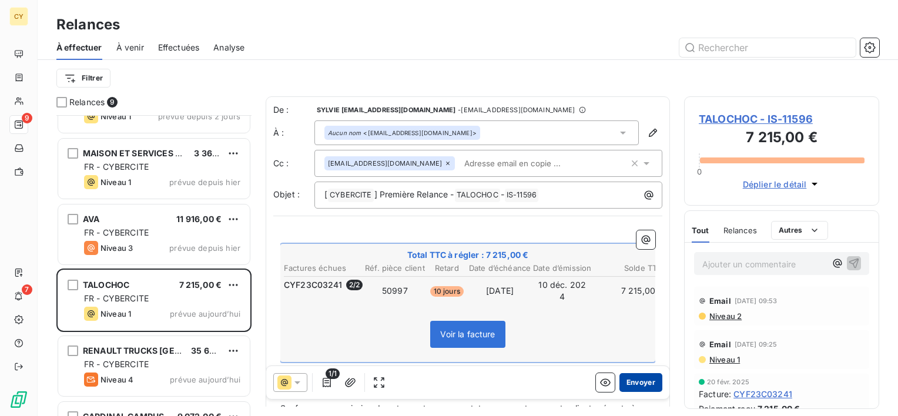
click at [637, 383] on button "Envoyer" at bounding box center [640, 382] width 43 height 19
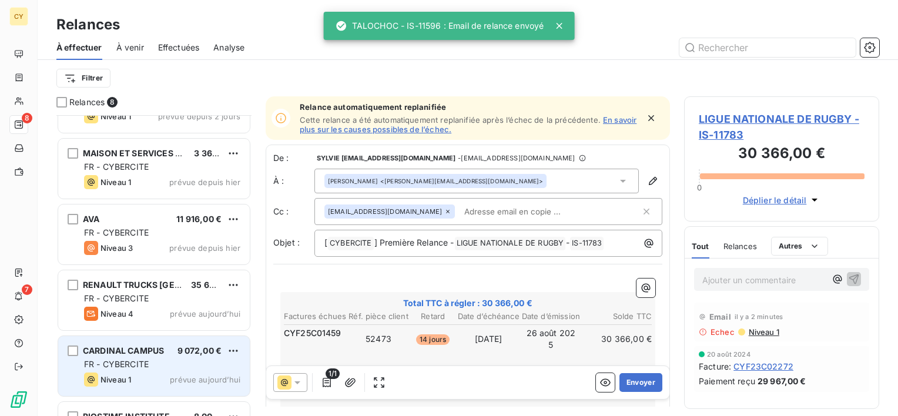
click at [166, 369] on div "FR - CYBERCITE" at bounding box center [162, 364] width 156 height 12
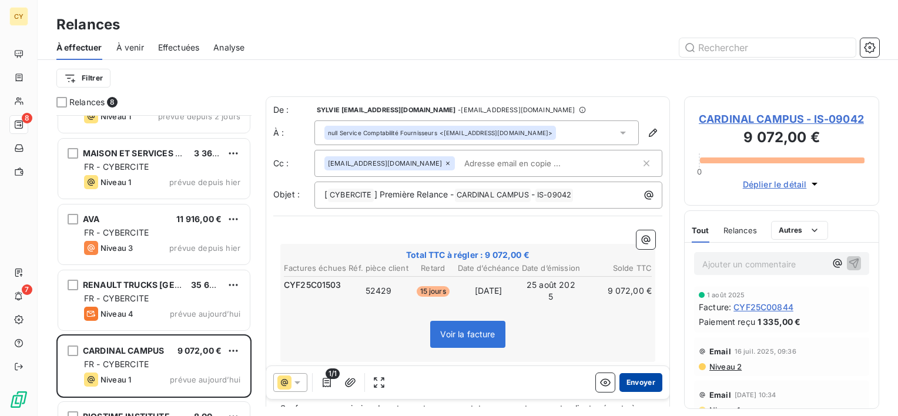
click at [635, 384] on button "Envoyer" at bounding box center [640, 382] width 43 height 19
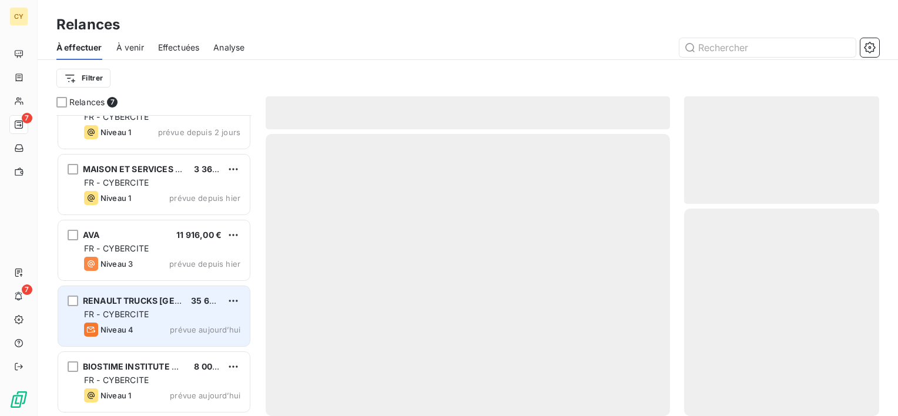
scroll to position [160, 0]
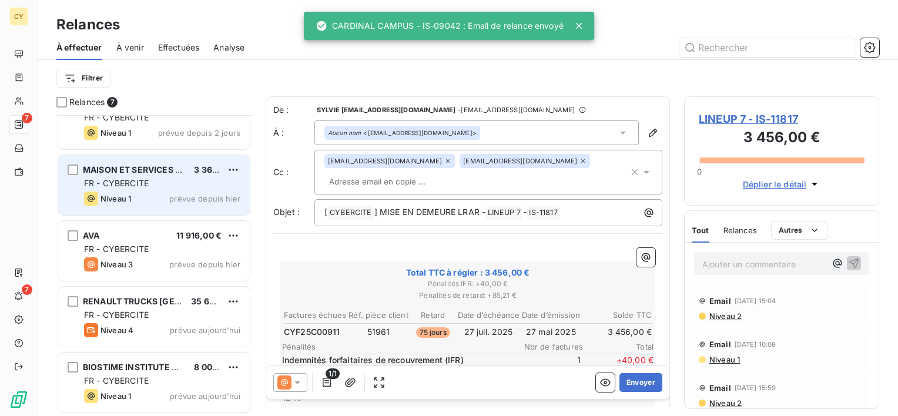
click at [143, 192] on div "Niveau 1 prévue depuis hier" at bounding box center [162, 199] width 156 height 14
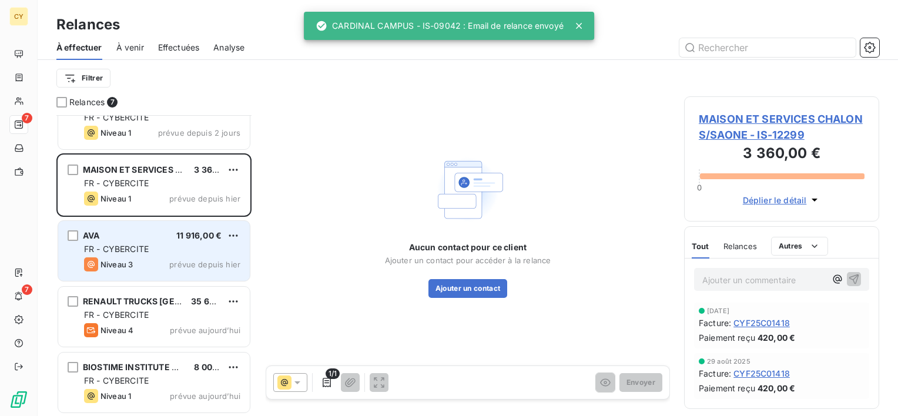
scroll to position [160, 0]
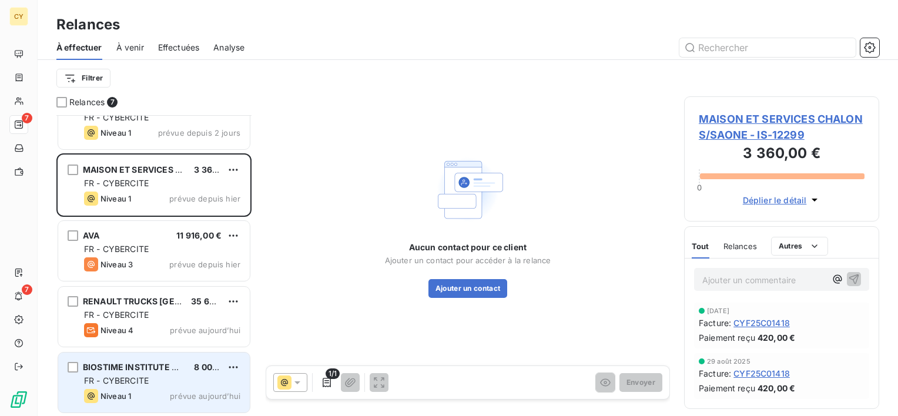
click at [143, 383] on span "FR - CYBERCITE" at bounding box center [116, 381] width 65 height 10
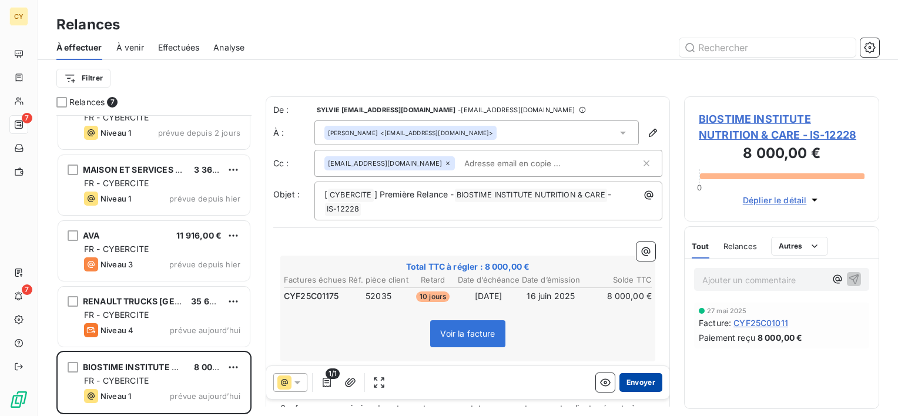
click at [635, 386] on button "Envoyer" at bounding box center [640, 382] width 43 height 19
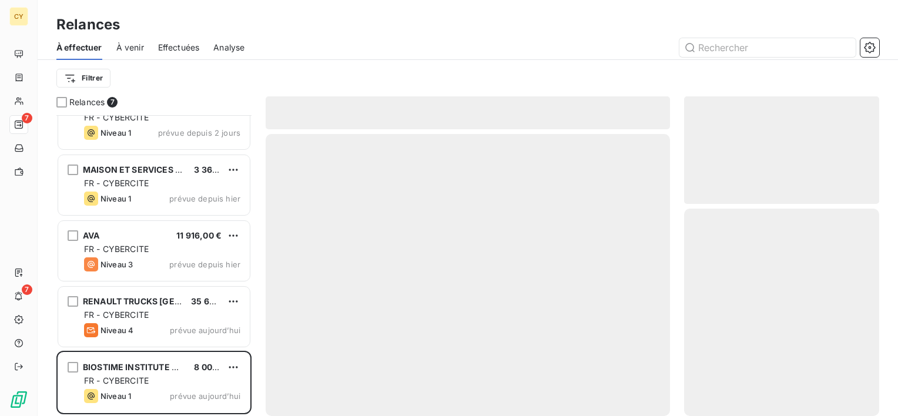
scroll to position [94, 0]
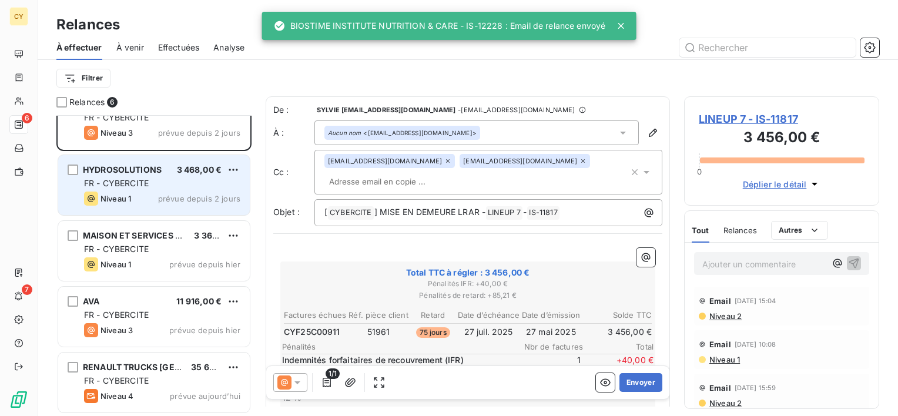
click at [161, 186] on div "FR - CYBERCITE" at bounding box center [162, 183] width 156 height 12
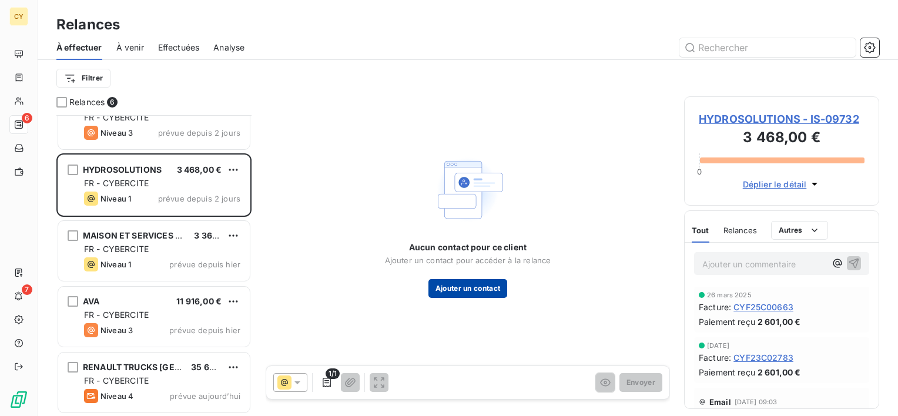
click at [488, 289] on button "Ajouter un contact" at bounding box center [467, 288] width 79 height 19
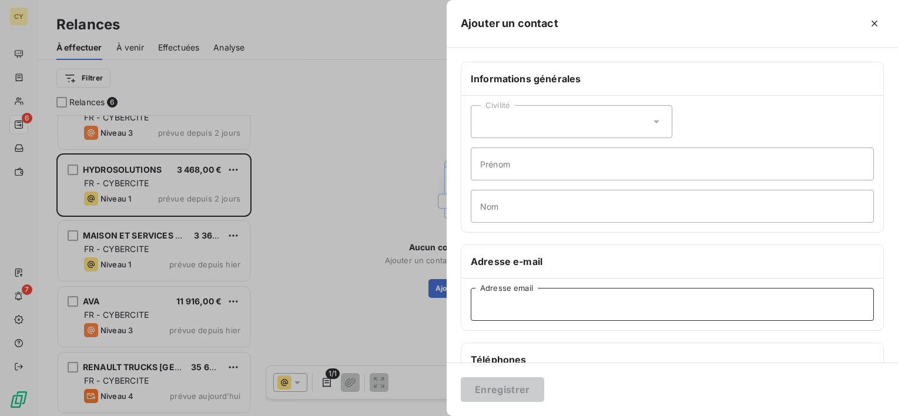
click at [505, 301] on input "Adresse email" at bounding box center [672, 304] width 403 height 33
paste input "[EMAIL_ADDRESS][DOMAIN_NAME]"
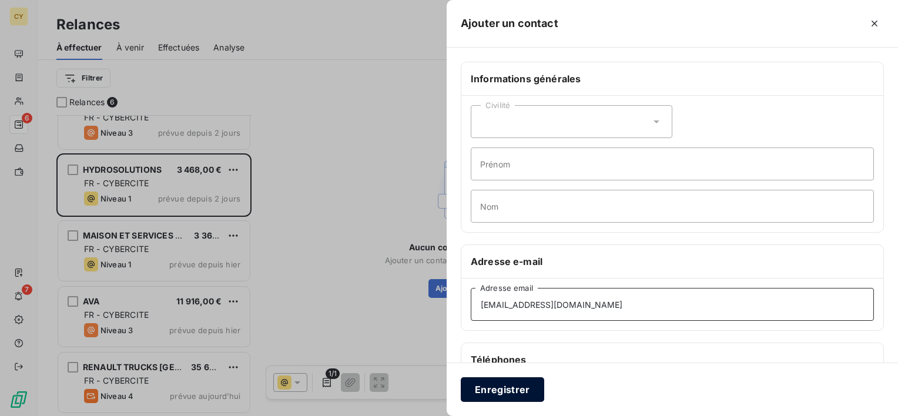
type input "[EMAIL_ADDRESS][DOMAIN_NAME]"
click at [501, 390] on button "Enregistrer" at bounding box center [502, 389] width 83 height 25
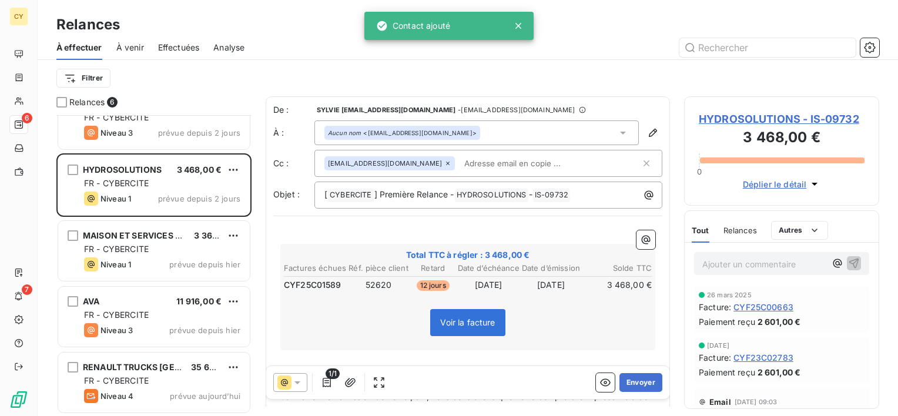
click at [508, 169] on input "text" at bounding box center [528, 164] width 136 height 18
paste input "[EMAIL_ADDRESS][DOMAIN_NAME]"
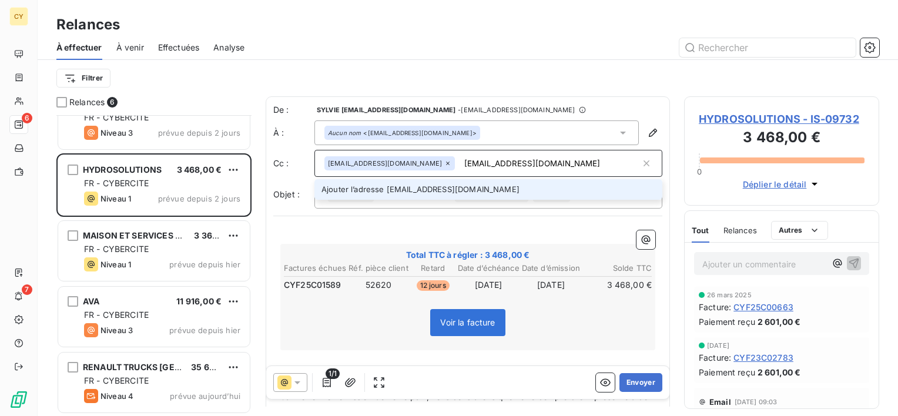
type input "[EMAIL_ADDRESS][DOMAIN_NAME]"
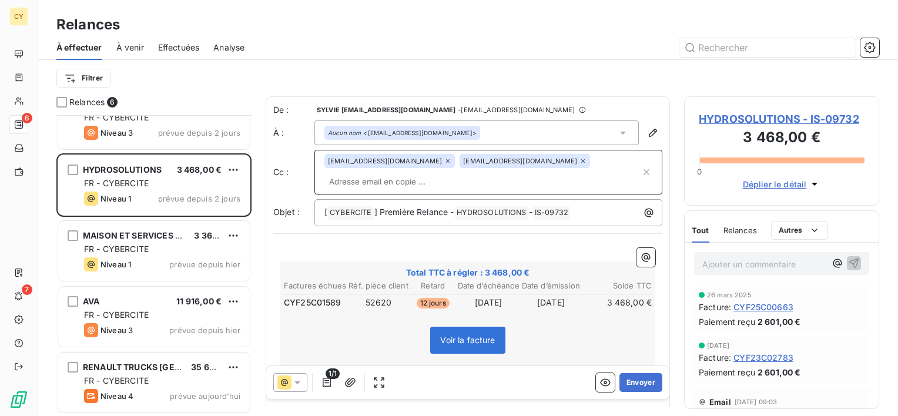
click at [579, 33] on div "Relances" at bounding box center [468, 24] width 860 height 21
click at [631, 384] on button "Envoyer" at bounding box center [640, 382] width 43 height 19
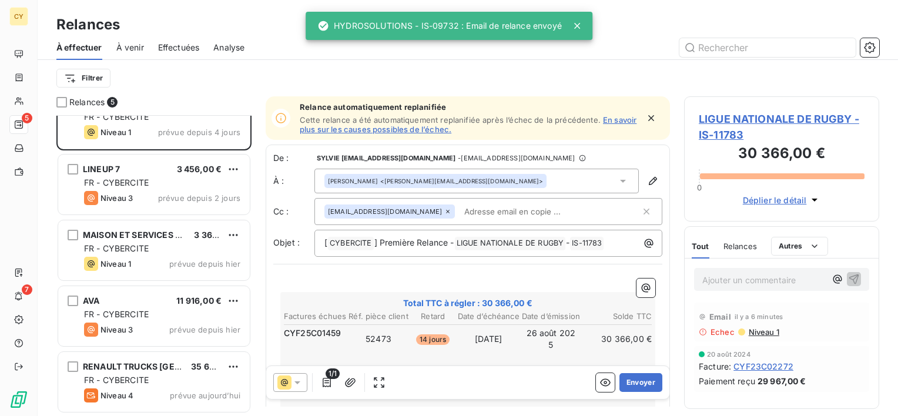
scroll to position [28, 0]
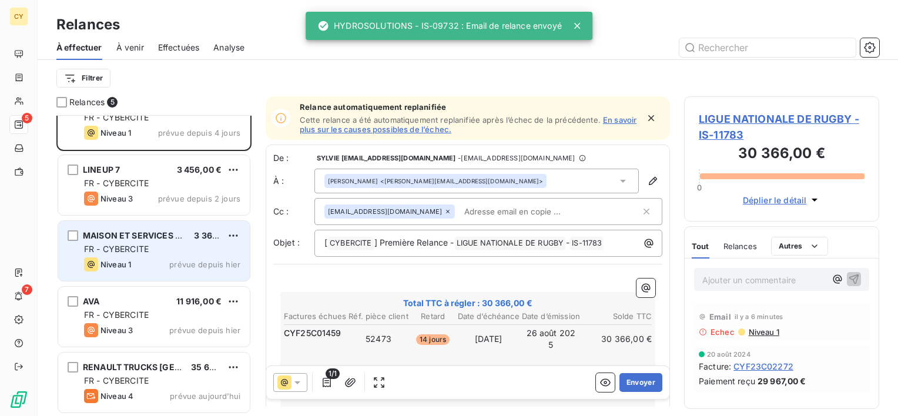
click at [142, 260] on div "Niveau 1 prévue depuis hier" at bounding box center [162, 264] width 156 height 14
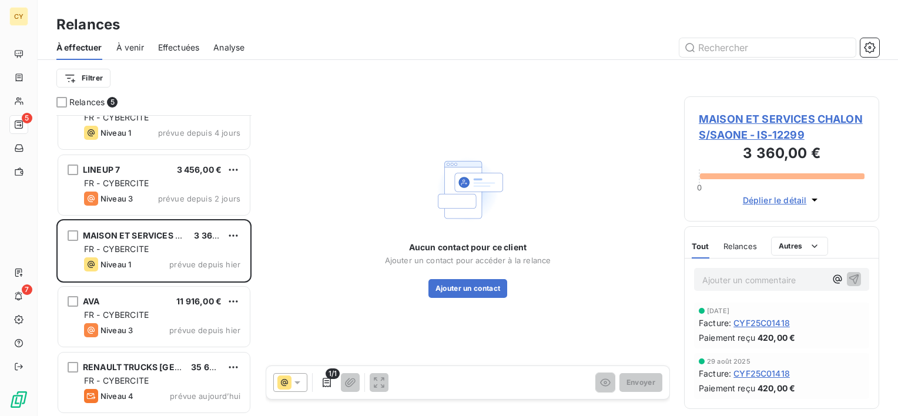
click at [792, 113] on span "MAISON ET SERVICES CHALON S/SAONE - IS-12299" at bounding box center [782, 127] width 166 height 32
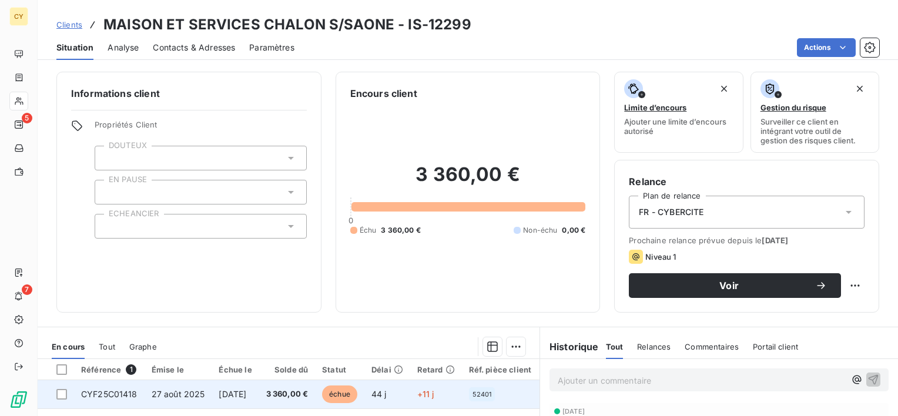
click at [122, 392] on span "CYF25C01418" at bounding box center [109, 394] width 56 height 10
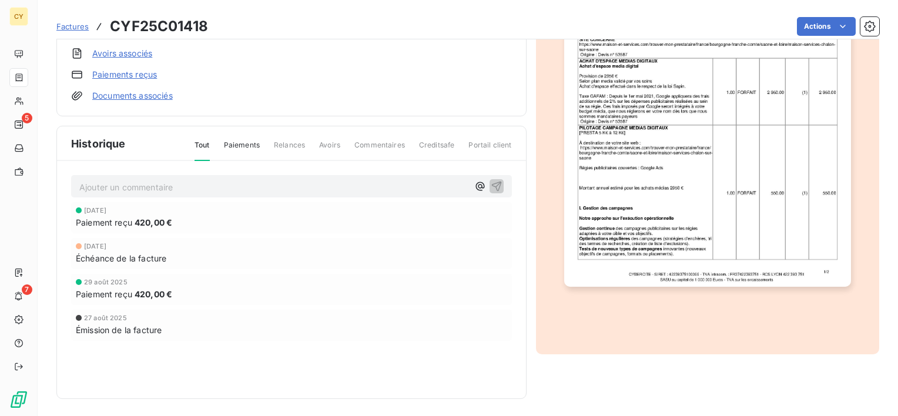
scroll to position [233, 0]
click at [677, 223] on img "button" at bounding box center [707, 83] width 287 height 405
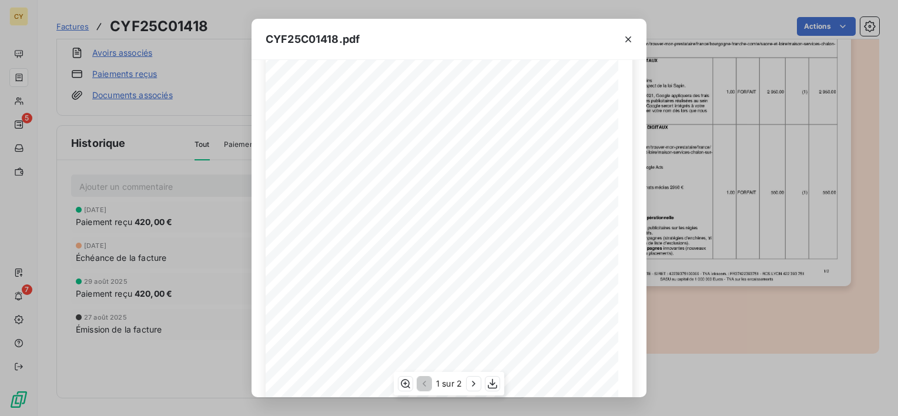
scroll to position [197, 0]
click at [474, 378] on icon "button" at bounding box center [474, 384] width 12 height 12
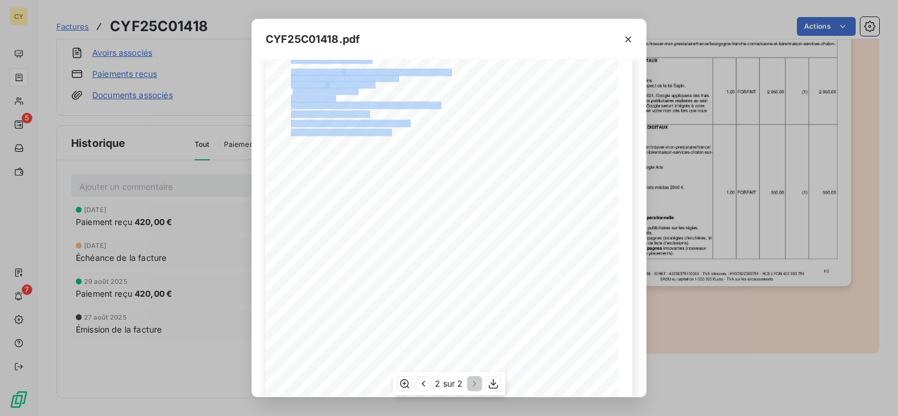
click at [343, 176] on div "Produit Quantité Unité PV TVA Total Ajustement des besoins en conversion suivan…" at bounding box center [449, 193] width 367 height 498
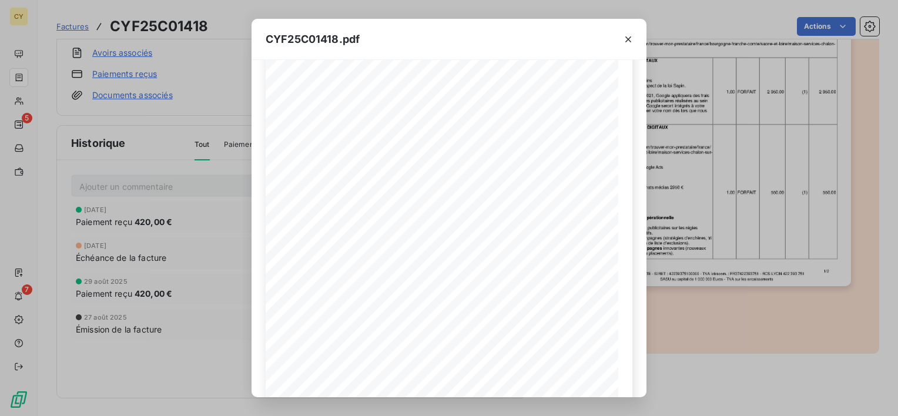
click at [210, 166] on div "CYF25C01418.pdf Produit Quantité Unité PV TVA Total Ajustement des besoins en c…" at bounding box center [449, 208] width 898 height 416
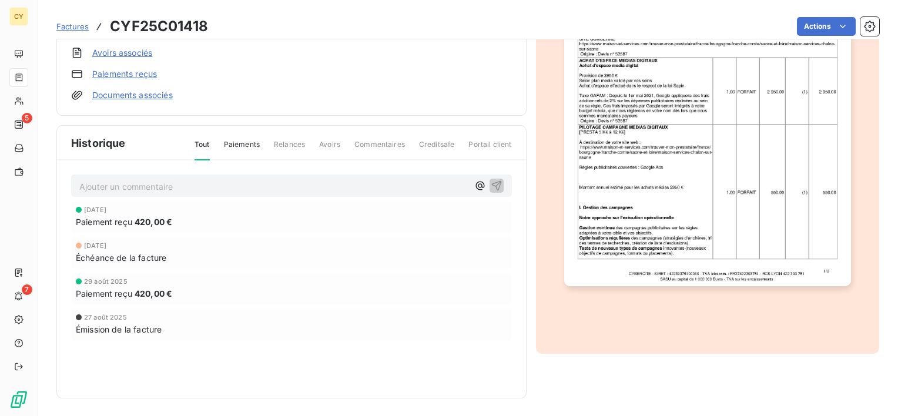
click at [695, 162] on img "button" at bounding box center [707, 83] width 287 height 405
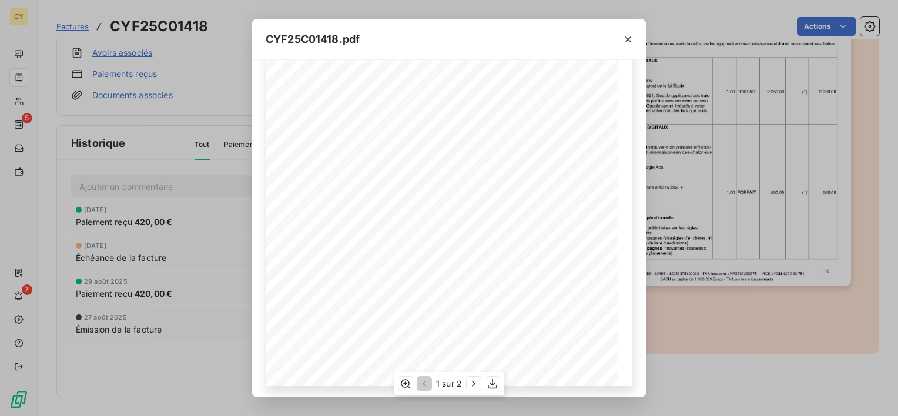
scroll to position [197, 0]
click at [474, 382] on icon "button" at bounding box center [473, 383] width 3 height 5
click at [491, 381] on icon "button" at bounding box center [494, 384] width 12 height 12
click at [625, 37] on icon "button" at bounding box center [628, 39] width 12 height 12
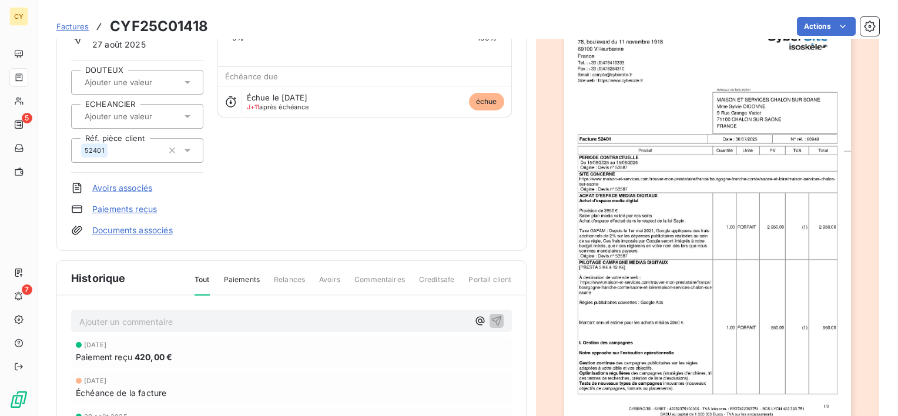
scroll to position [0, 0]
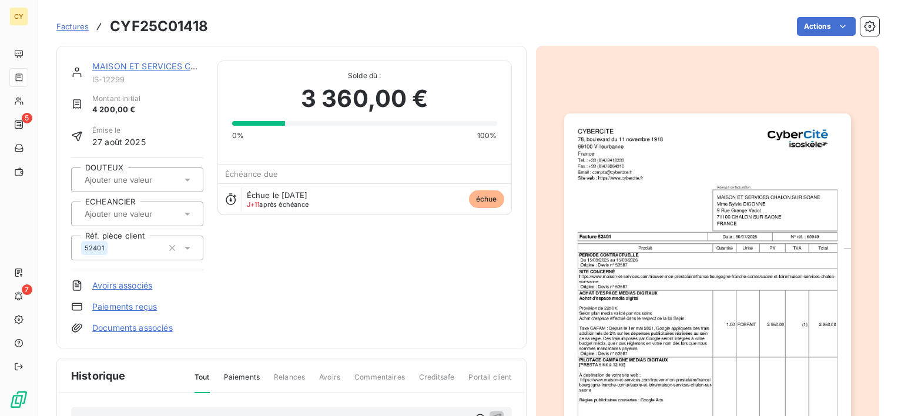
click at [156, 68] on link "MAISON ET SERVICES CHALON S/SAONE" at bounding box center [176, 66] width 168 height 10
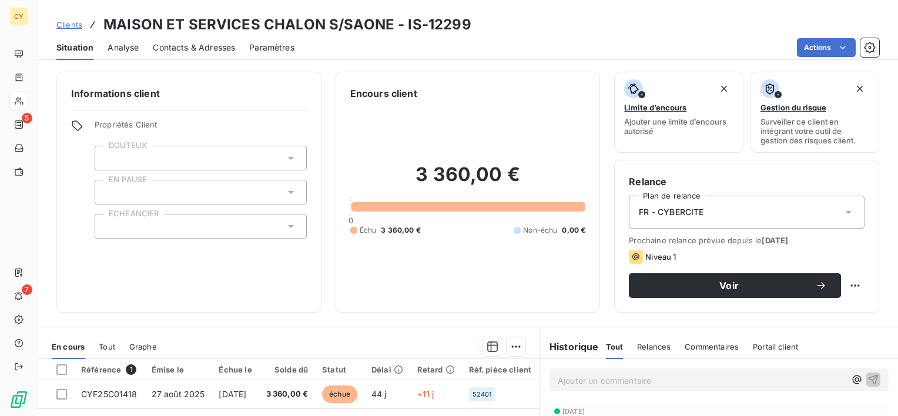
click at [139, 224] on div at bounding box center [201, 226] width 212 height 25
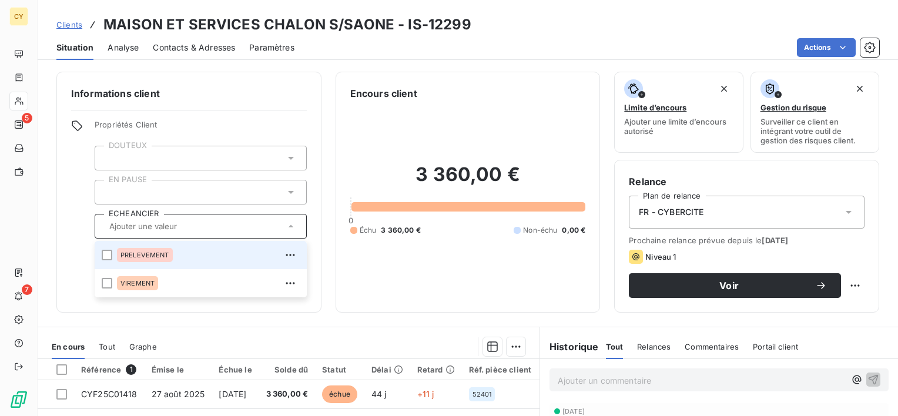
click at [145, 252] on span "PRELEVEMENT" at bounding box center [144, 255] width 49 height 7
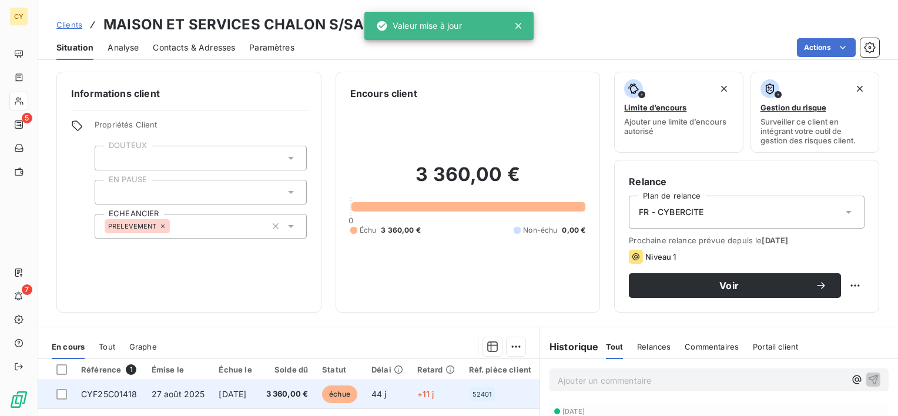
click at [123, 395] on span "CYF25C01418" at bounding box center [109, 394] width 56 height 10
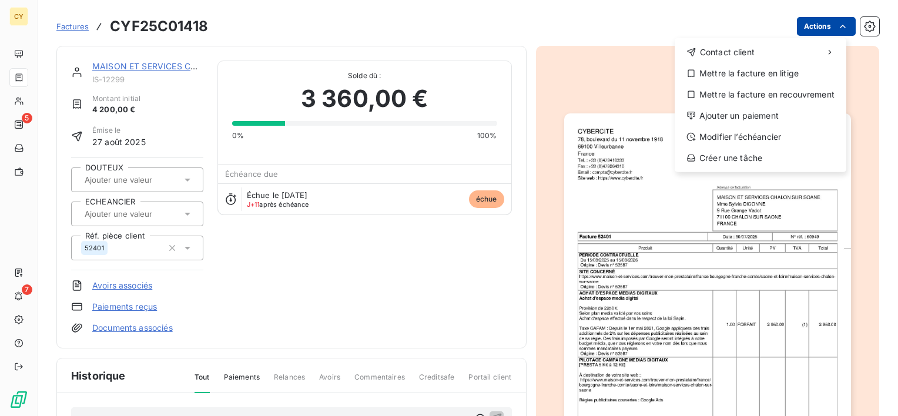
click at [813, 20] on html "CY 5 7 Factures CYF25C01418 Actions Contact client Mettre la facture en litige …" at bounding box center [449, 208] width 898 height 416
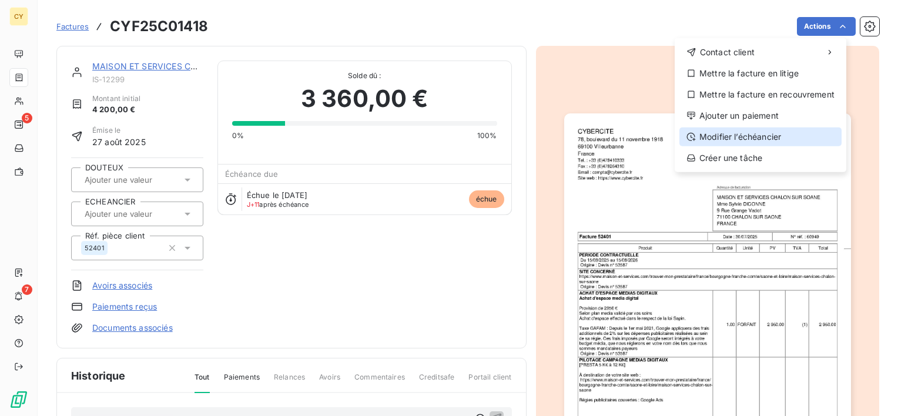
click at [763, 137] on div "Modifier l’échéancier" at bounding box center [760, 137] width 162 height 19
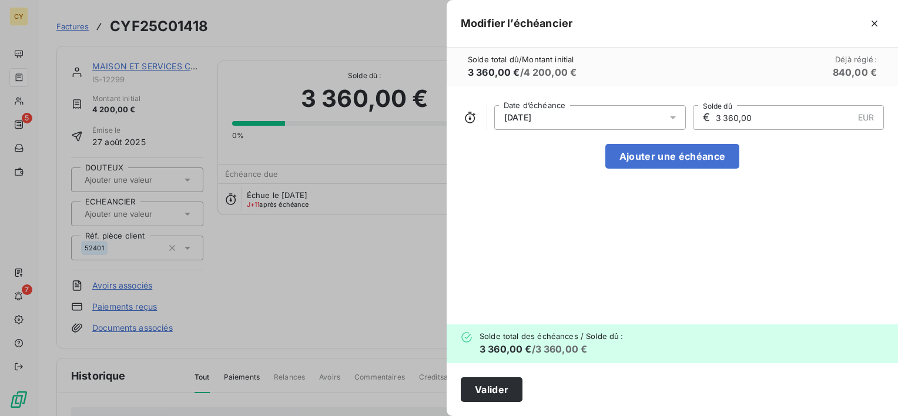
click at [669, 116] on icon at bounding box center [673, 118] width 12 height 12
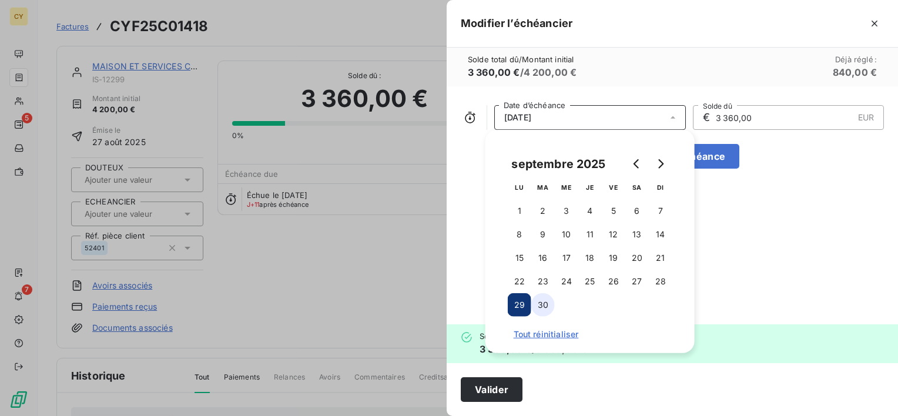
click at [543, 310] on button "30" at bounding box center [543, 305] width 24 height 24
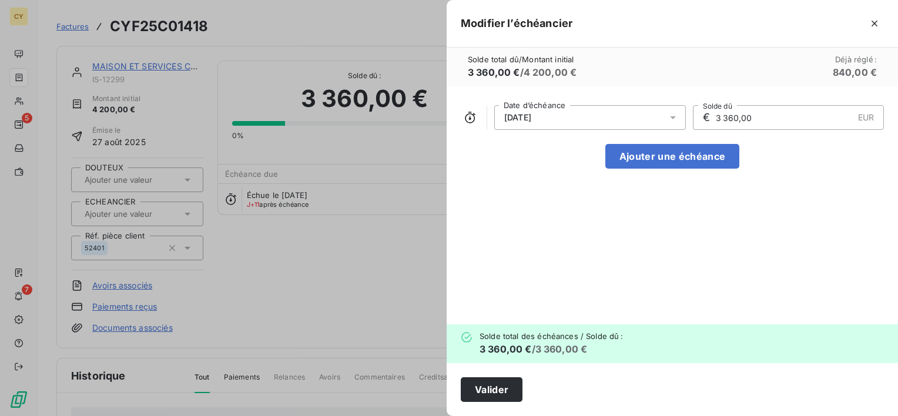
drag, startPoint x: 763, startPoint y: 115, endPoint x: 653, endPoint y: 130, distance: 111.0
click at [653, 130] on div "[DATE] Date d’échéance € 3 360,00 EUR Solde dû Ajouter une échéance" at bounding box center [672, 205] width 451 height 238
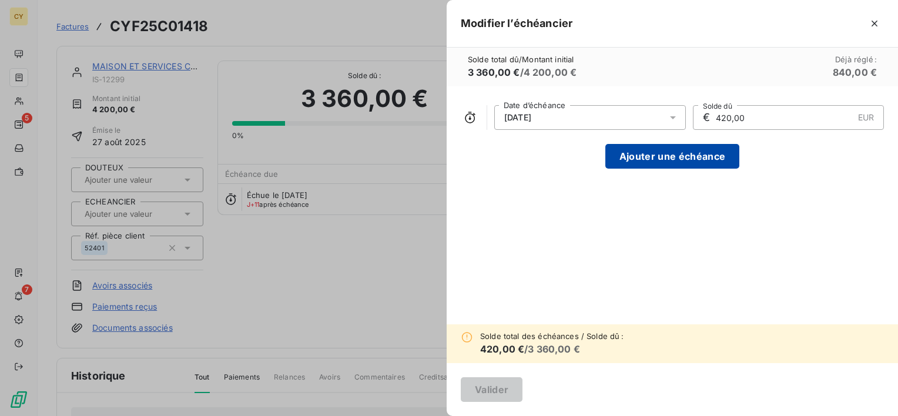
type input "420,00"
click at [656, 157] on button "Ajouter une échéance" at bounding box center [672, 156] width 134 height 25
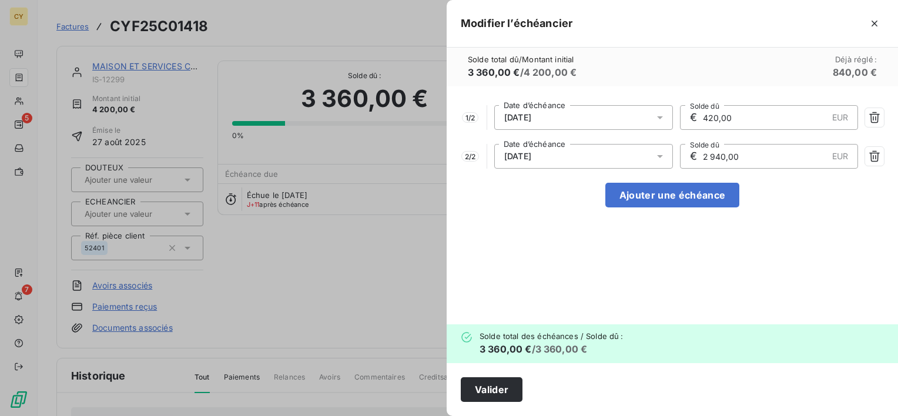
drag, startPoint x: 765, startPoint y: 148, endPoint x: 656, endPoint y: 168, distance: 110.1
click at [656, 168] on div "2 / 2 [DATE] Date d’échéance € 2 940,00 EUR Solde dû" at bounding box center [672, 156] width 423 height 25
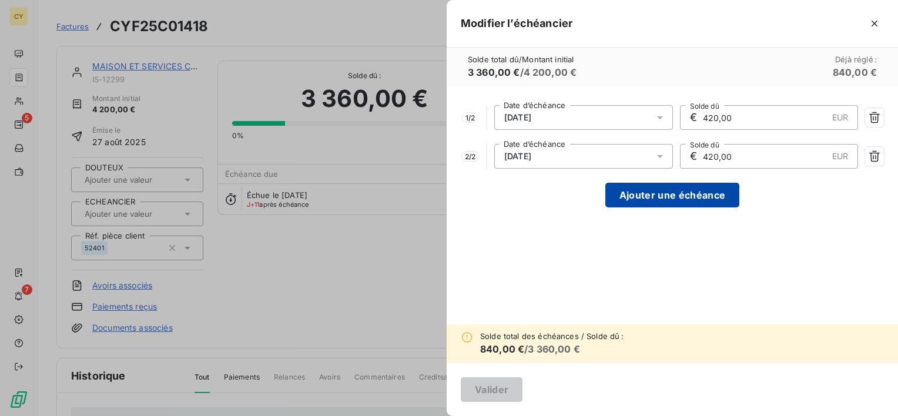
type input "420,00"
click at [655, 198] on button "Ajouter une échéance" at bounding box center [672, 195] width 134 height 25
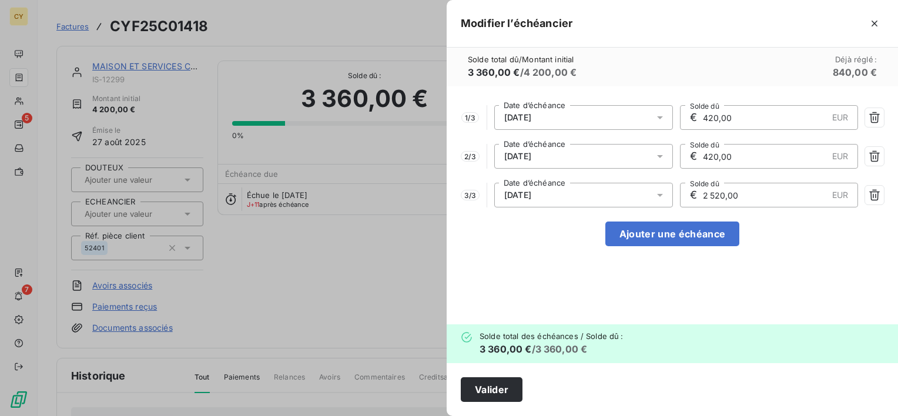
drag, startPoint x: 708, startPoint y: 185, endPoint x: 635, endPoint y: 200, distance: 74.5
click at [639, 197] on div "3 / 3 [DATE] Date d’échéance € 2 520,00 EUR Solde dû" at bounding box center [672, 195] width 423 height 25
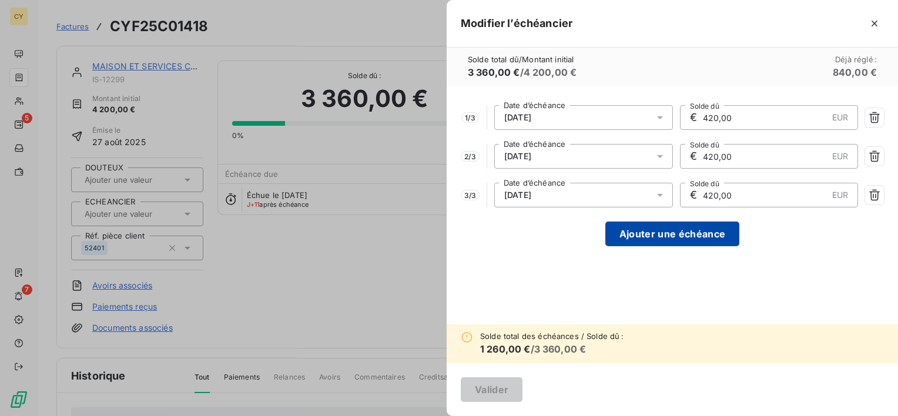
type input "420,00"
click at [643, 236] on button "Ajouter une échéance" at bounding box center [672, 234] width 134 height 25
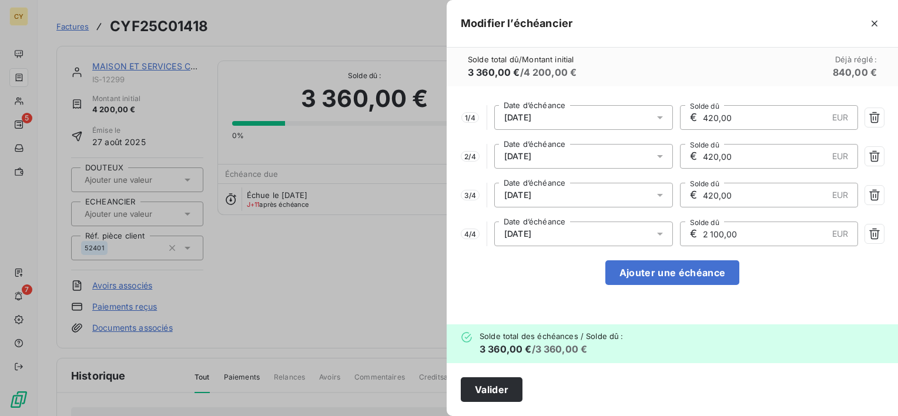
drag, startPoint x: 748, startPoint y: 241, endPoint x: 658, endPoint y: 240, distance: 89.9
click at [658, 240] on div "4 / 4 [DATE] Date d’échéance € 2 100,00 EUR Solde dû" at bounding box center [672, 234] width 423 height 25
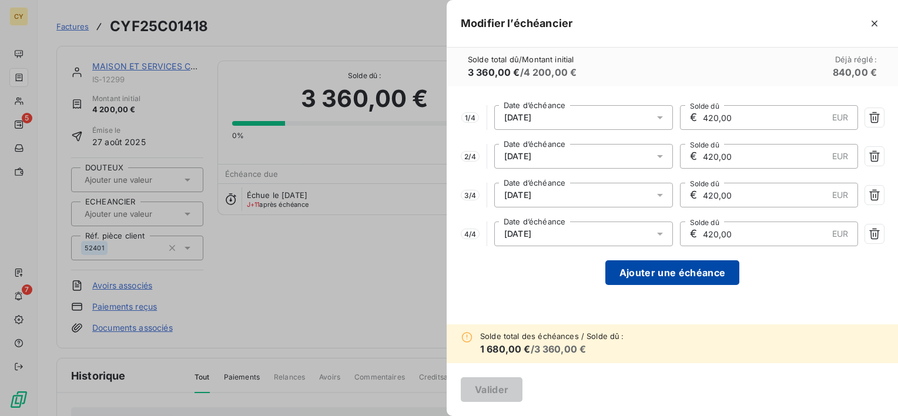
type input "420,00"
click at [651, 279] on button "Ajouter une échéance" at bounding box center [672, 272] width 134 height 25
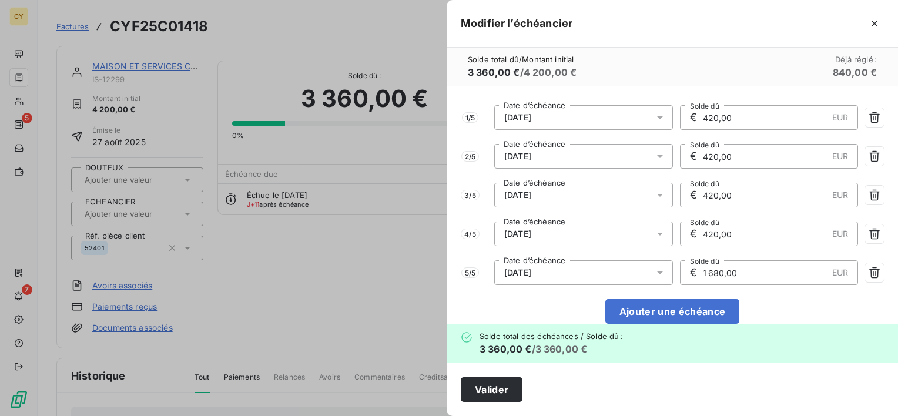
drag, startPoint x: 721, startPoint y: 273, endPoint x: 648, endPoint y: 277, distance: 73.0
click at [648, 277] on div "5 / 5 [DATE] Date d’échéance € 1 680,00 EUR Solde dû" at bounding box center [672, 272] width 423 height 25
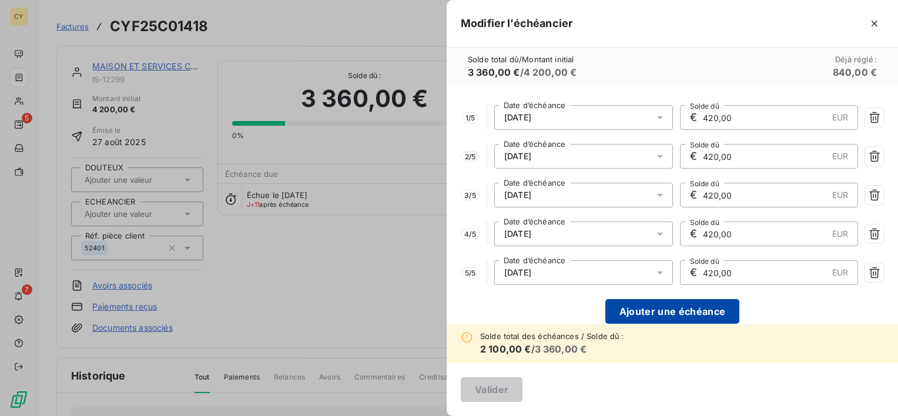
type input "420,00"
click at [662, 311] on button "Ajouter une échéance" at bounding box center [672, 311] width 134 height 25
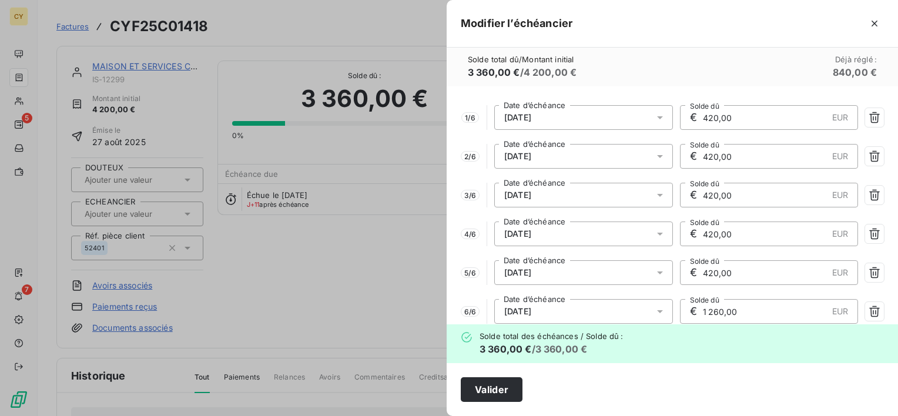
scroll to position [56, 0]
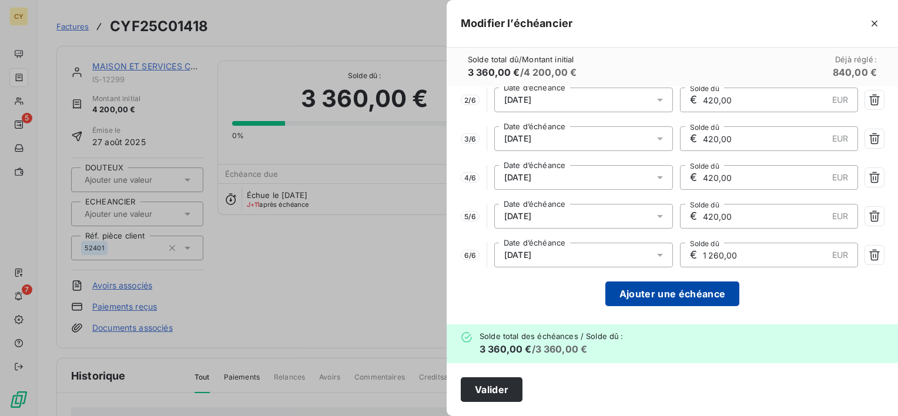
drag, startPoint x: 733, startPoint y: 252, endPoint x: 646, endPoint y: 299, distance: 98.4
click at [681, 252] on div "€ 1 260,00 EUR Solde dû" at bounding box center [769, 255] width 179 height 25
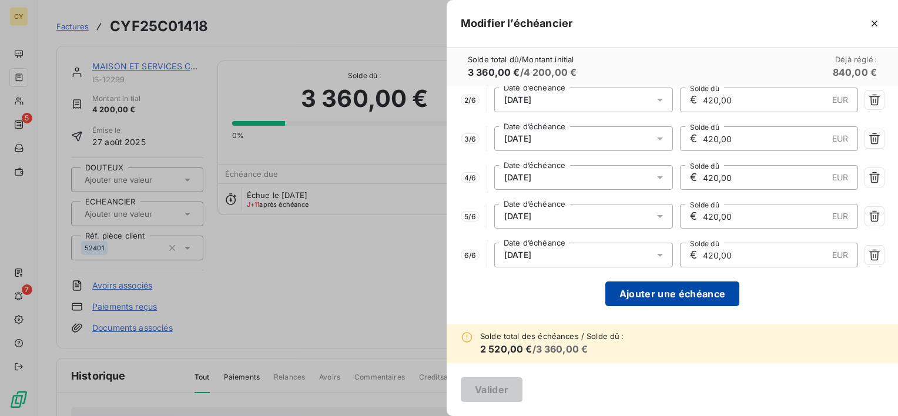
type input "420,00"
click at [663, 294] on button "Ajouter une échéance" at bounding box center [672, 293] width 134 height 25
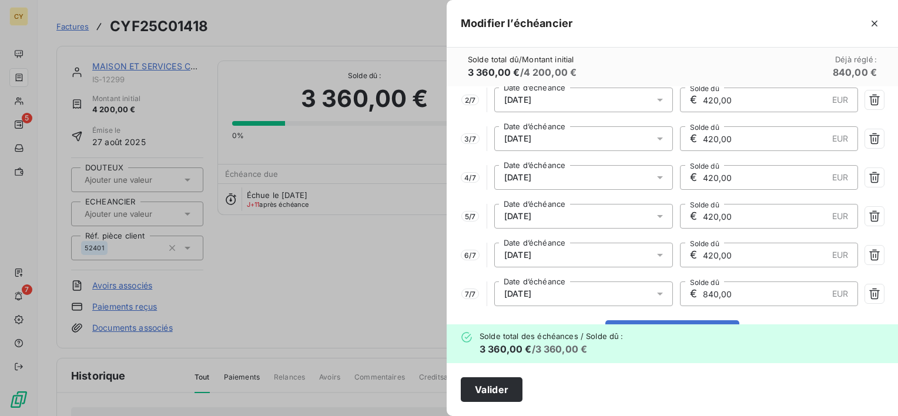
drag, startPoint x: 733, startPoint y: 293, endPoint x: 642, endPoint y: 296, distance: 91.1
click at [642, 296] on div "7 / 7 [DATE] Date d’échéance € 840,00 EUR Solde dû" at bounding box center [672, 293] width 423 height 25
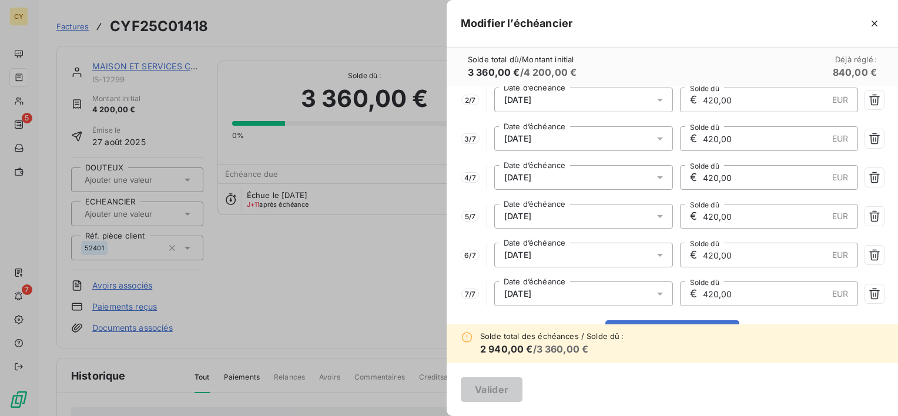
scroll to position [95, 0]
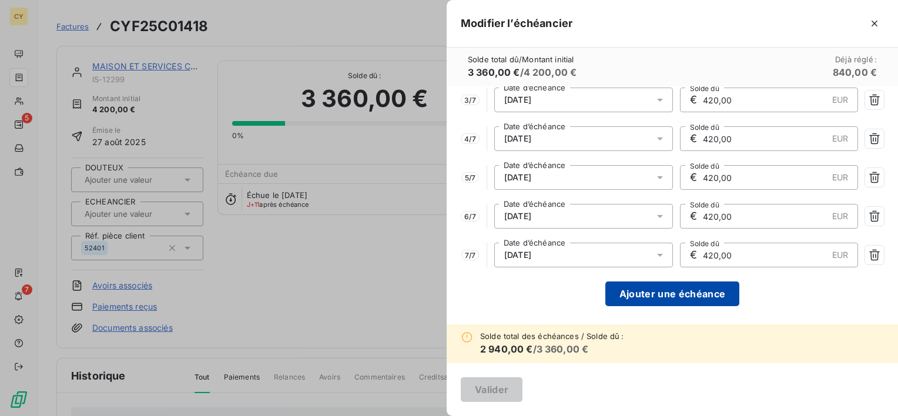
type input "420,00"
click at [682, 291] on button "Ajouter une échéance" at bounding box center [672, 293] width 134 height 25
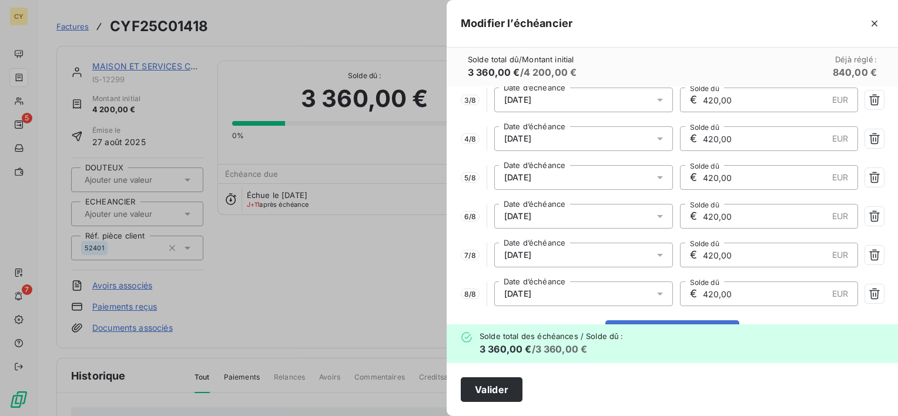
drag, startPoint x: 756, startPoint y: 287, endPoint x: 655, endPoint y: 299, distance: 102.3
click at [656, 299] on div "8 / 8 [DATE] Date d’échéance € 420,00 EUR Solde dû" at bounding box center [672, 293] width 423 height 25
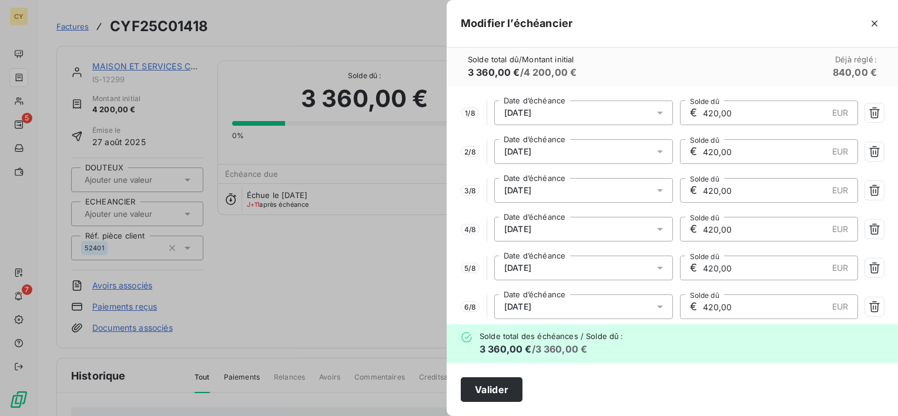
scroll to position [0, 0]
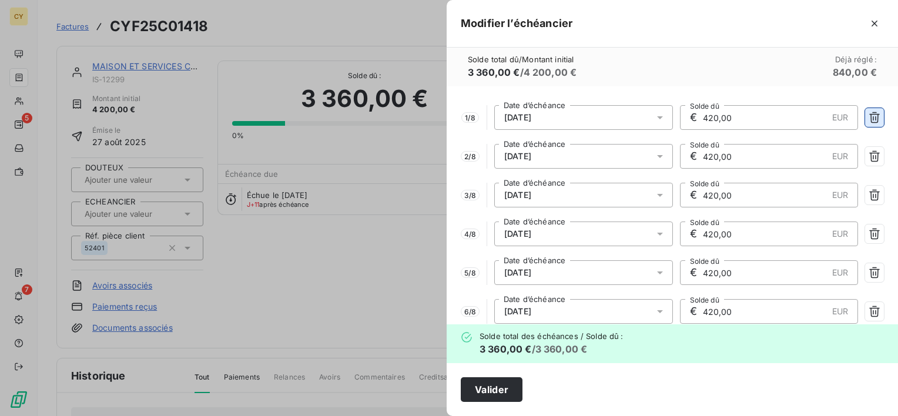
click at [869, 118] on icon "button" at bounding box center [875, 118] width 12 height 12
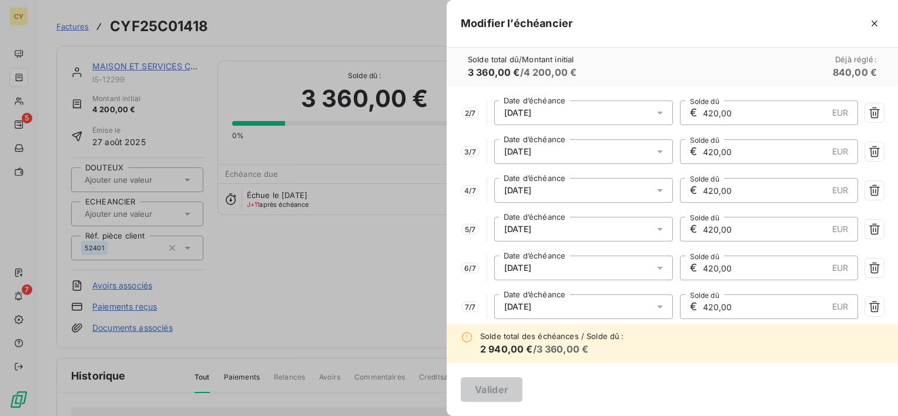
scroll to position [95, 0]
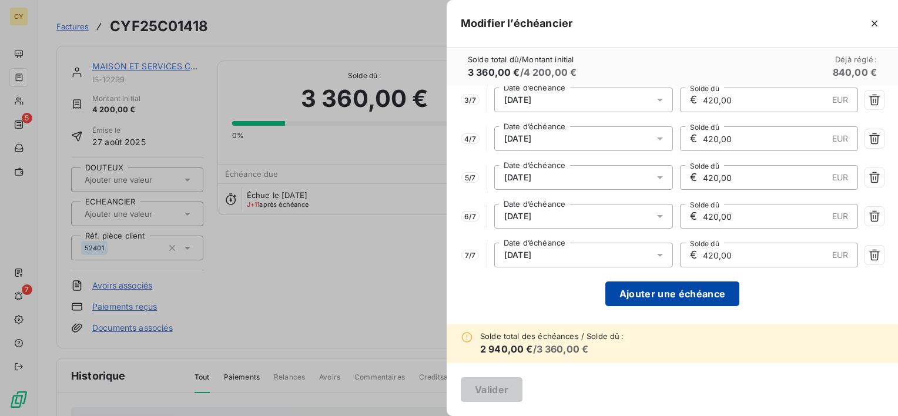
click at [681, 290] on button "Ajouter une échéance" at bounding box center [672, 293] width 134 height 25
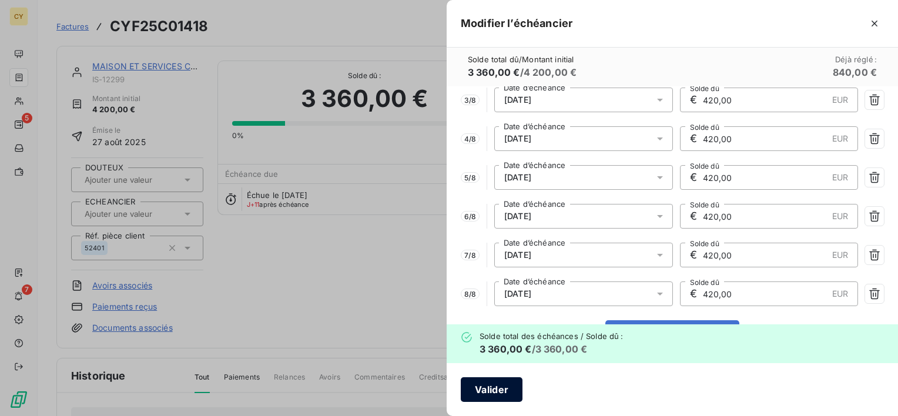
click at [501, 390] on button "Valider" at bounding box center [492, 389] width 62 height 25
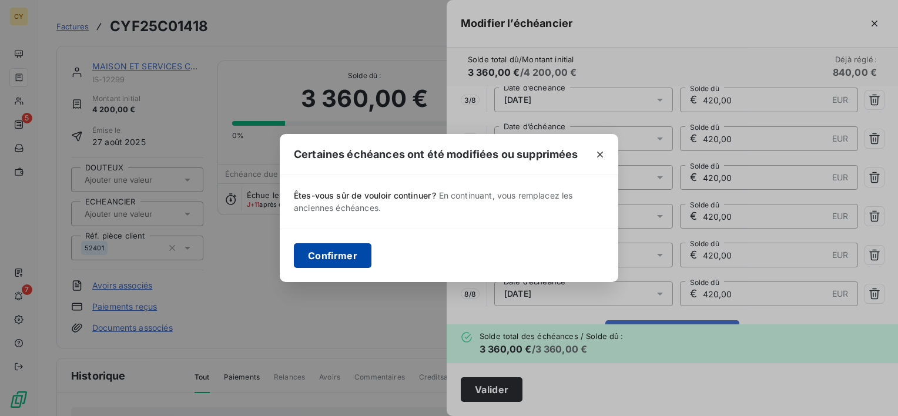
click at [327, 250] on button "Confirmer" at bounding box center [333, 255] width 78 height 25
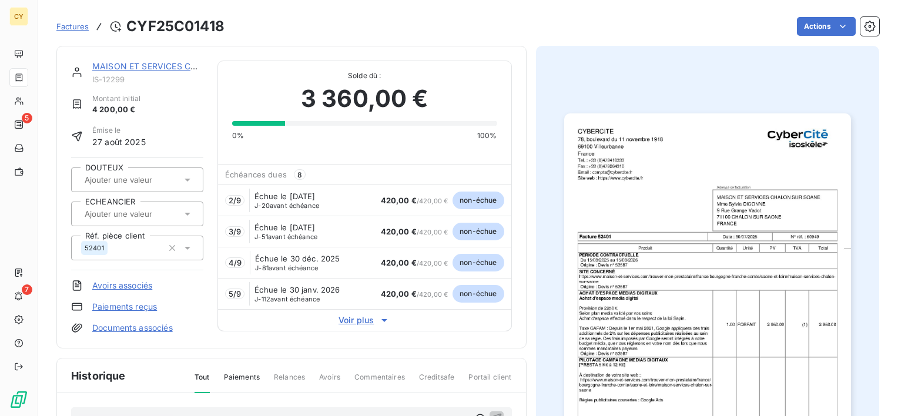
click at [152, 217] on input "text" at bounding box center [142, 214] width 118 height 11
click at [134, 239] on div "PRELEVEMENT" at bounding box center [123, 245] width 56 height 14
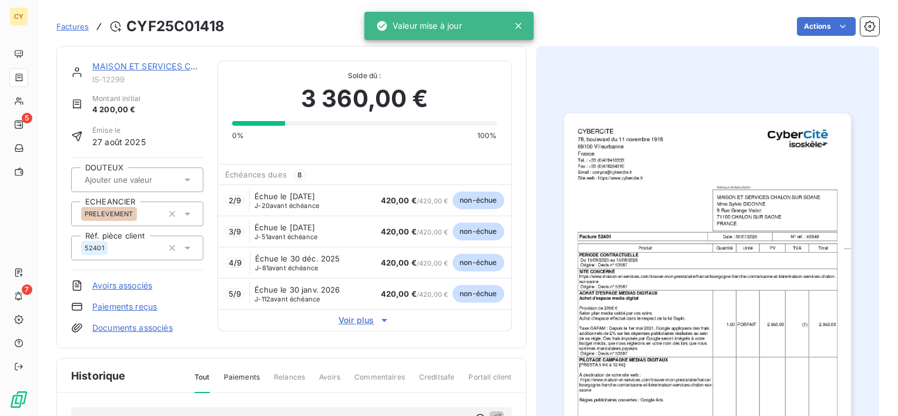
click at [151, 66] on link "MAISON ET SERVICES CHALON S/SAONE" at bounding box center [176, 66] width 168 height 10
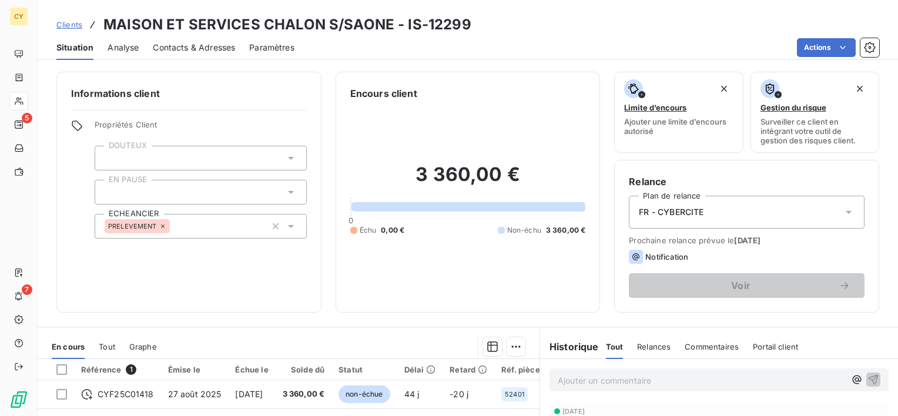
drag, startPoint x: 783, startPoint y: 205, endPoint x: 772, endPoint y: 213, distance: 13.9
click at [782, 205] on div "FR - CYBERCITE" at bounding box center [747, 212] width 236 height 33
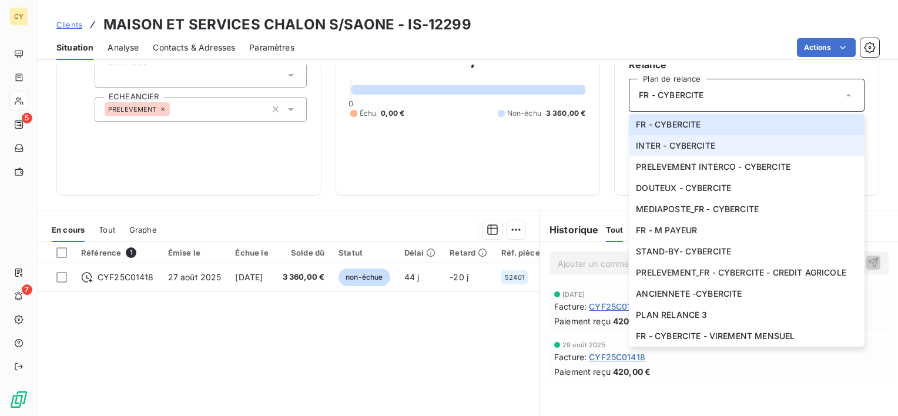
scroll to position [118, 0]
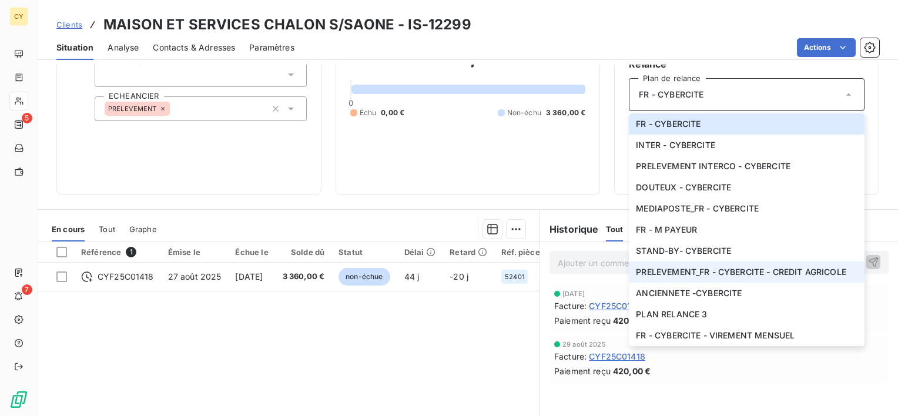
click at [733, 275] on span "PRELEVEMENT_FR - CYBERCITE - CREDIT AGRICOLE" at bounding box center [741, 272] width 210 height 12
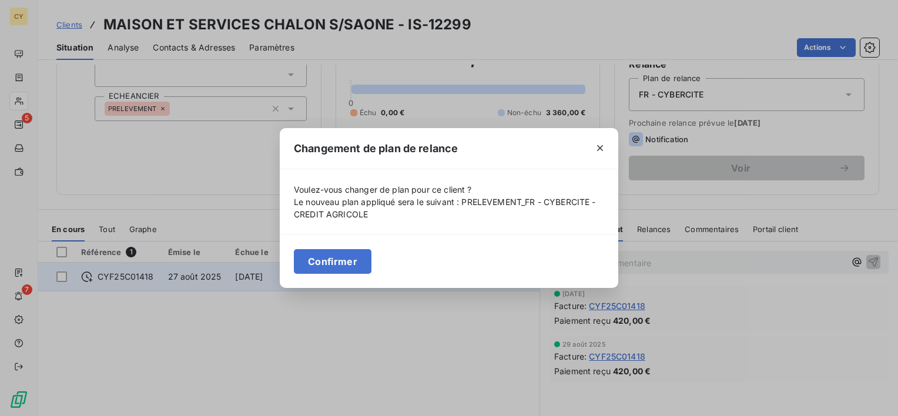
drag, startPoint x: 315, startPoint y: 264, endPoint x: 329, endPoint y: 269, distance: 14.7
click at [317, 264] on button "Confirmer" at bounding box center [333, 261] width 78 height 25
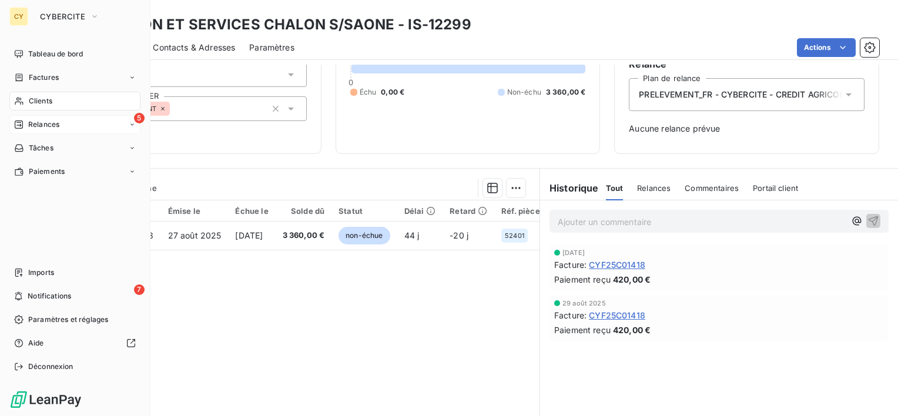
click at [42, 128] on span "Relances" at bounding box center [43, 124] width 31 height 11
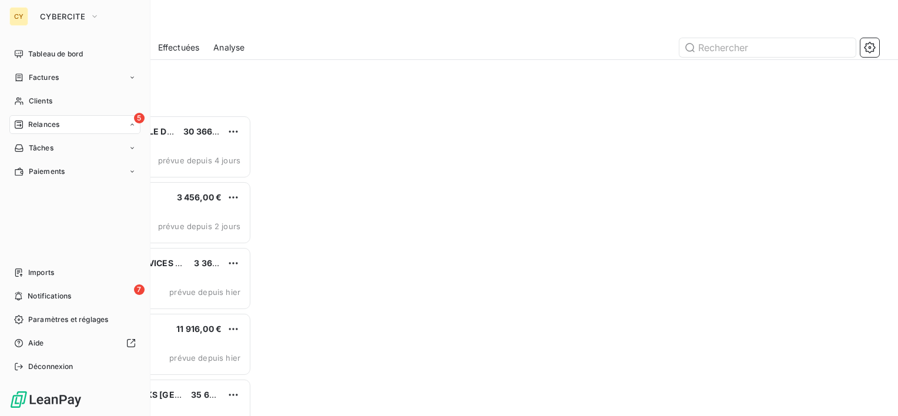
scroll to position [291, 186]
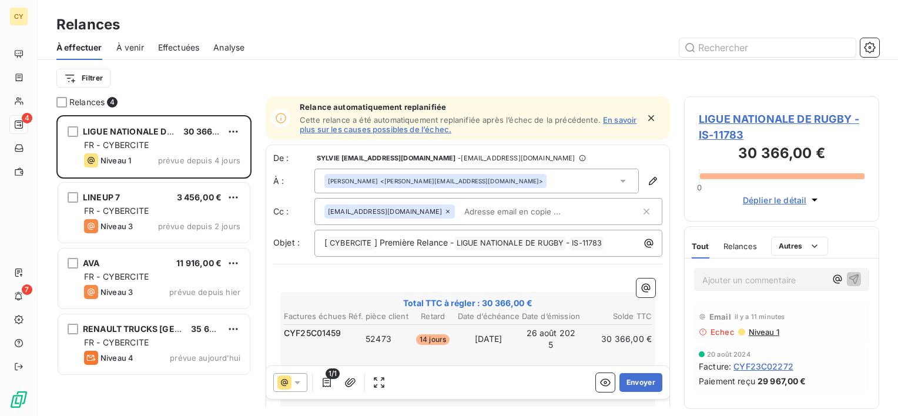
drag, startPoint x: 393, startPoint y: 338, endPoint x: 386, endPoint y: 338, distance: 6.5
click at [386, 338] on td "52473" at bounding box center [378, 339] width 61 height 25
click at [647, 179] on icon "button" at bounding box center [653, 181] width 12 height 12
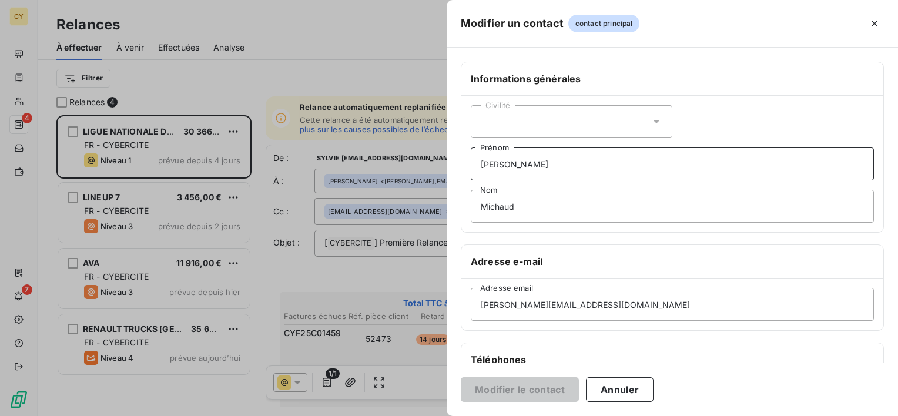
drag, startPoint x: 508, startPoint y: 167, endPoint x: 456, endPoint y: 183, distance: 54.1
click at [458, 180] on div "Informations générales Civilité [PERSON_NAME] Nom Adresse e-mail [EMAIL_ADDRESS…" at bounding box center [672, 323] width 451 height 522
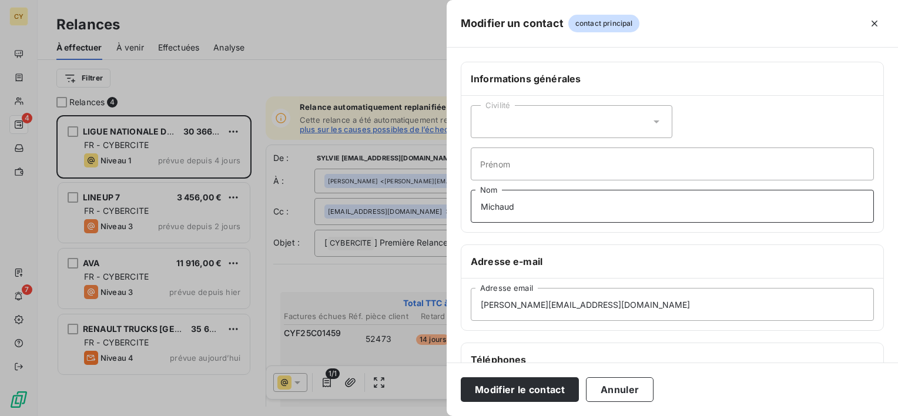
drag, startPoint x: 526, startPoint y: 206, endPoint x: 454, endPoint y: 218, distance: 73.2
click at [454, 216] on div "Informations générales Civilité [PERSON_NAME] Nom Adresse e-mail [EMAIL_ADDRESS…" at bounding box center [672, 323] width 451 height 522
drag, startPoint x: 577, startPoint y: 303, endPoint x: 453, endPoint y: 328, distance: 126.0
click at [453, 327] on div "Informations générales Civilité Prénom Nom Adresse e-mail [EMAIL_ADDRESS][DOMAI…" at bounding box center [672, 323] width 451 height 522
click at [541, 303] on input "Adresse email" at bounding box center [672, 304] width 403 height 33
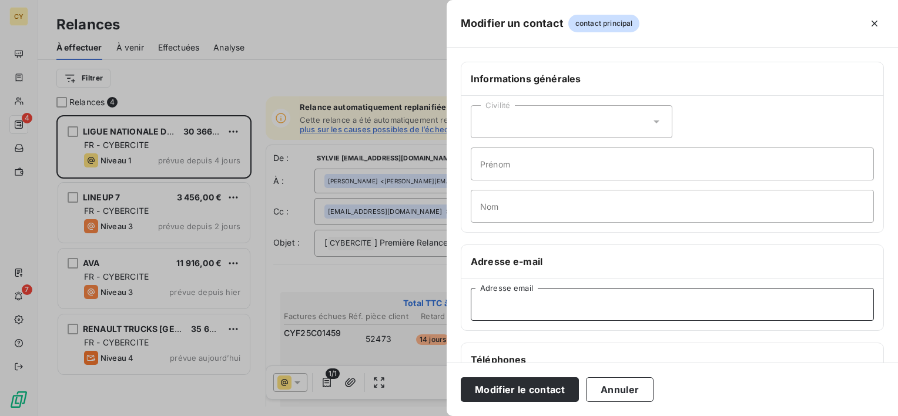
paste input "[EMAIL_ADDRESS][DOMAIN_NAME]"
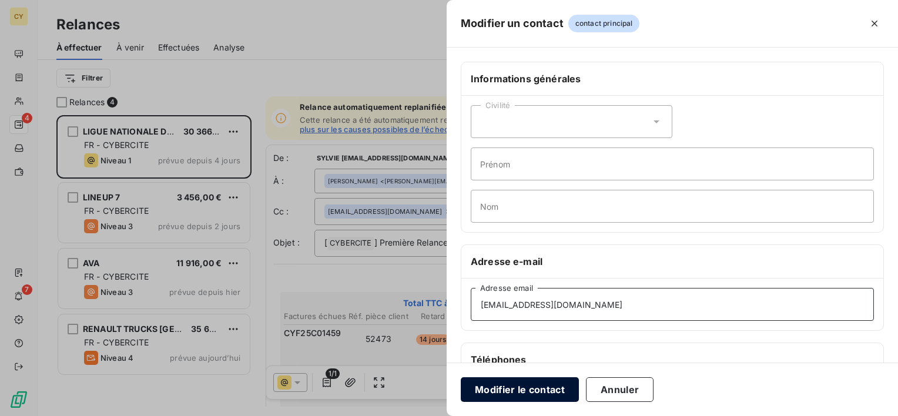
type input "[EMAIL_ADDRESS][DOMAIN_NAME]"
click at [530, 388] on button "Modifier le contact" at bounding box center [520, 389] width 118 height 25
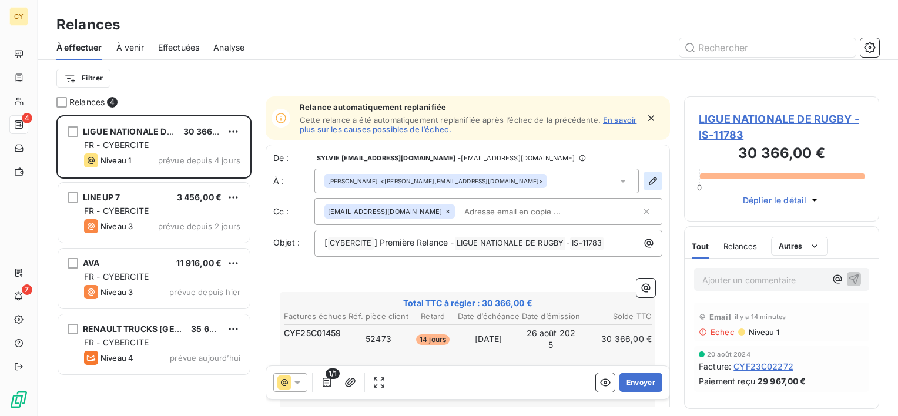
click at [649, 182] on icon "button" at bounding box center [653, 181] width 8 height 8
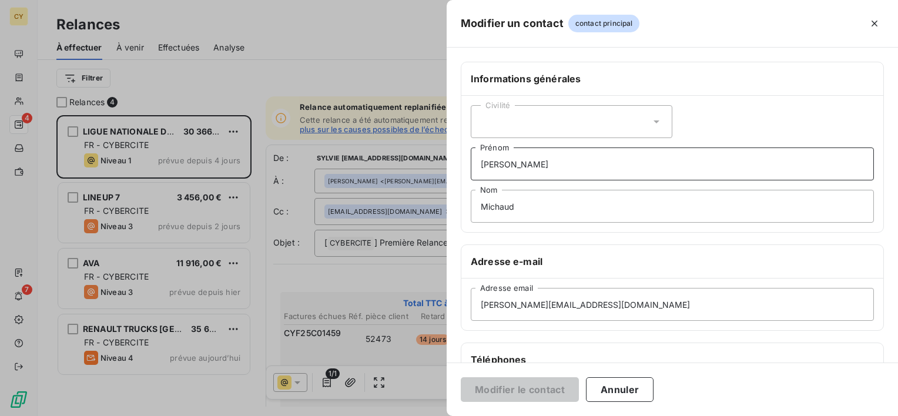
drag, startPoint x: 508, startPoint y: 165, endPoint x: 448, endPoint y: 181, distance: 62.0
click at [449, 180] on div "Informations générales Civilité [PERSON_NAME] Nom Adresse e-mail [EMAIL_ADDRESS…" at bounding box center [672, 323] width 451 height 522
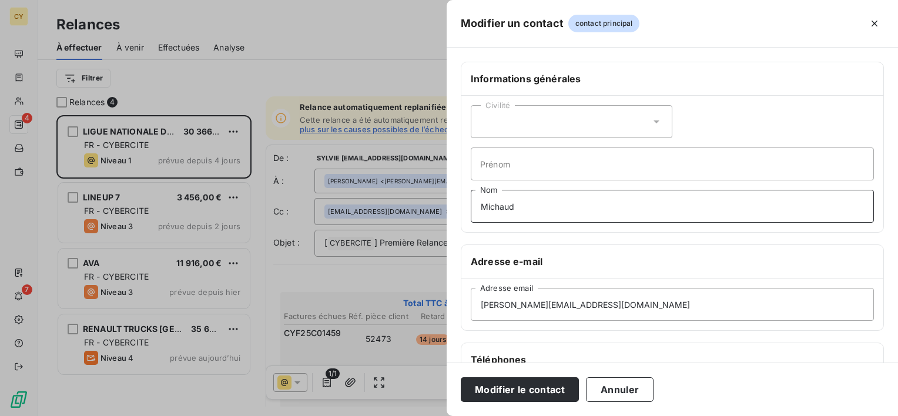
drag, startPoint x: 510, startPoint y: 211, endPoint x: 478, endPoint y: 216, distance: 32.8
click at [478, 216] on input "Michaud" at bounding box center [672, 206] width 403 height 33
drag, startPoint x: 577, startPoint y: 294, endPoint x: 438, endPoint y: 346, distance: 148.0
click at [441, 415] on div "Modifier un contact contact principal Informations générales Civilité Prénom No…" at bounding box center [449, 416] width 898 height 0
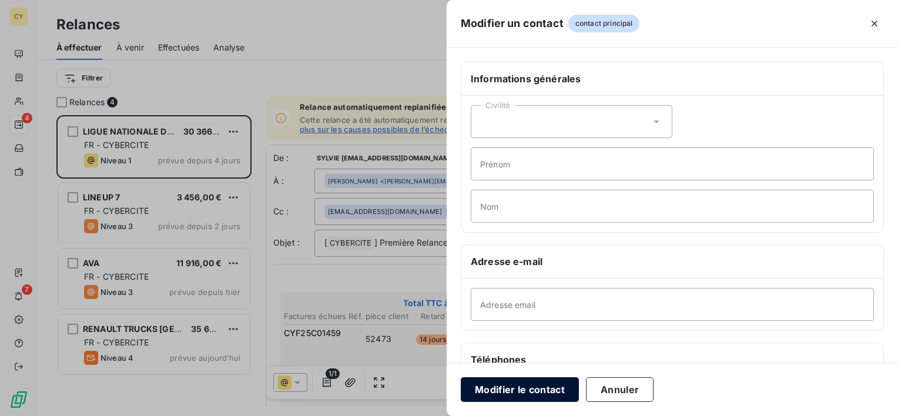
click at [517, 392] on button "Modifier le contact" at bounding box center [520, 389] width 118 height 25
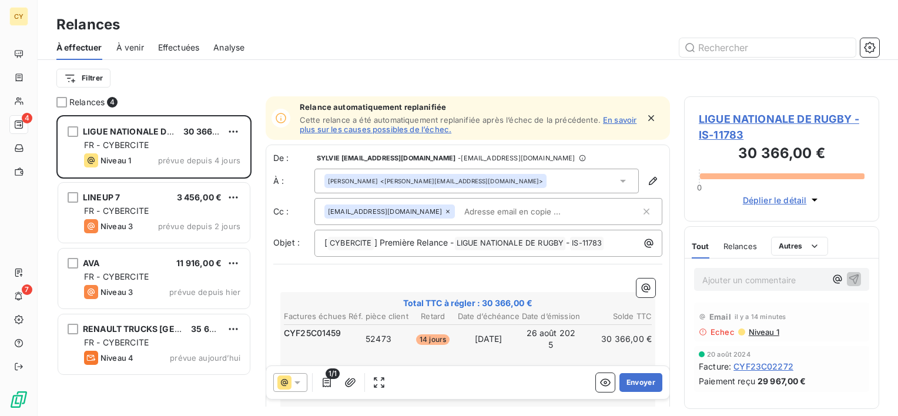
click at [617, 179] on icon at bounding box center [623, 181] width 12 height 12
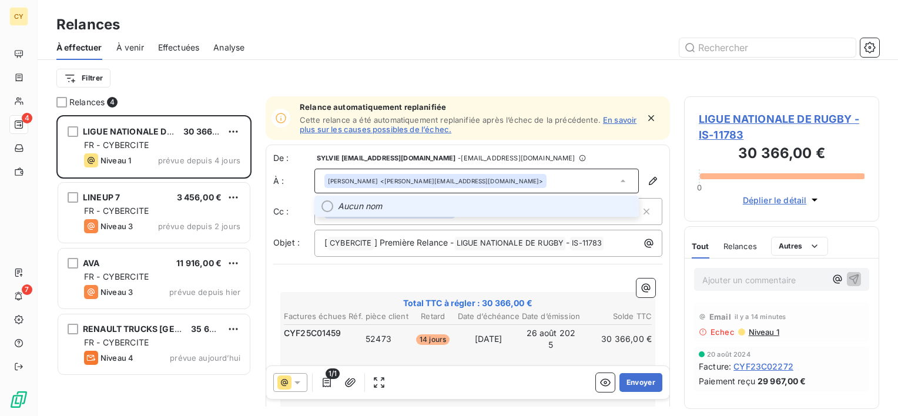
click at [617, 182] on icon at bounding box center [623, 181] width 12 height 12
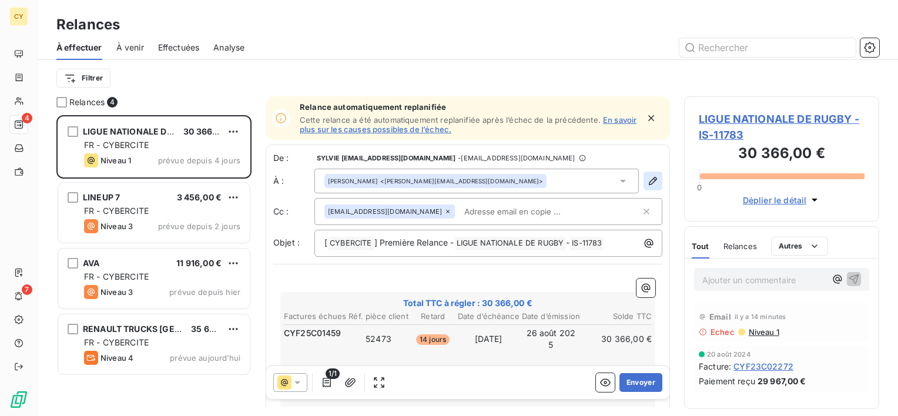
click at [647, 179] on icon "button" at bounding box center [653, 181] width 12 height 12
type input "[PERSON_NAME]"
type input "Michaud"
type input "[PERSON_NAME][EMAIL_ADDRESS][DOMAIN_NAME]"
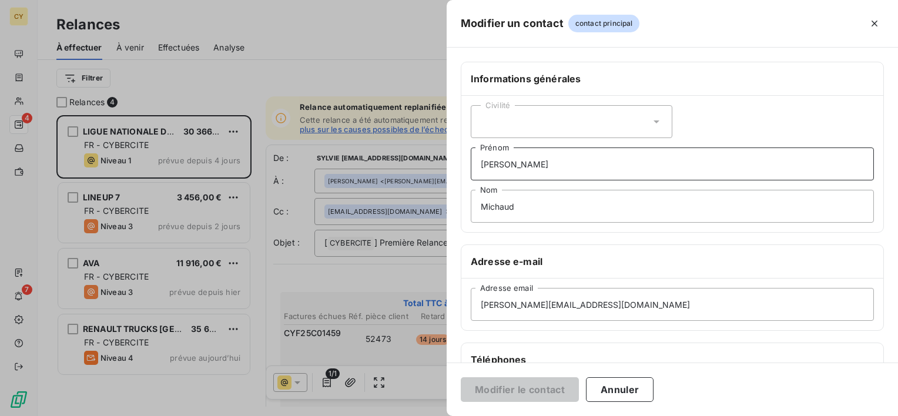
drag, startPoint x: 514, startPoint y: 157, endPoint x: 409, endPoint y: 223, distance: 123.6
click at [406, 415] on div "Modifier un contact contact principal Informations générales Civilité [PERSON_N…" at bounding box center [449, 416] width 898 height 0
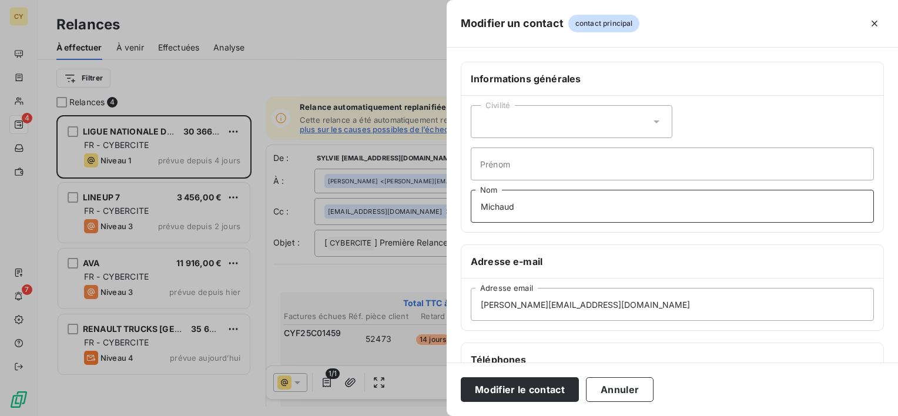
drag, startPoint x: 443, startPoint y: 223, endPoint x: 424, endPoint y: 240, distance: 25.0
click at [428, 415] on div "Modifier un contact contact principal Informations générales Civilité Prénom Mi…" at bounding box center [449, 416] width 898 height 0
drag, startPoint x: 596, startPoint y: 304, endPoint x: 480, endPoint y: 319, distance: 117.9
click at [480, 318] on input "[PERSON_NAME][EMAIL_ADDRESS][DOMAIN_NAME]" at bounding box center [672, 304] width 403 height 33
drag, startPoint x: 601, startPoint y: 300, endPoint x: 595, endPoint y: 303, distance: 7.1
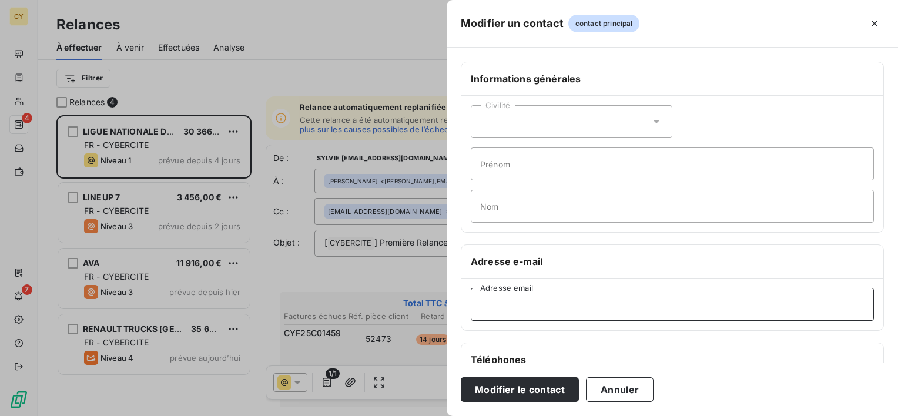
click at [595, 303] on input "Adresse email" at bounding box center [672, 304] width 403 height 33
paste input "[EMAIL_ADDRESS][DOMAIN_NAME]"
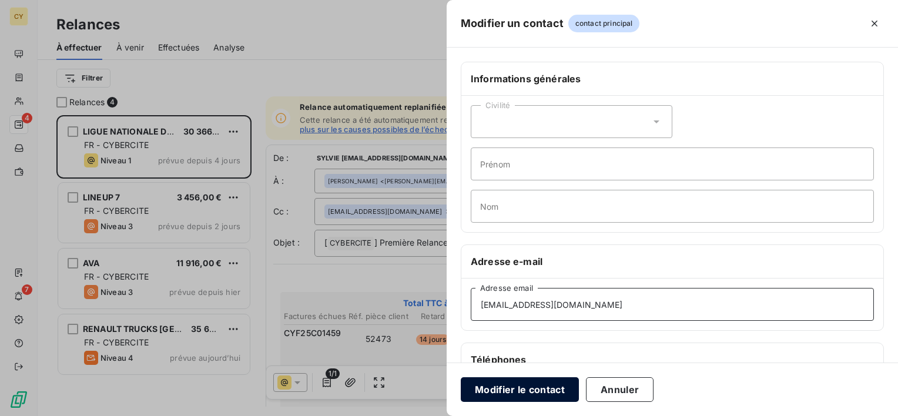
type input "[EMAIL_ADDRESS][DOMAIN_NAME]"
click at [534, 388] on button "Modifier le contact" at bounding box center [520, 389] width 118 height 25
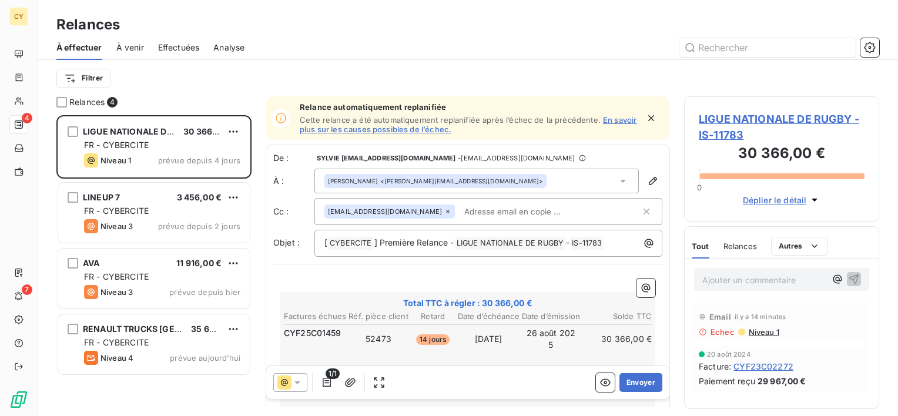
click at [617, 183] on icon at bounding box center [623, 181] width 12 height 12
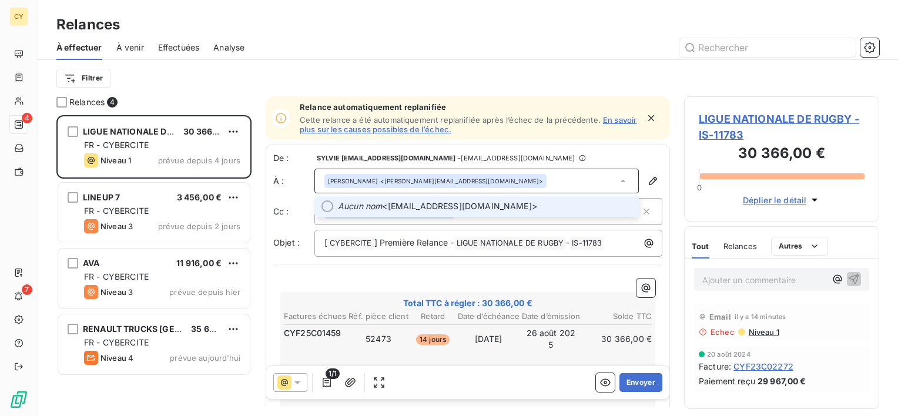
click at [413, 203] on span "Aucun nom <[EMAIL_ADDRESS][DOMAIN_NAME]>" at bounding box center [485, 206] width 294 height 12
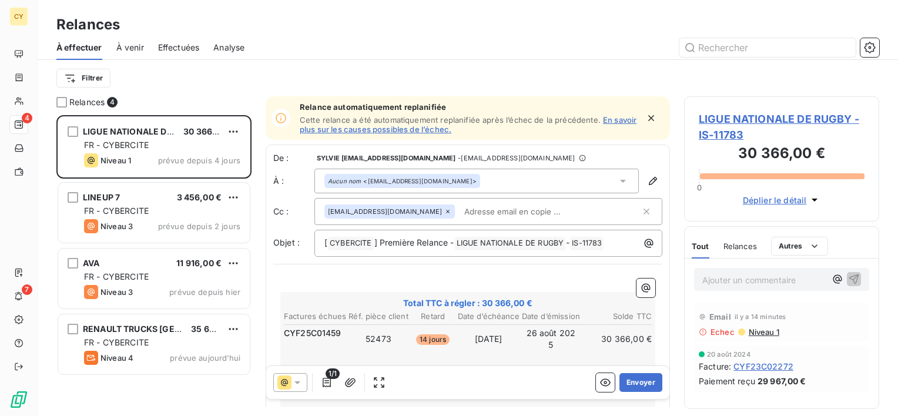
click at [472, 212] on input "text" at bounding box center [528, 212] width 136 height 18
paste input "[PERSON_NAME][EMAIL_ADDRESS][DOMAIN_NAME]"
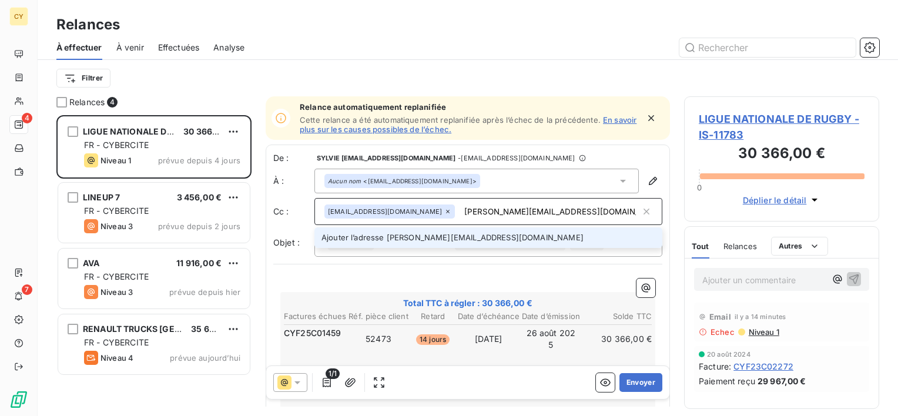
type input "[PERSON_NAME][EMAIL_ADDRESS][DOMAIN_NAME]"
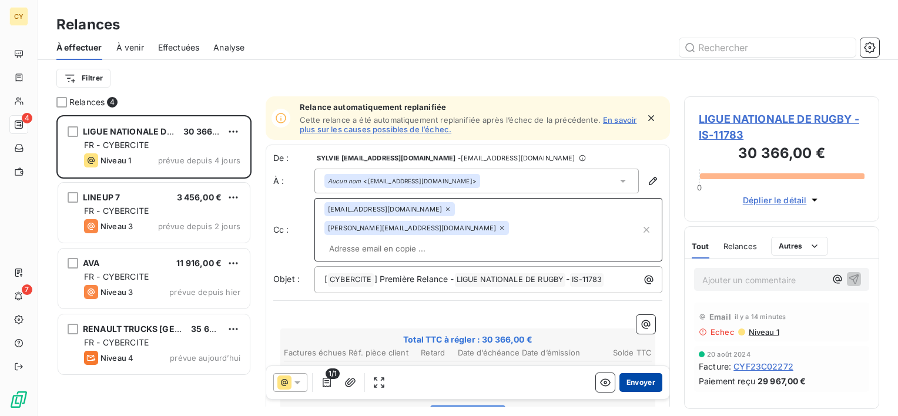
click at [631, 389] on button "Envoyer" at bounding box center [640, 382] width 43 height 19
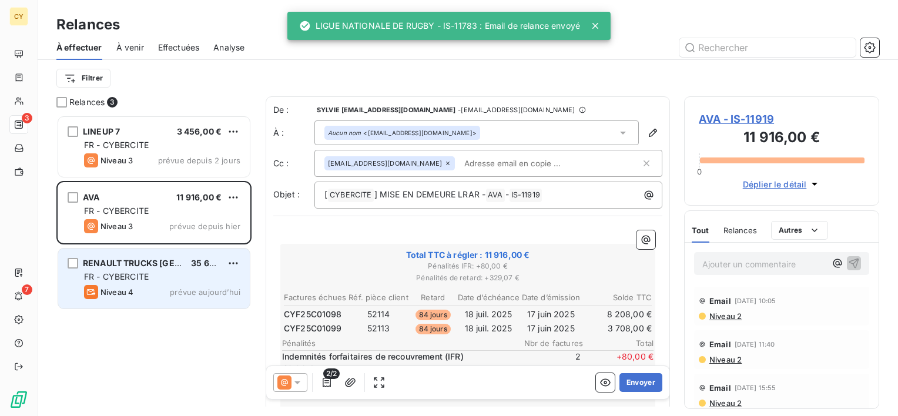
click at [174, 286] on div "Niveau 4 prévue aujourd’hui" at bounding box center [162, 292] width 156 height 14
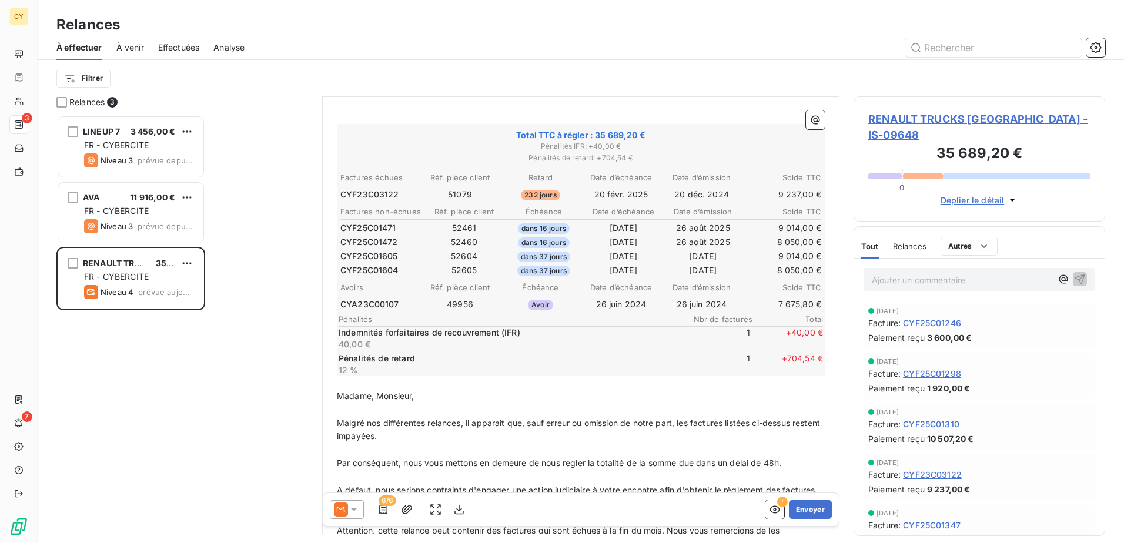
scroll to position [419, 243]
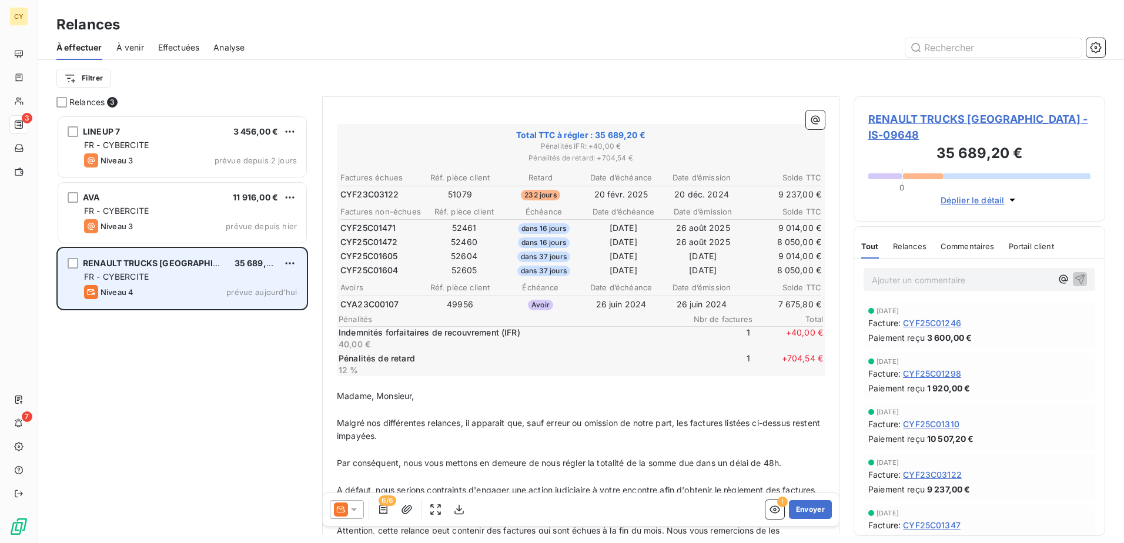
click at [299, 262] on div "RENAULT TRUCKS [GEOGRAPHIC_DATA] 35 689,20 € FR - CYBERCITE Niveau 4 prévue [DA…" at bounding box center [182, 279] width 248 height 60
click at [294, 264] on html "CY 3 7 Relances À effectuer À venir Effectuées Analyse Filtrer Relances 3 LINEU…" at bounding box center [562, 271] width 1124 height 543
click at [244, 308] on div "Passer cette action" at bounding box center [238, 308] width 105 height 19
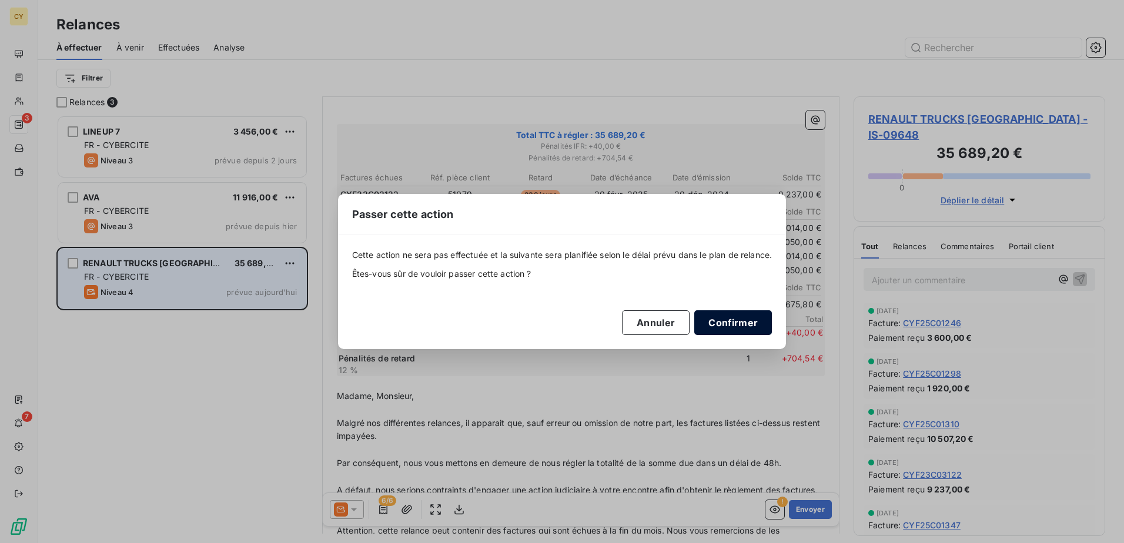
click at [743, 326] on button "Confirmer" at bounding box center [733, 322] width 78 height 25
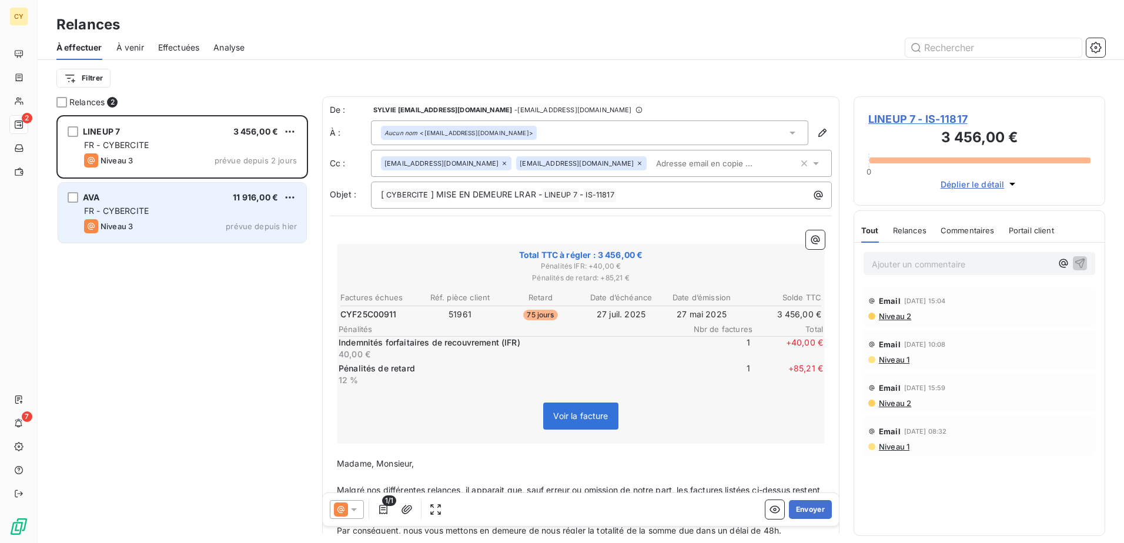
click at [232, 202] on div "AVA 11 916,00 €" at bounding box center [190, 197] width 213 height 11
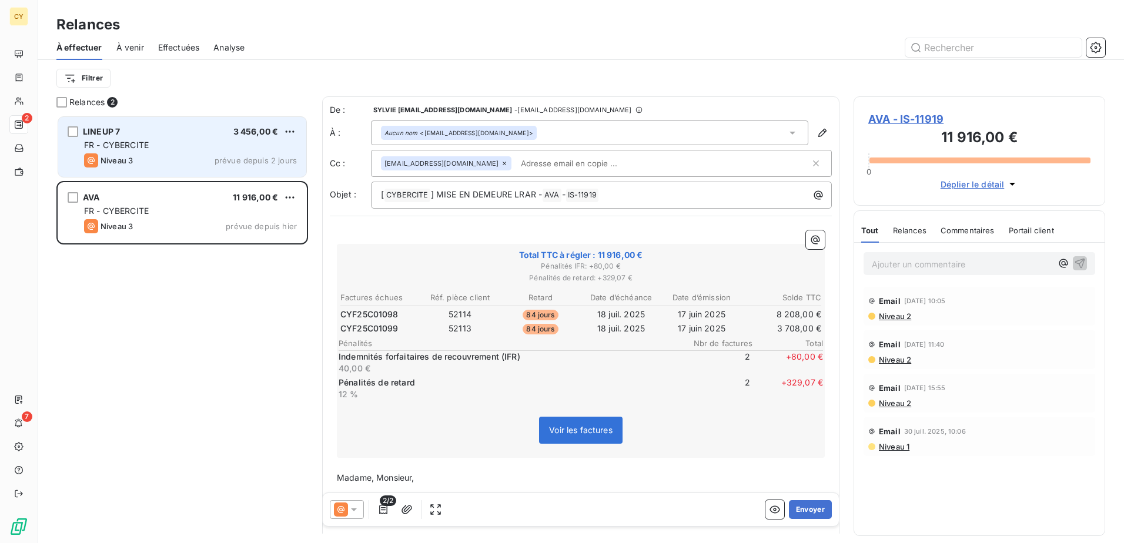
click at [188, 155] on div "Niveau 3 prévue depuis 2 jours" at bounding box center [190, 160] width 213 height 14
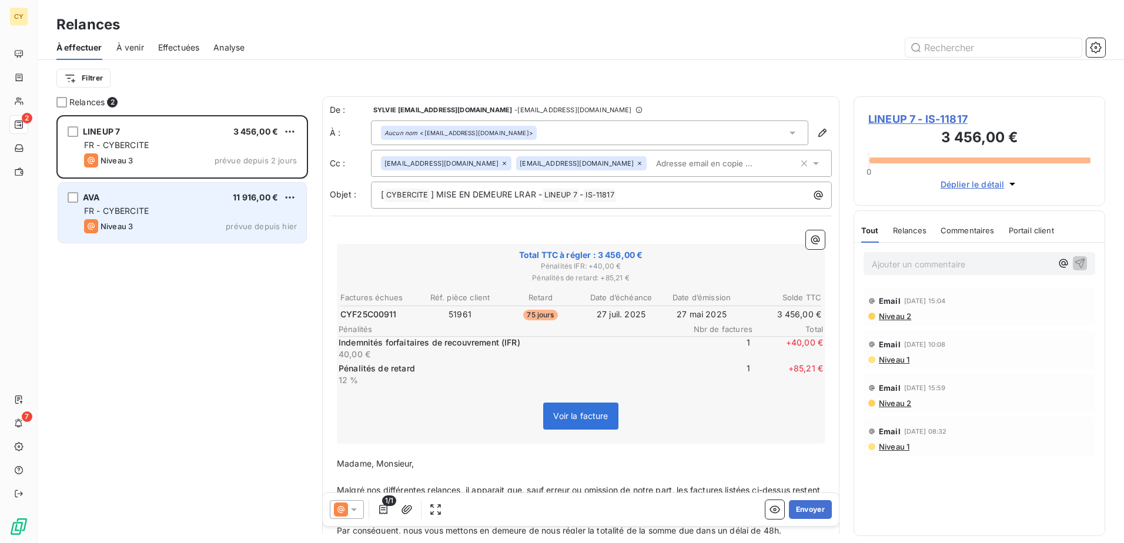
click at [169, 214] on div "FR - CYBERCITE" at bounding box center [190, 211] width 213 height 12
